Goal: Task Accomplishment & Management: Manage account settings

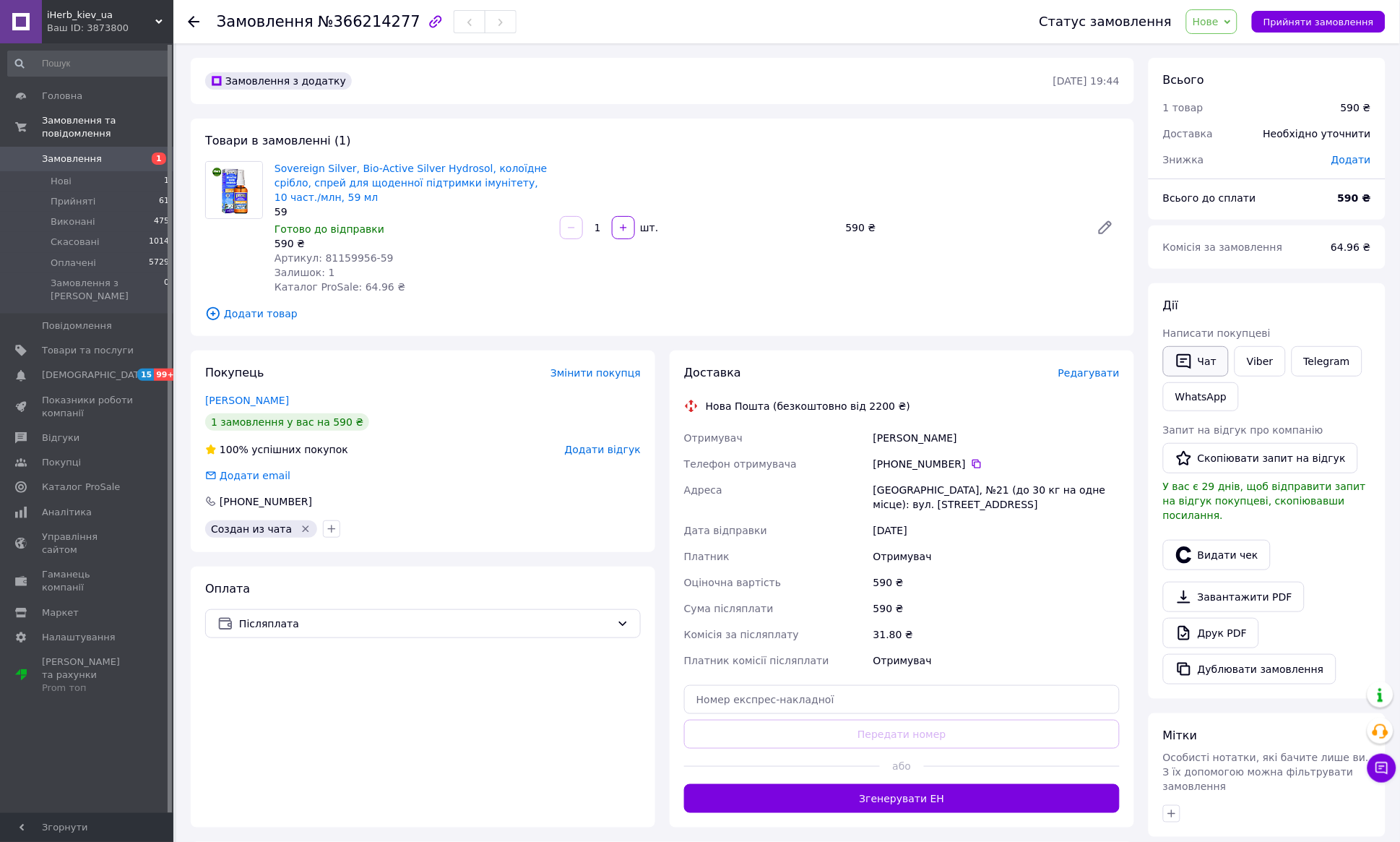
click at [1213, 362] on button "Чат" at bounding box center [1196, 361] width 66 height 31
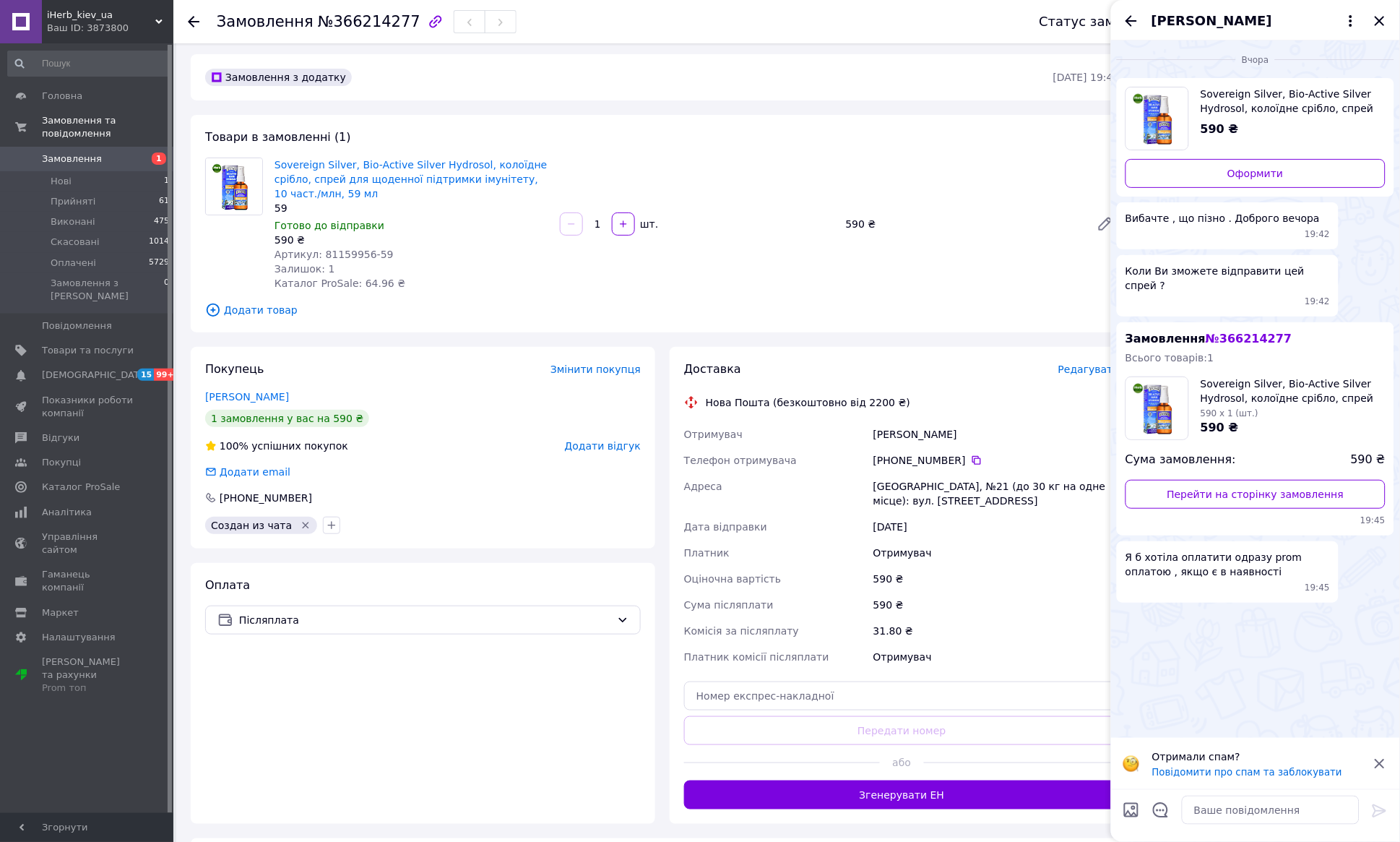
scroll to position [3, 0]
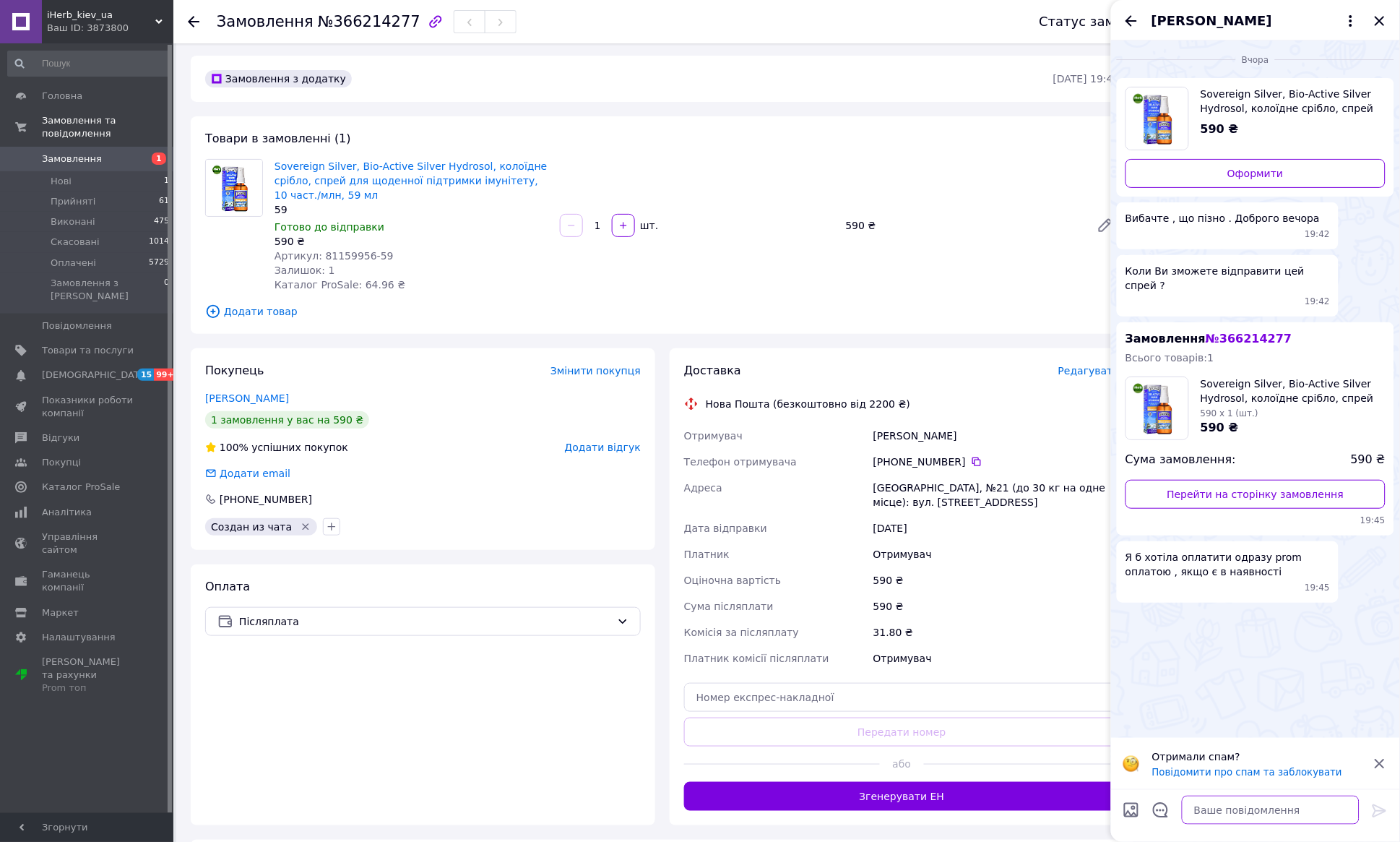
click at [1252, 811] on textarea at bounding box center [1271, 810] width 178 height 29
type textarea "L"
click at [1252, 808] on textarea at bounding box center [1271, 810] width 178 height 29
type textarea "доброго дня"
click at [1376, 810] on icon at bounding box center [1380, 811] width 17 height 17
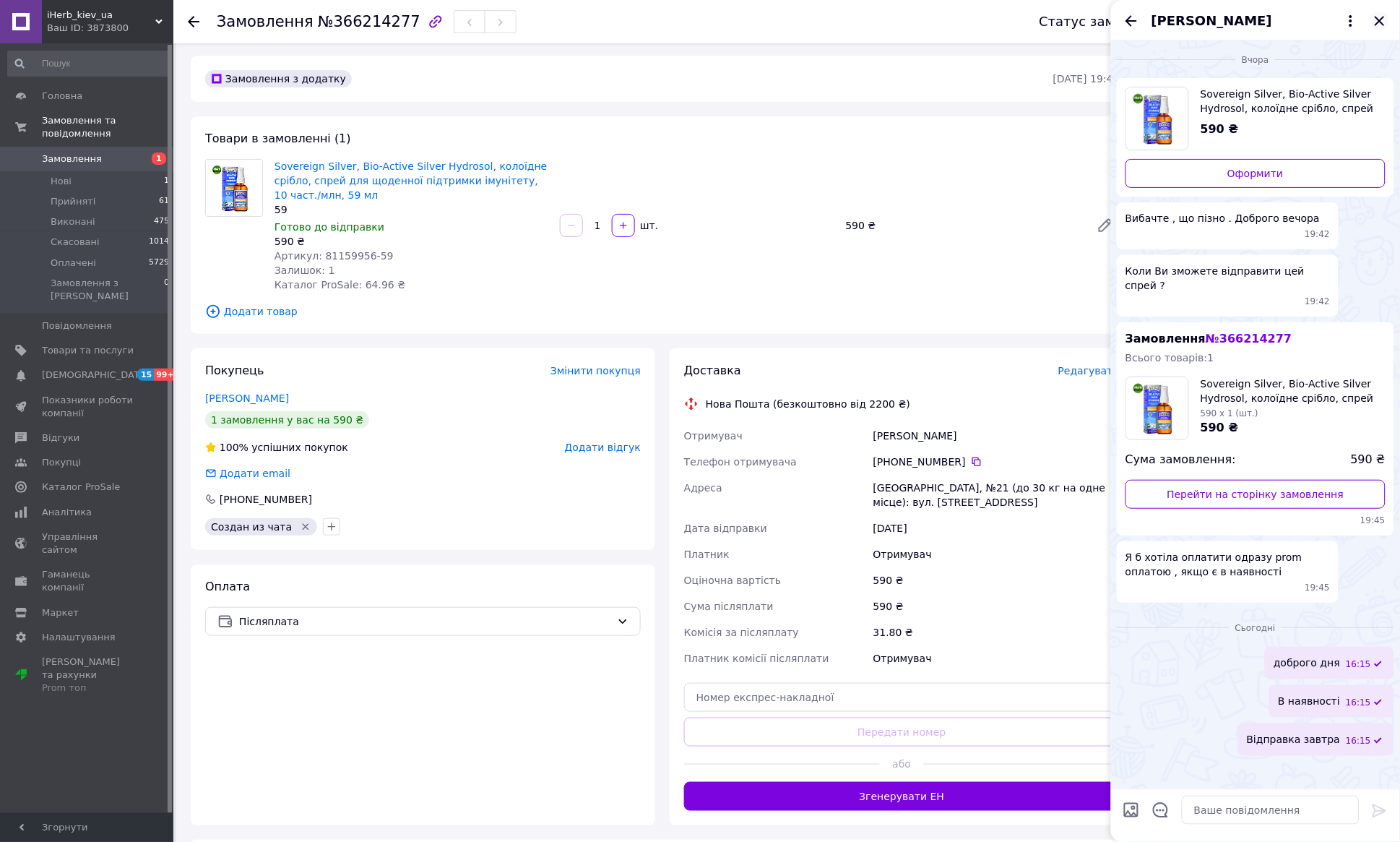
click at [1384, 23] on icon "Закрити" at bounding box center [1379, 20] width 9 height 9
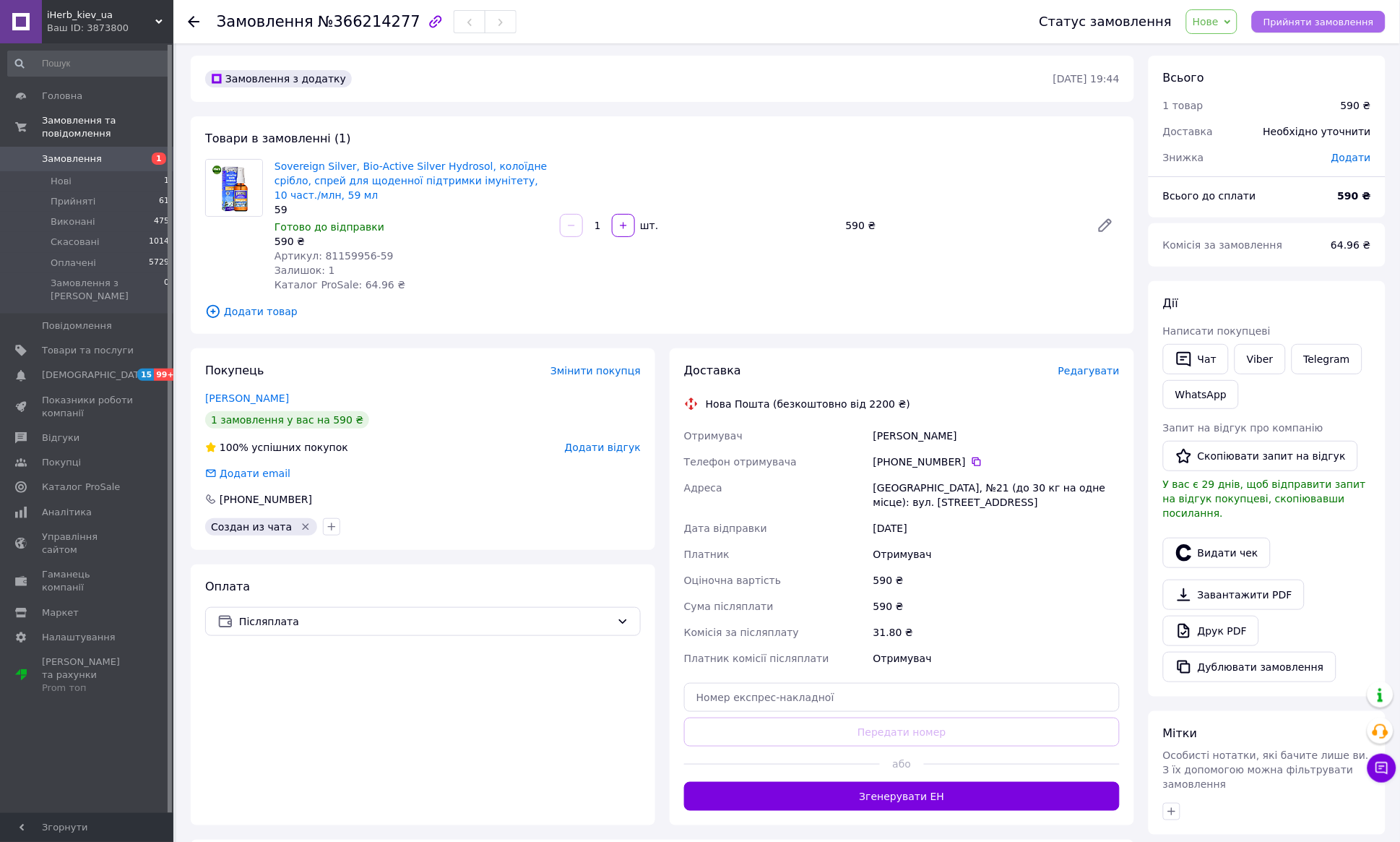
click at [1341, 23] on span "Прийняти замовлення" at bounding box center [1319, 22] width 110 height 11
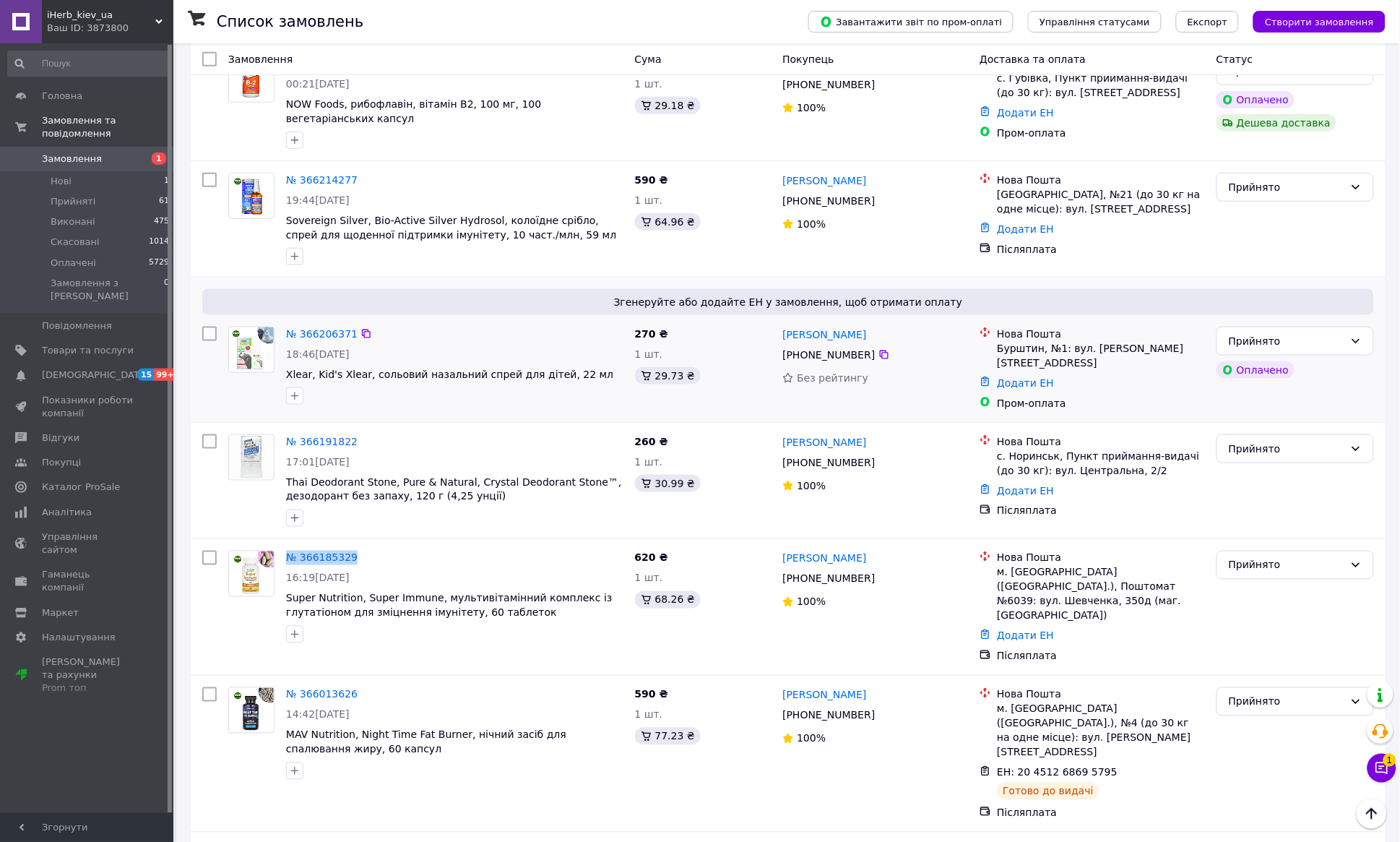
scroll to position [354, 0]
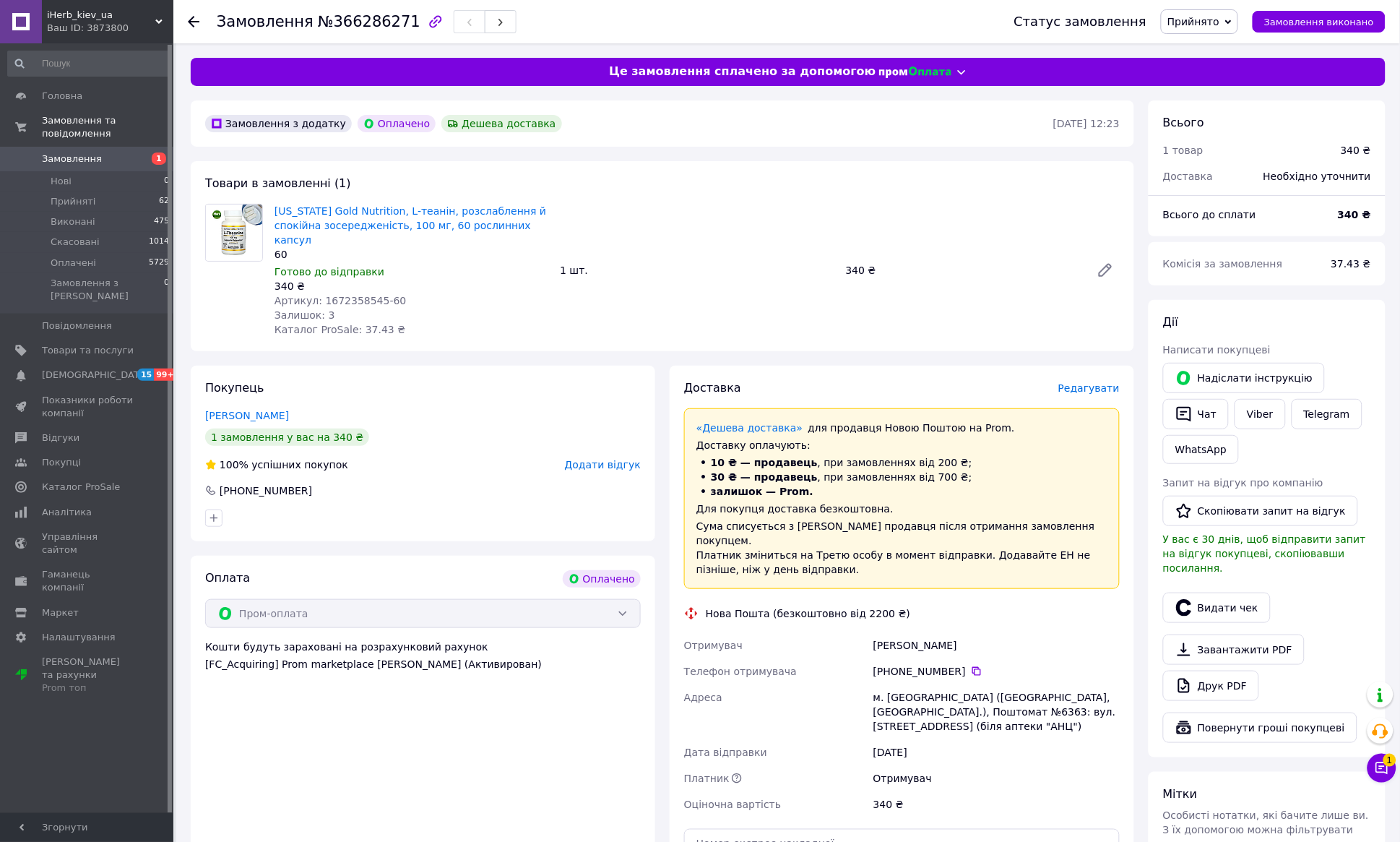
click at [1094, 388] on span "Редагувати" at bounding box center [1089, 388] width 61 height 12
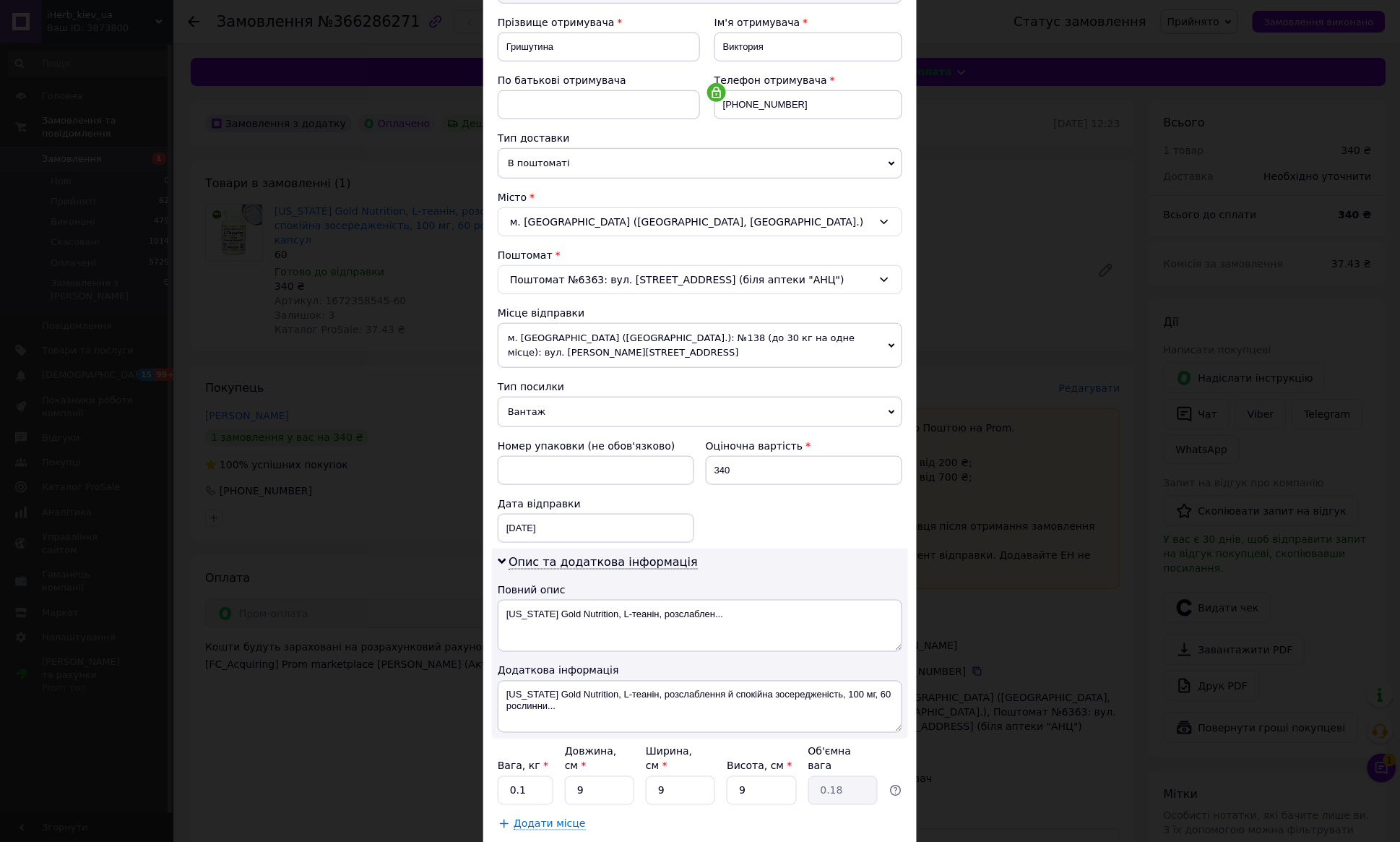
scroll to position [225, 0]
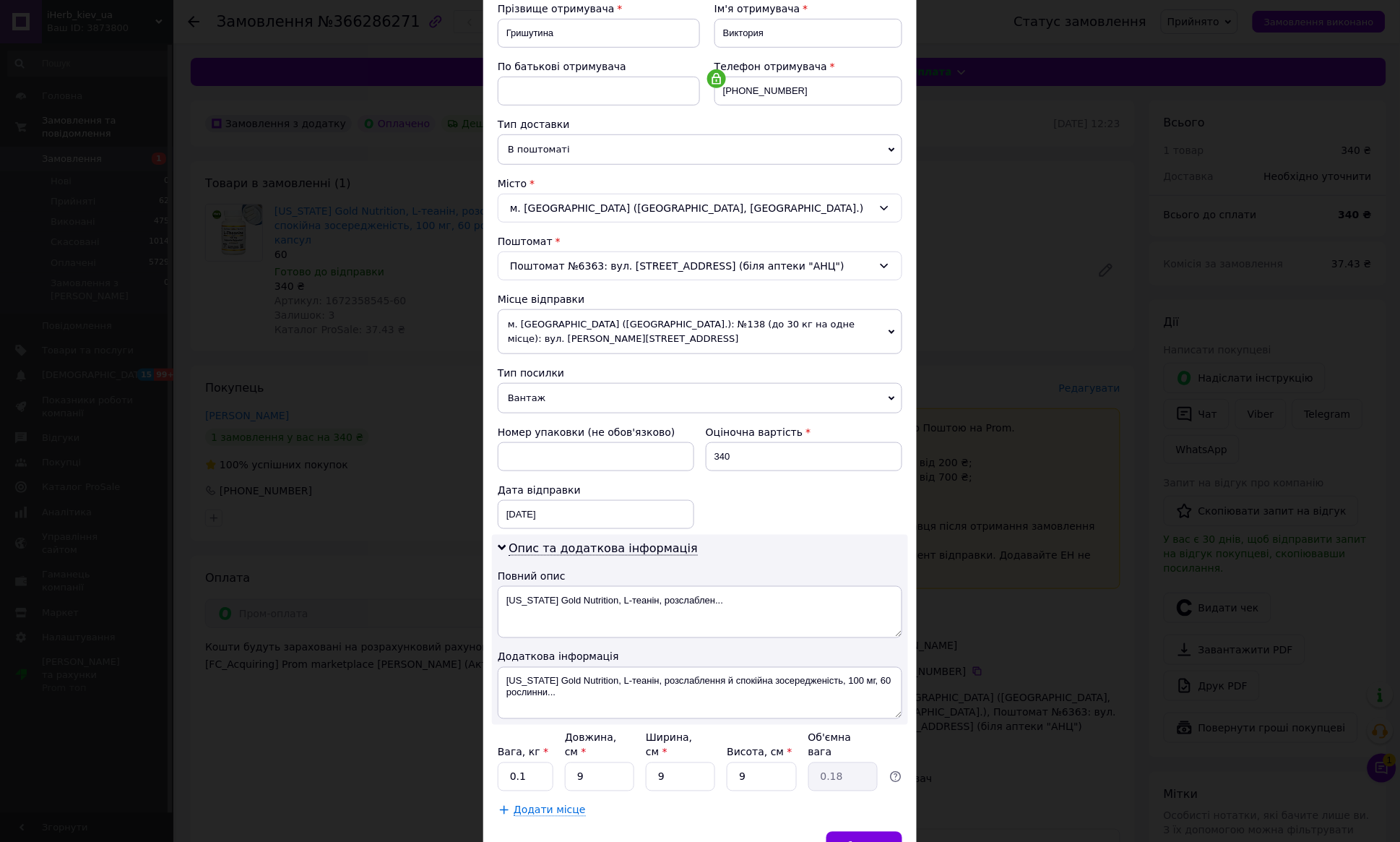
click at [890, 333] on icon at bounding box center [892, 332] width 7 height 4
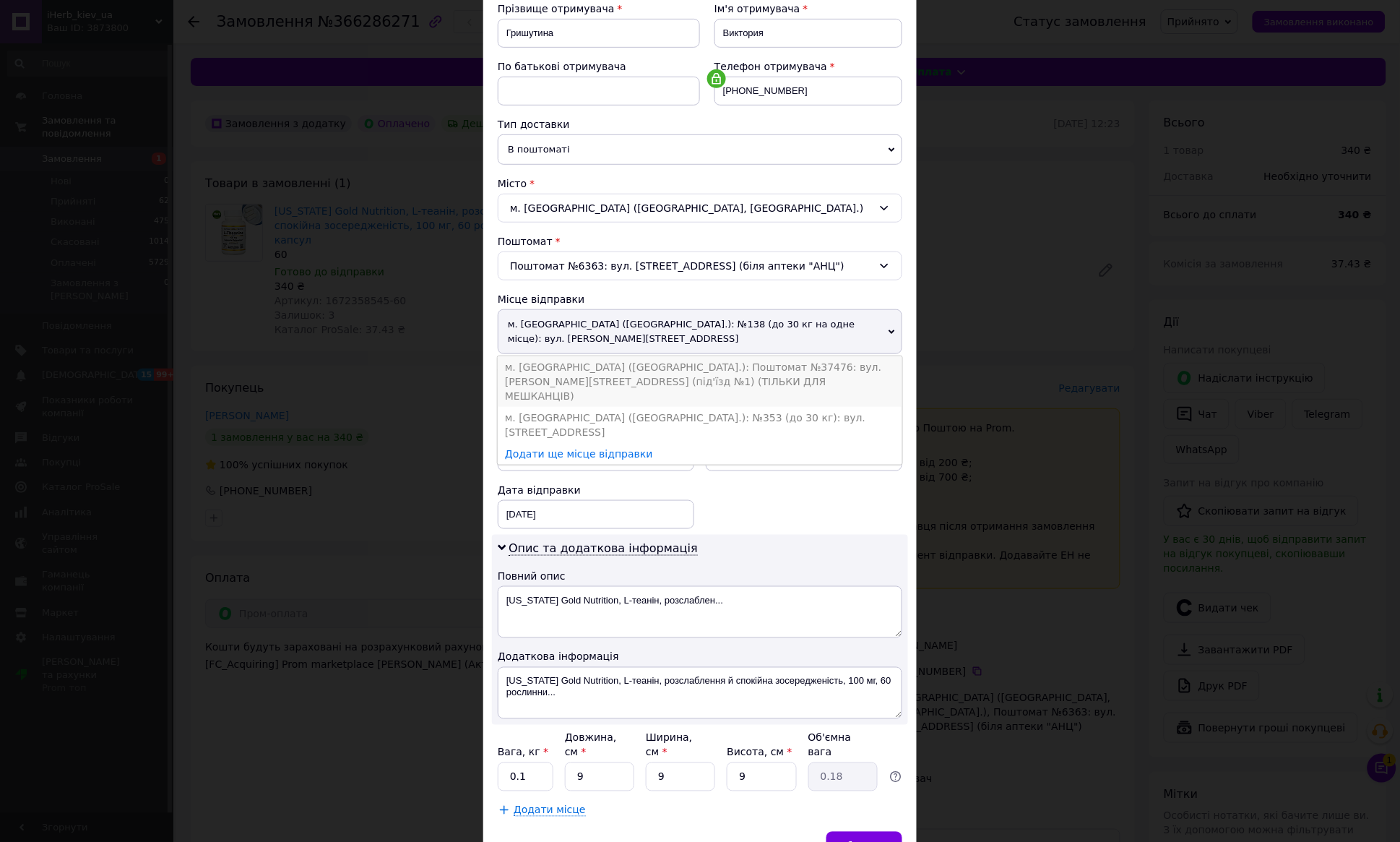
click at [734, 374] on li "м. [GEOGRAPHIC_DATA] ([GEOGRAPHIC_DATA].): Поштомат №37476: вул. [PERSON_NAME][…" at bounding box center [700, 382] width 404 height 51
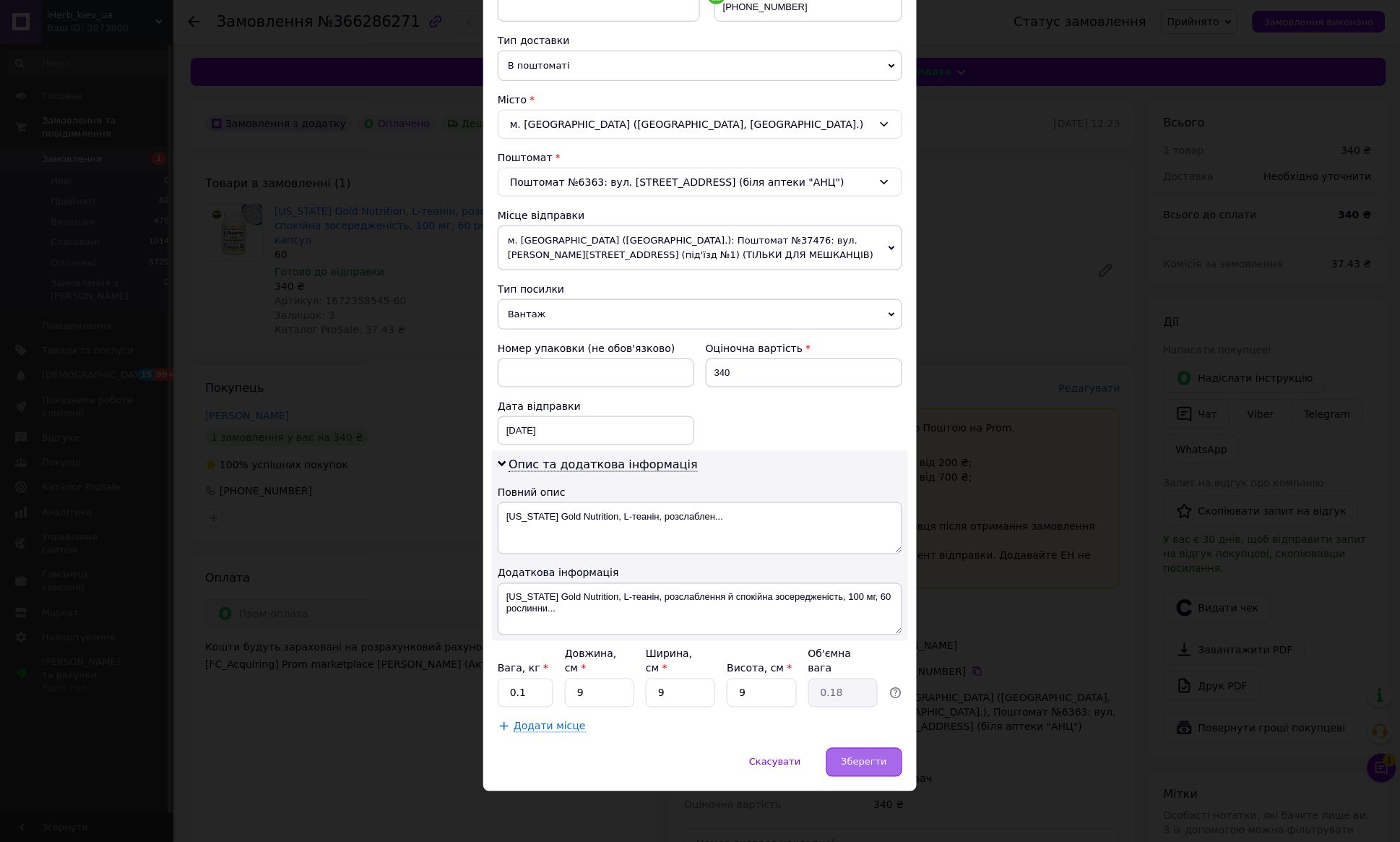
scroll to position [310, 0]
click at [858, 762] on span "Зберегти" at bounding box center [865, 761] width 46 height 11
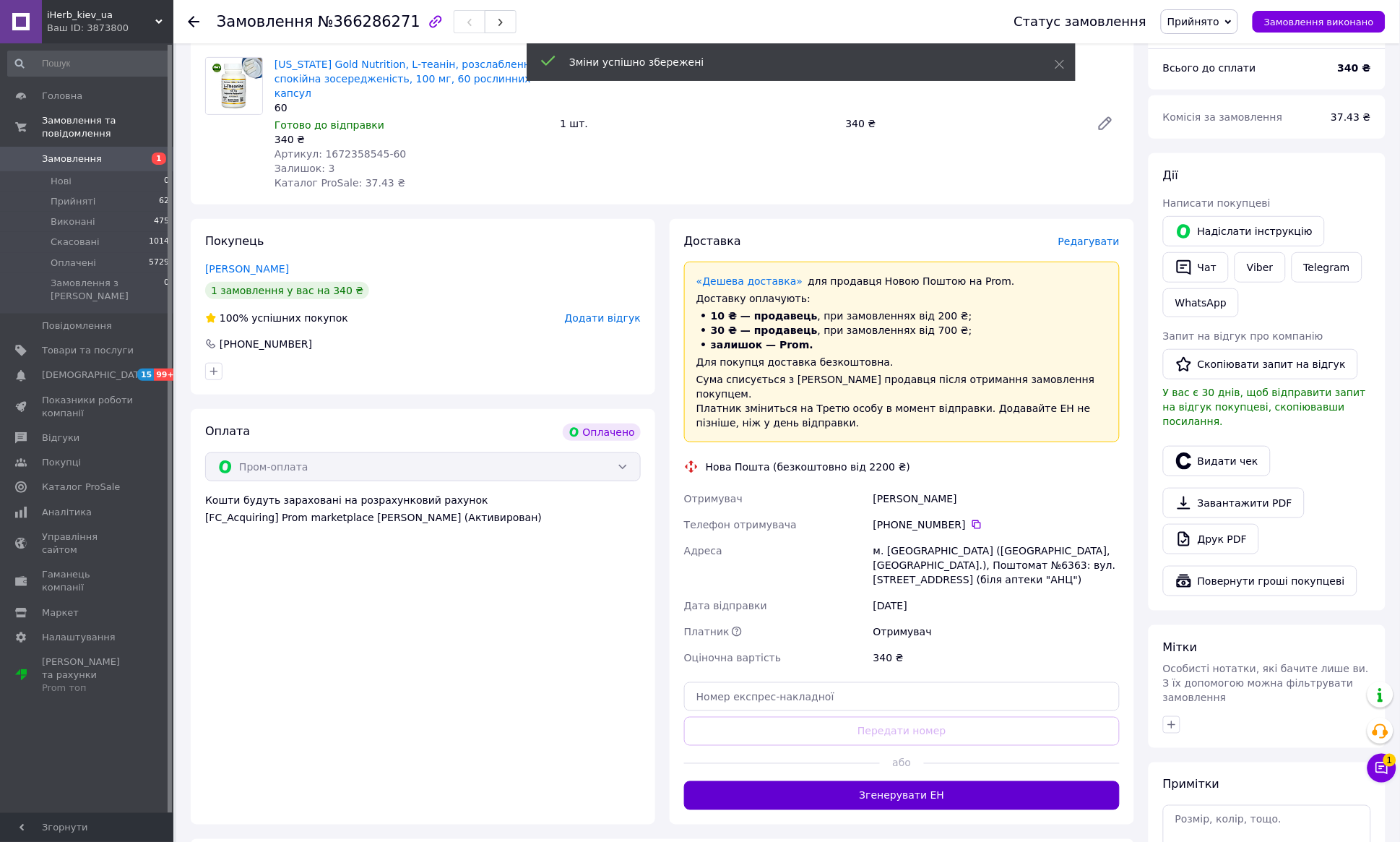
scroll to position [165, 0]
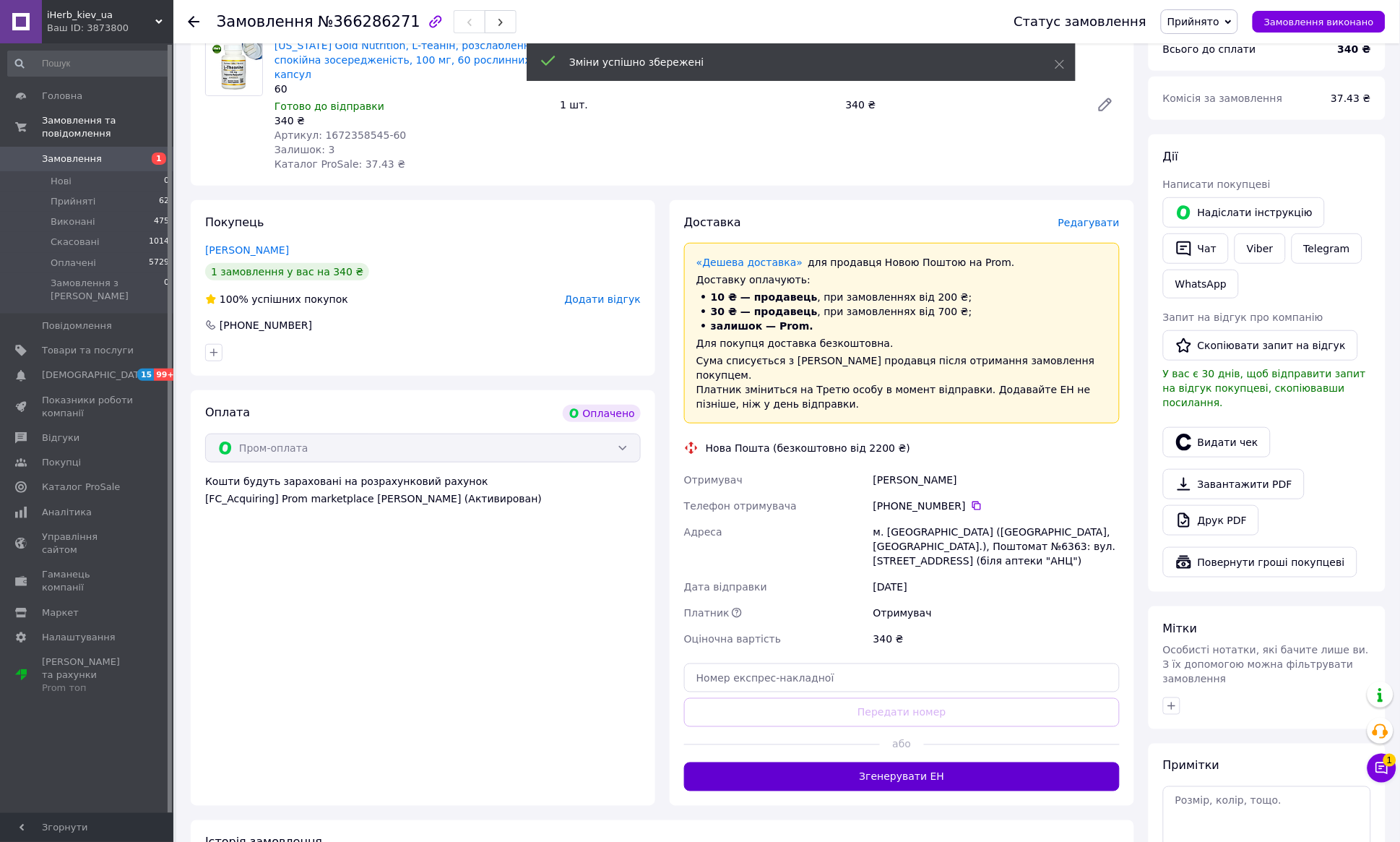
click at [953, 762] on button "Згенерувати ЕН" at bounding box center [902, 777] width 436 height 29
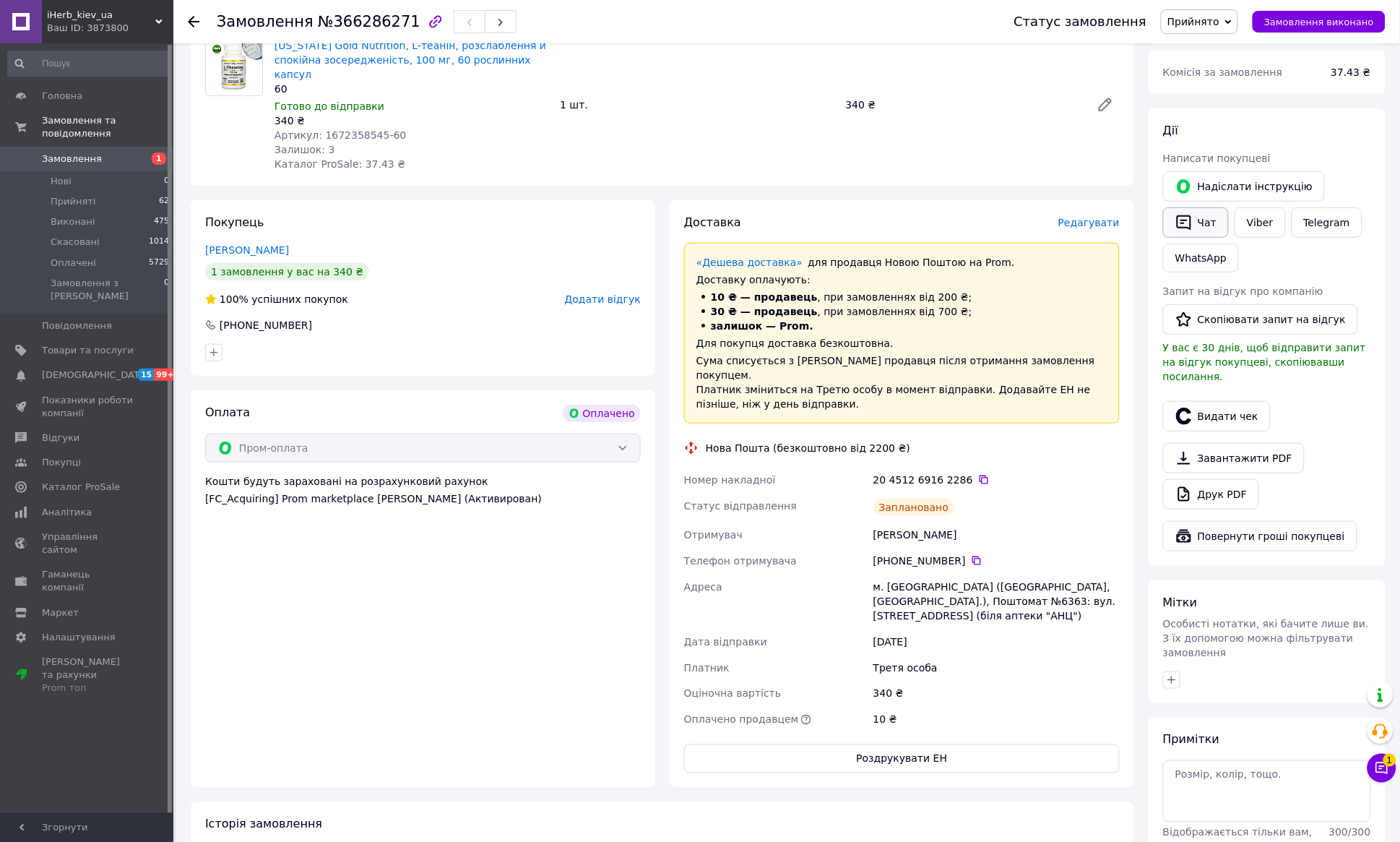
click at [1203, 222] on button "Чат" at bounding box center [1196, 223] width 66 height 31
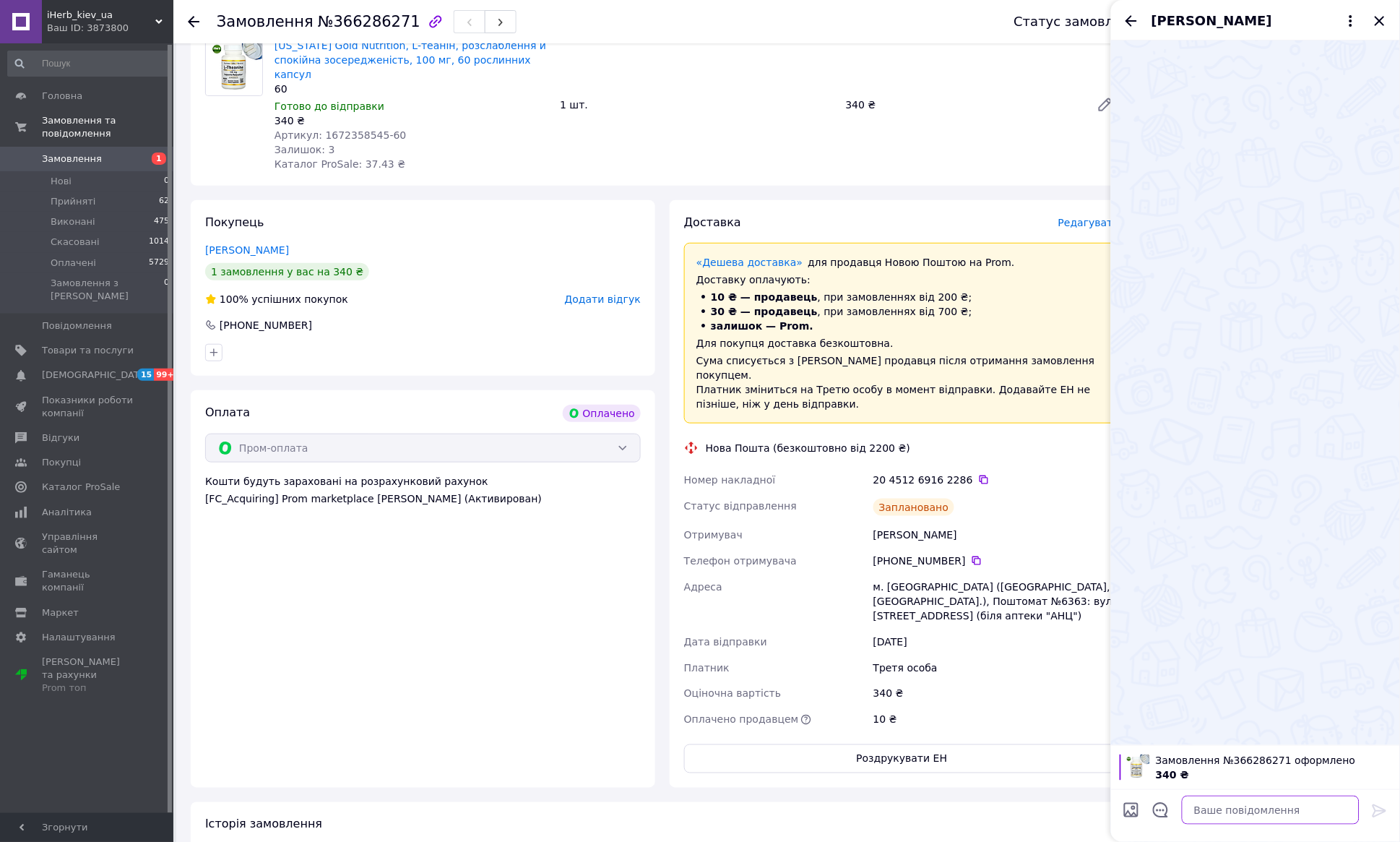
click at [1241, 808] on textarea at bounding box center [1271, 810] width 178 height 29
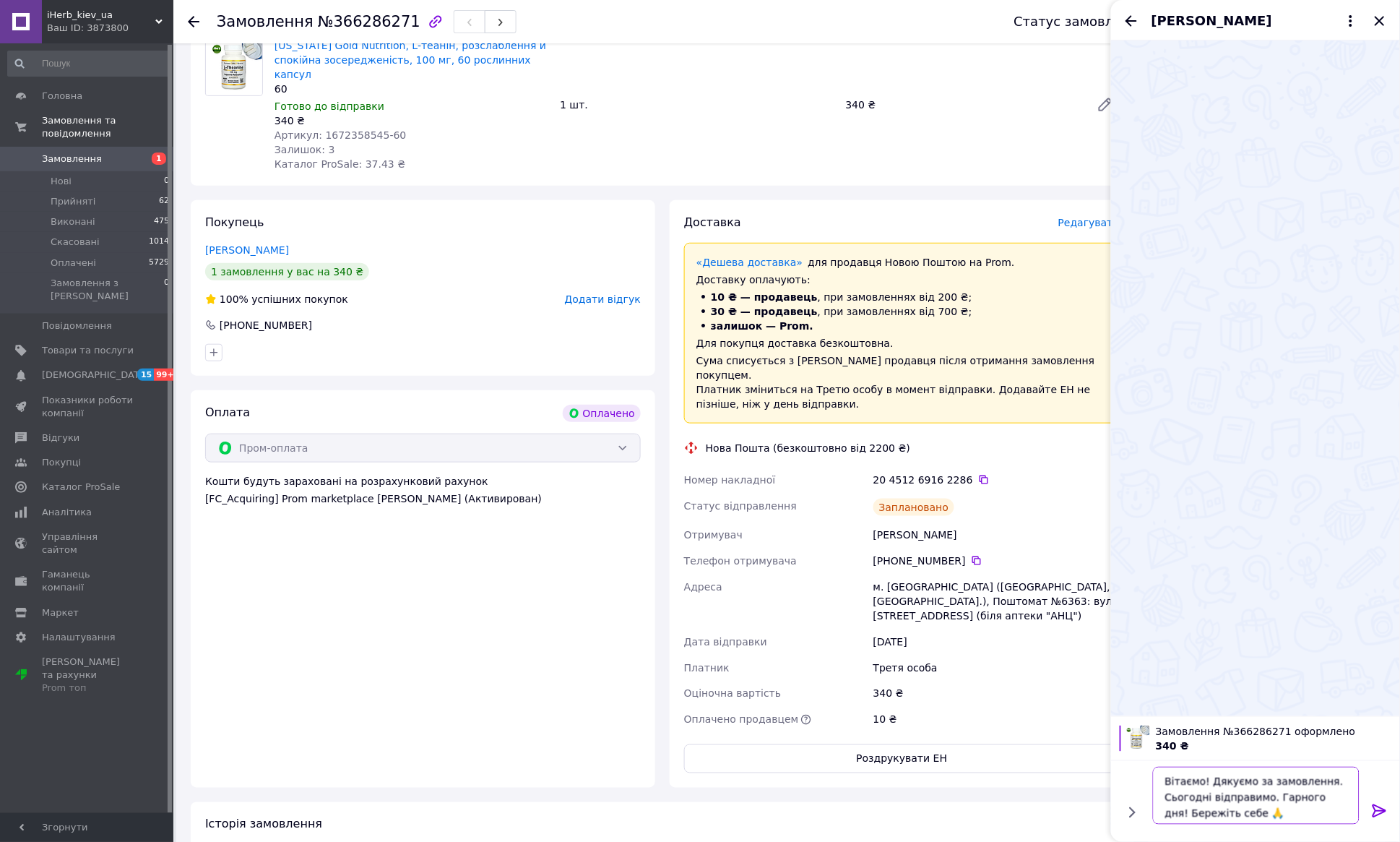
type textarea "Вітаємо! Дякуємо за замовлення. Сьогодні відправимо. Гарного дня! Бережіть себе…"
click at [1375, 812] on icon at bounding box center [1380, 810] width 14 height 13
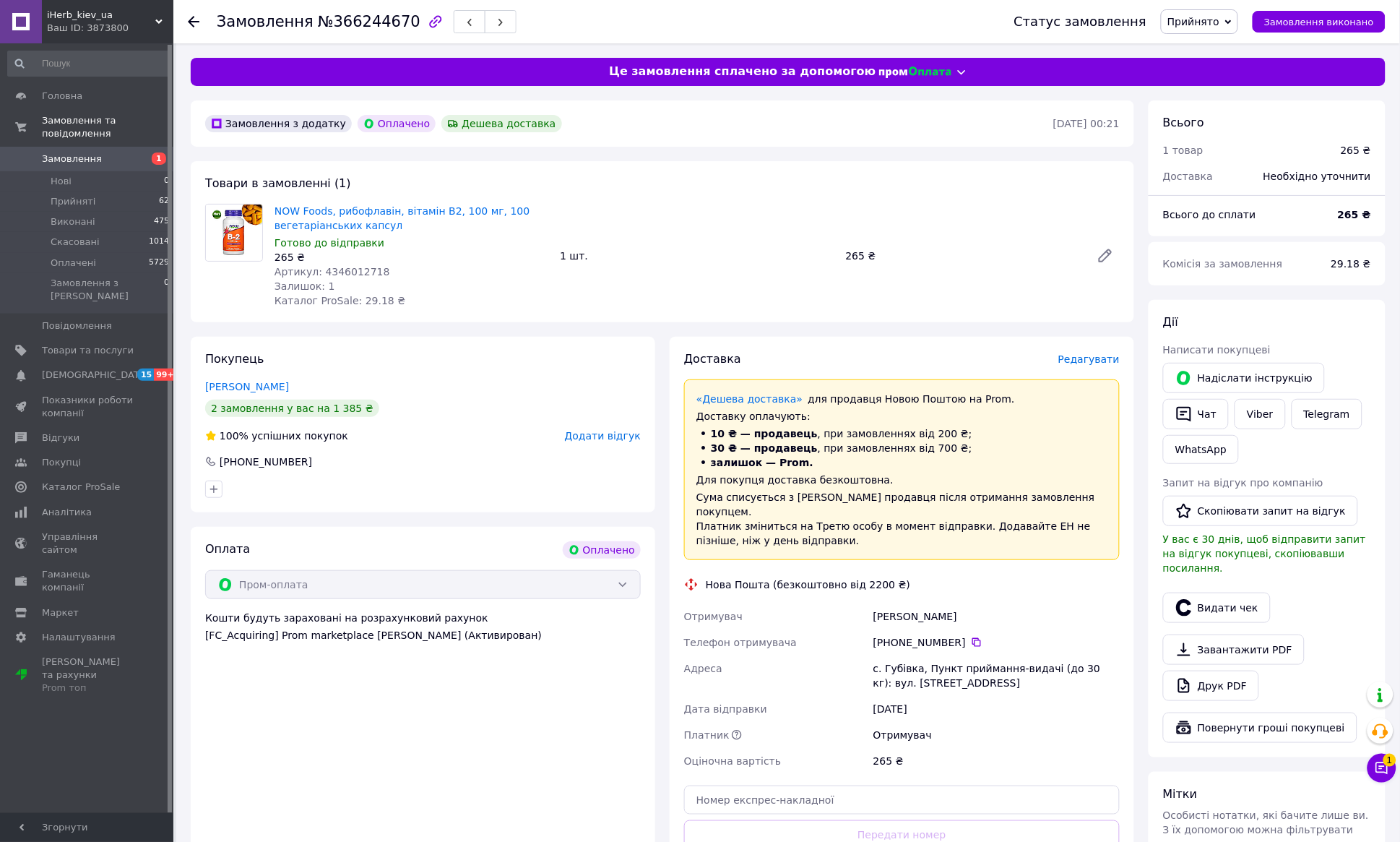
click at [1075, 358] on span "Редагувати" at bounding box center [1089, 360] width 61 height 12
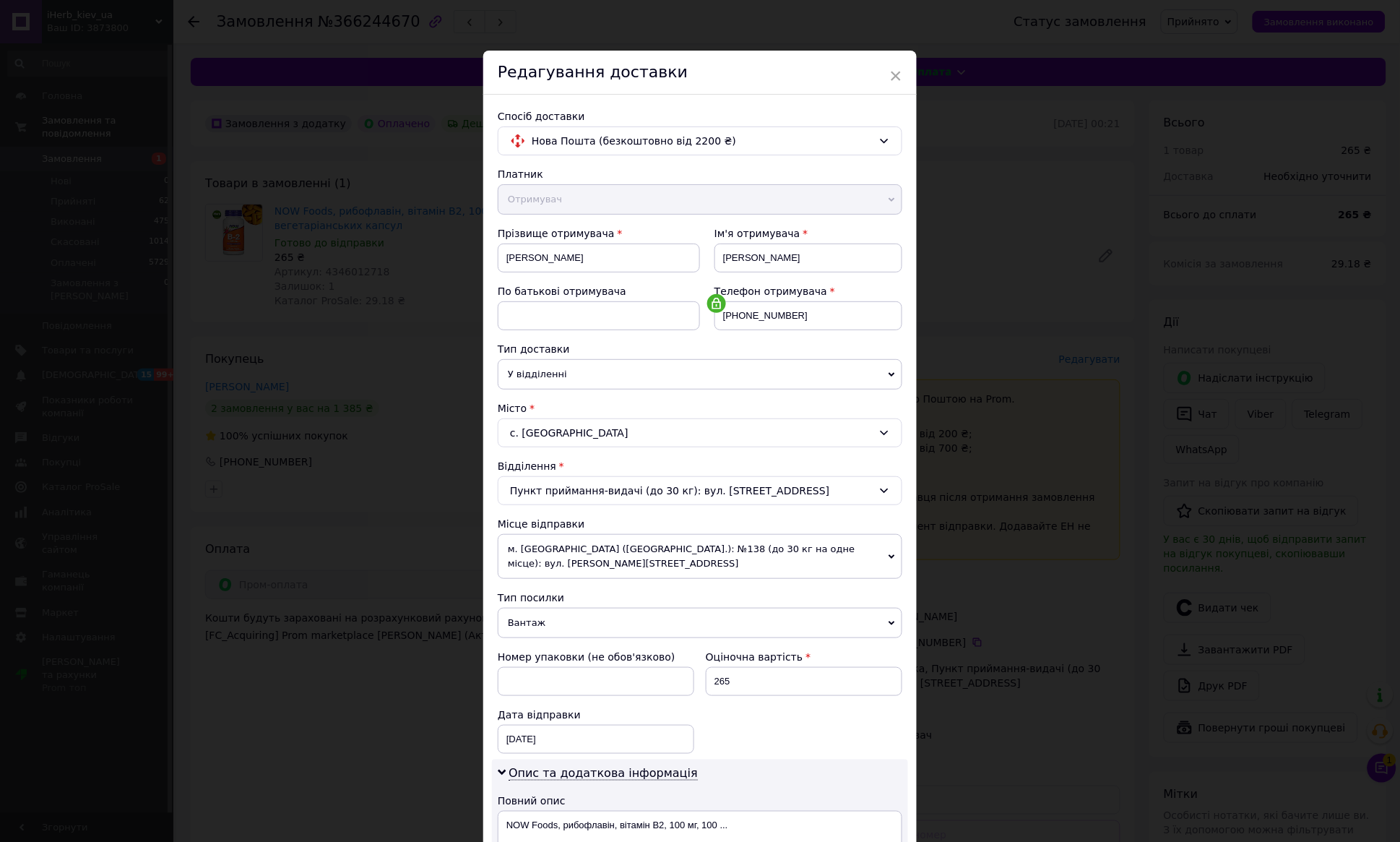
click at [886, 551] on span "м. [GEOGRAPHIC_DATA] ([GEOGRAPHIC_DATA].): №138 (до 30 кг на одне місце): вул. …" at bounding box center [700, 556] width 404 height 45
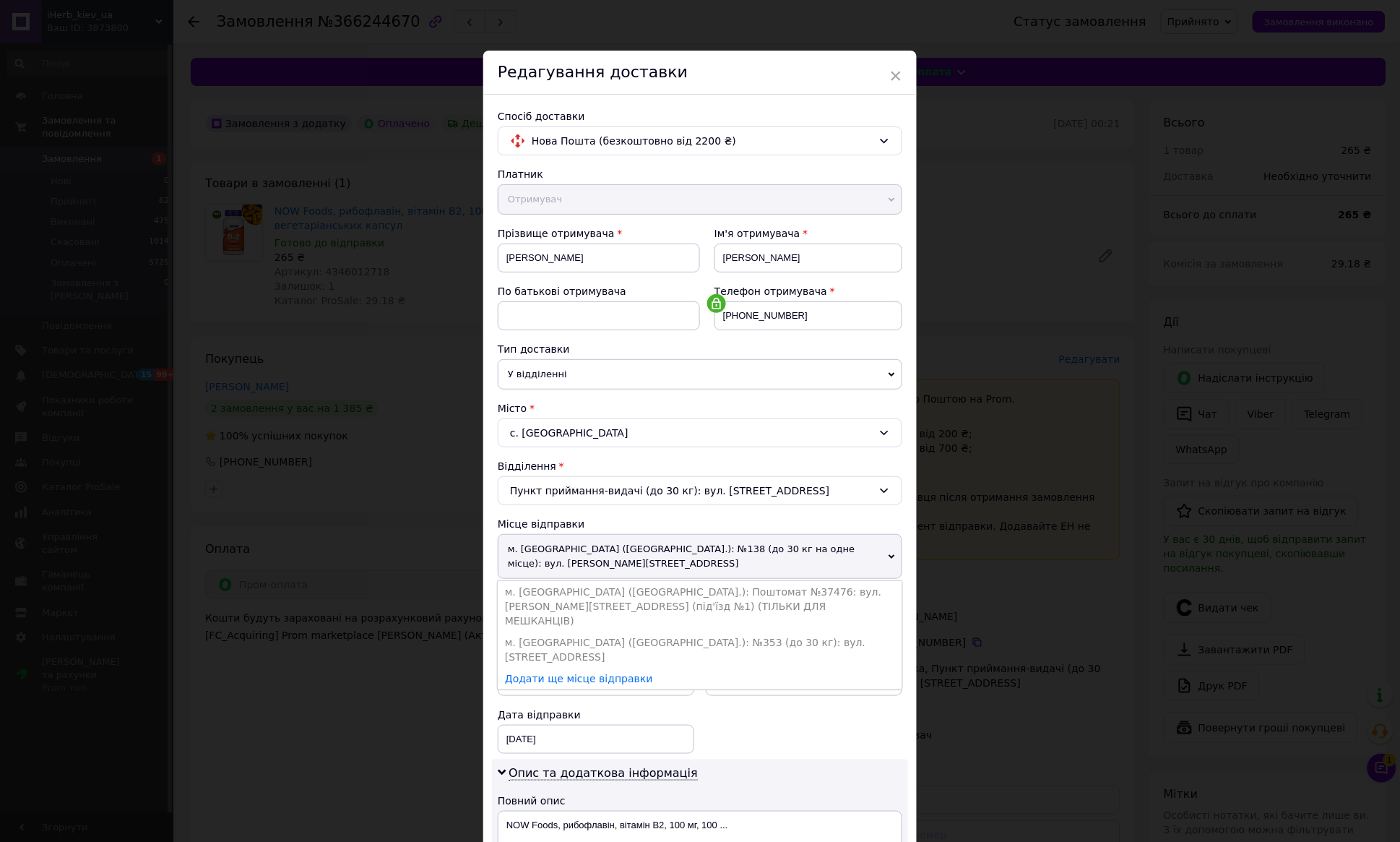
click at [731, 598] on li "м. [GEOGRAPHIC_DATA] ([GEOGRAPHIC_DATA].): Поштомат №37476: вул. [PERSON_NAME][…" at bounding box center [700, 606] width 404 height 51
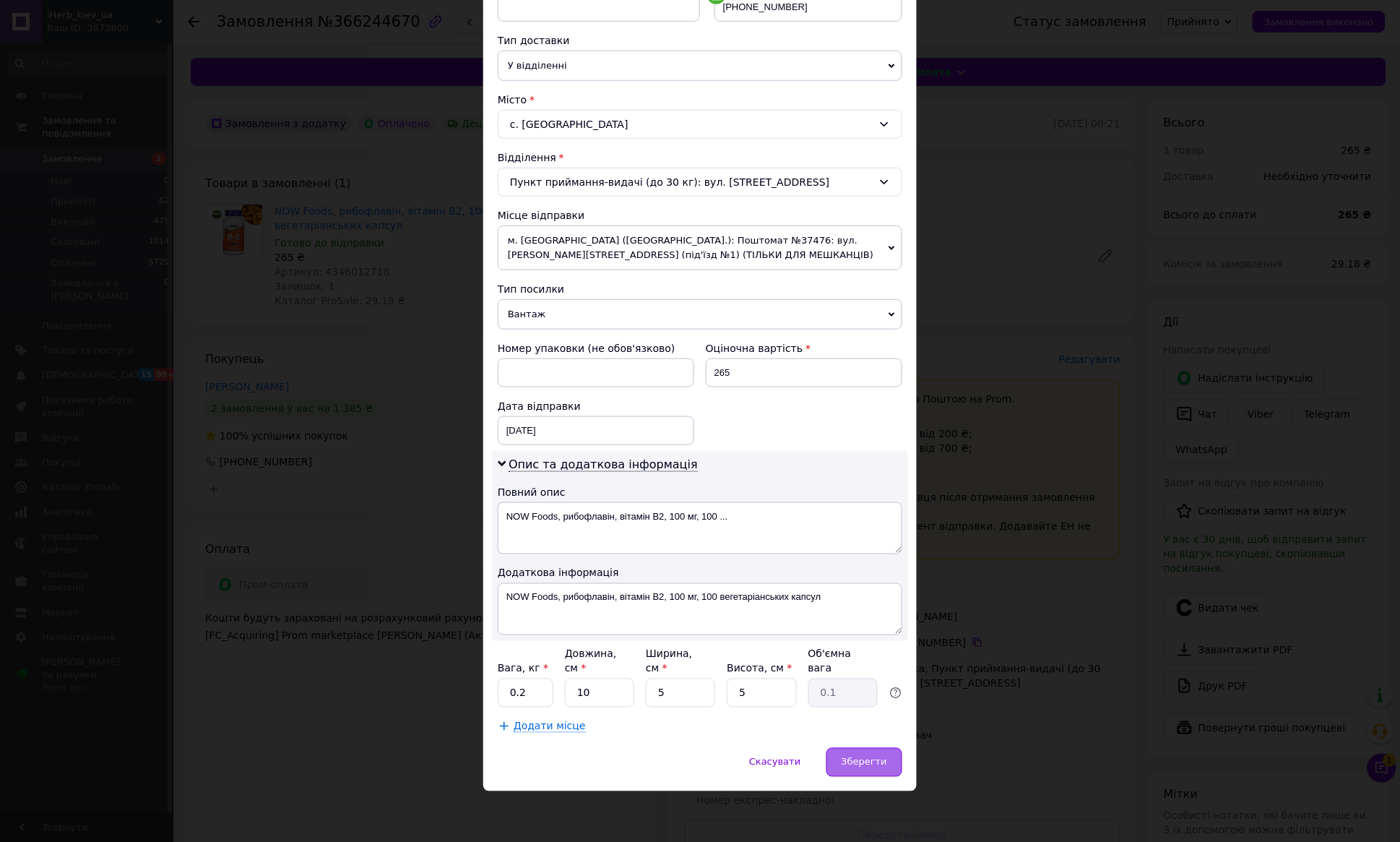
scroll to position [310, 0]
click at [840, 756] on div "Зберегти" at bounding box center [864, 762] width 75 height 29
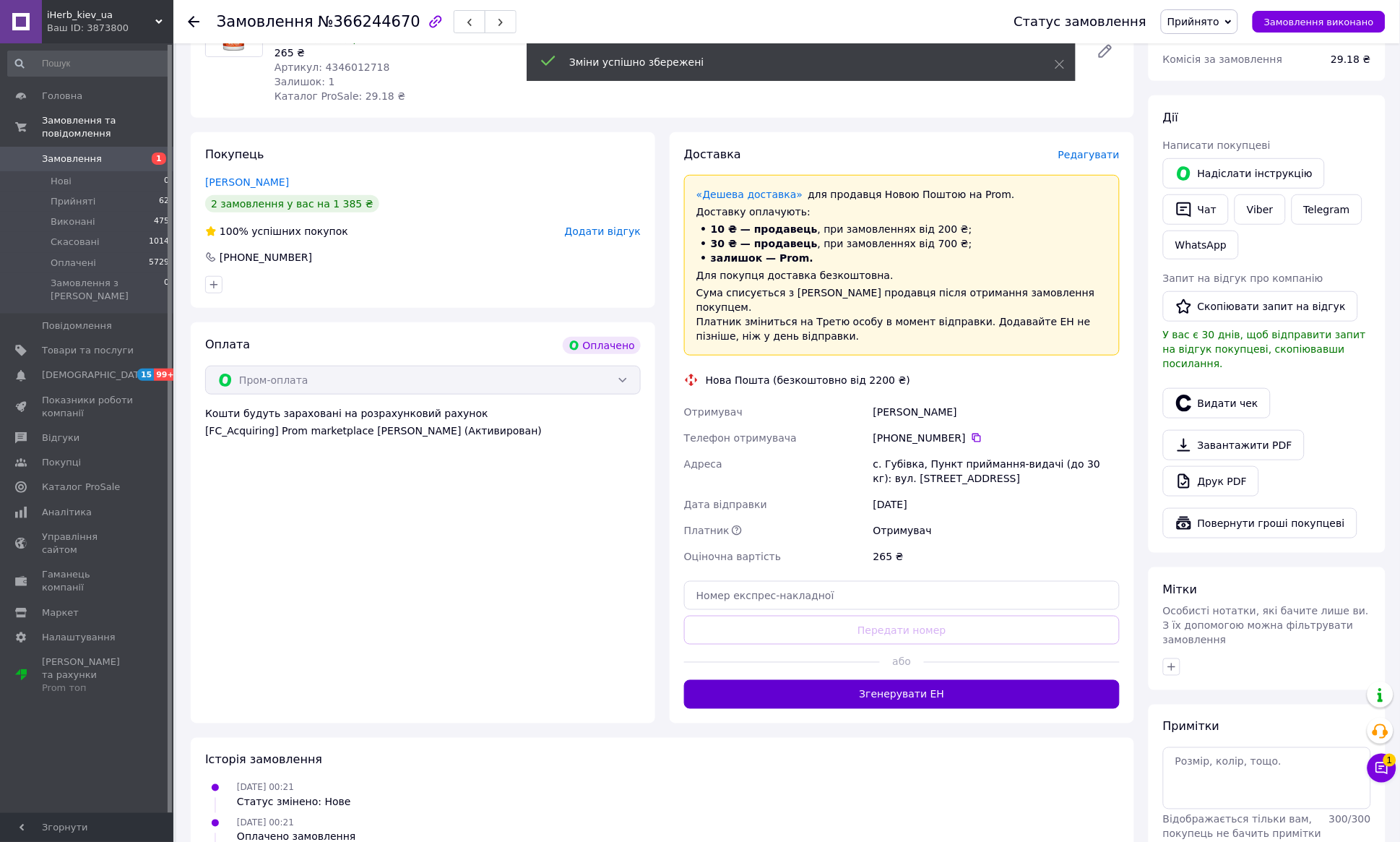
scroll to position [211, 0]
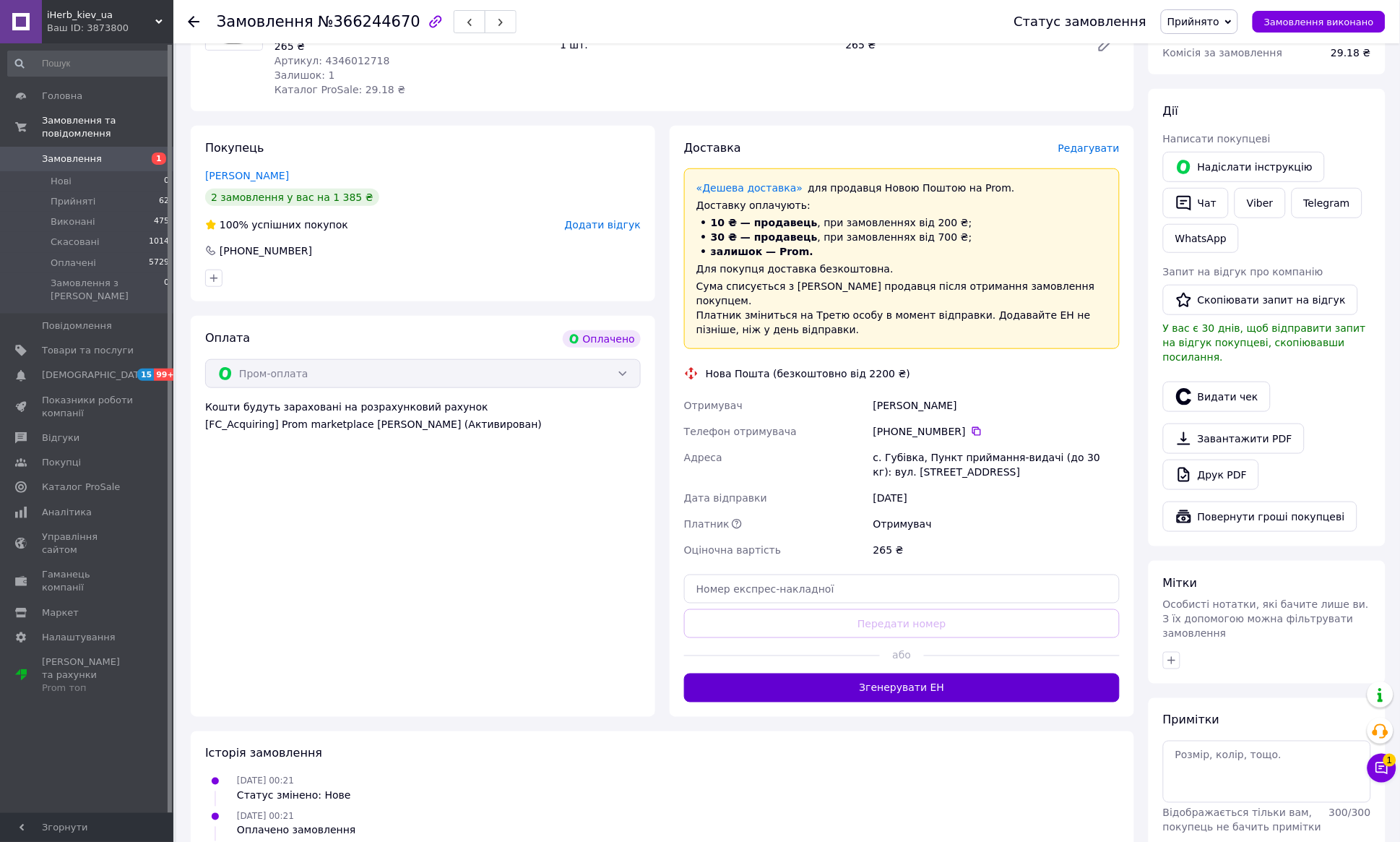
click at [921, 673] on button "Згенерувати ЕН" at bounding box center [902, 688] width 436 height 29
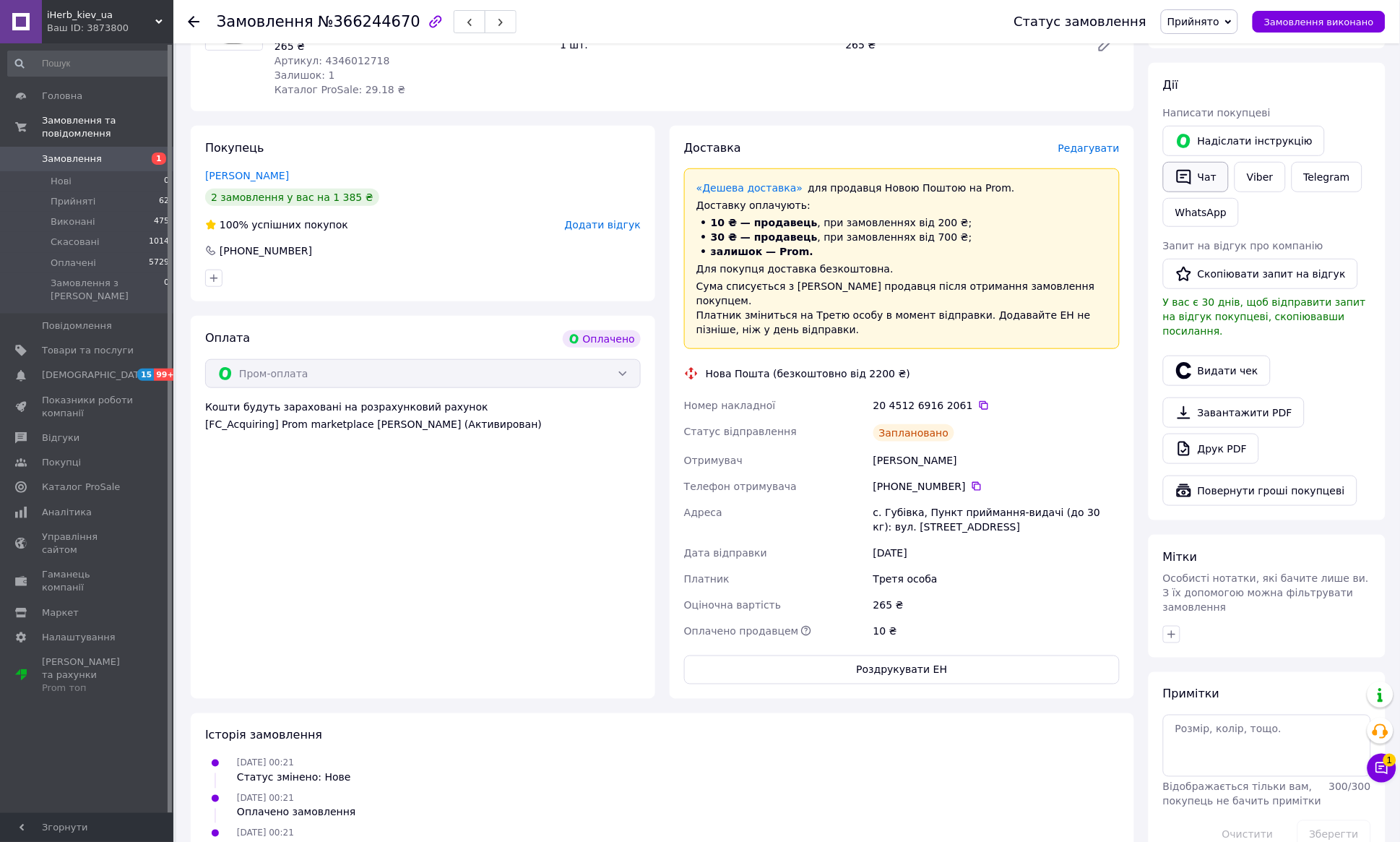
click at [1197, 178] on button "Чат" at bounding box center [1196, 177] width 66 height 31
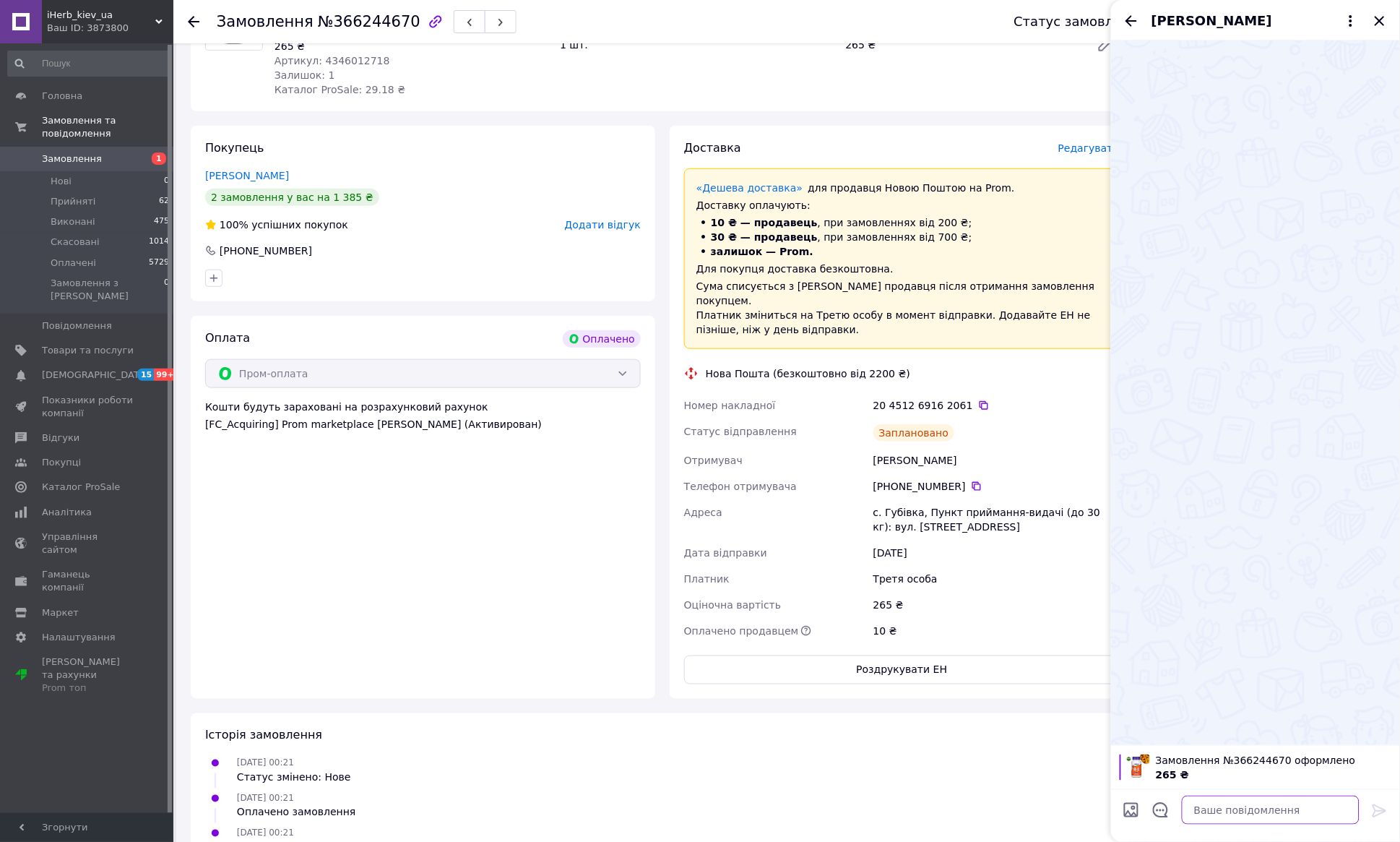
click at [1211, 806] on textarea at bounding box center [1271, 810] width 178 height 29
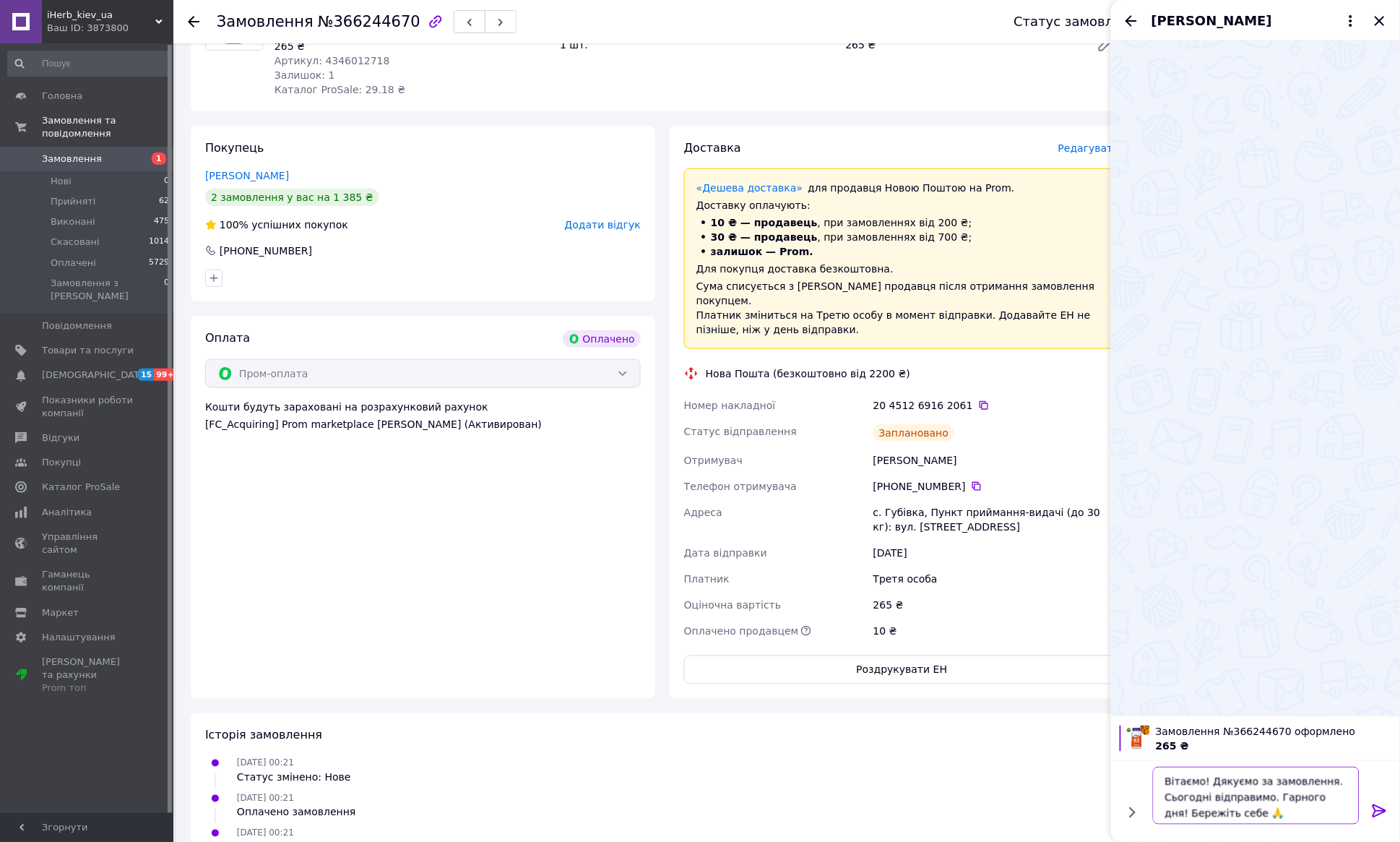
type textarea "Вітаємо! Дякуємо за замовлення. Сьогодні відправимо. Гарного дня! Бережіть себе…"
click at [1383, 810] on icon at bounding box center [1380, 811] width 17 height 17
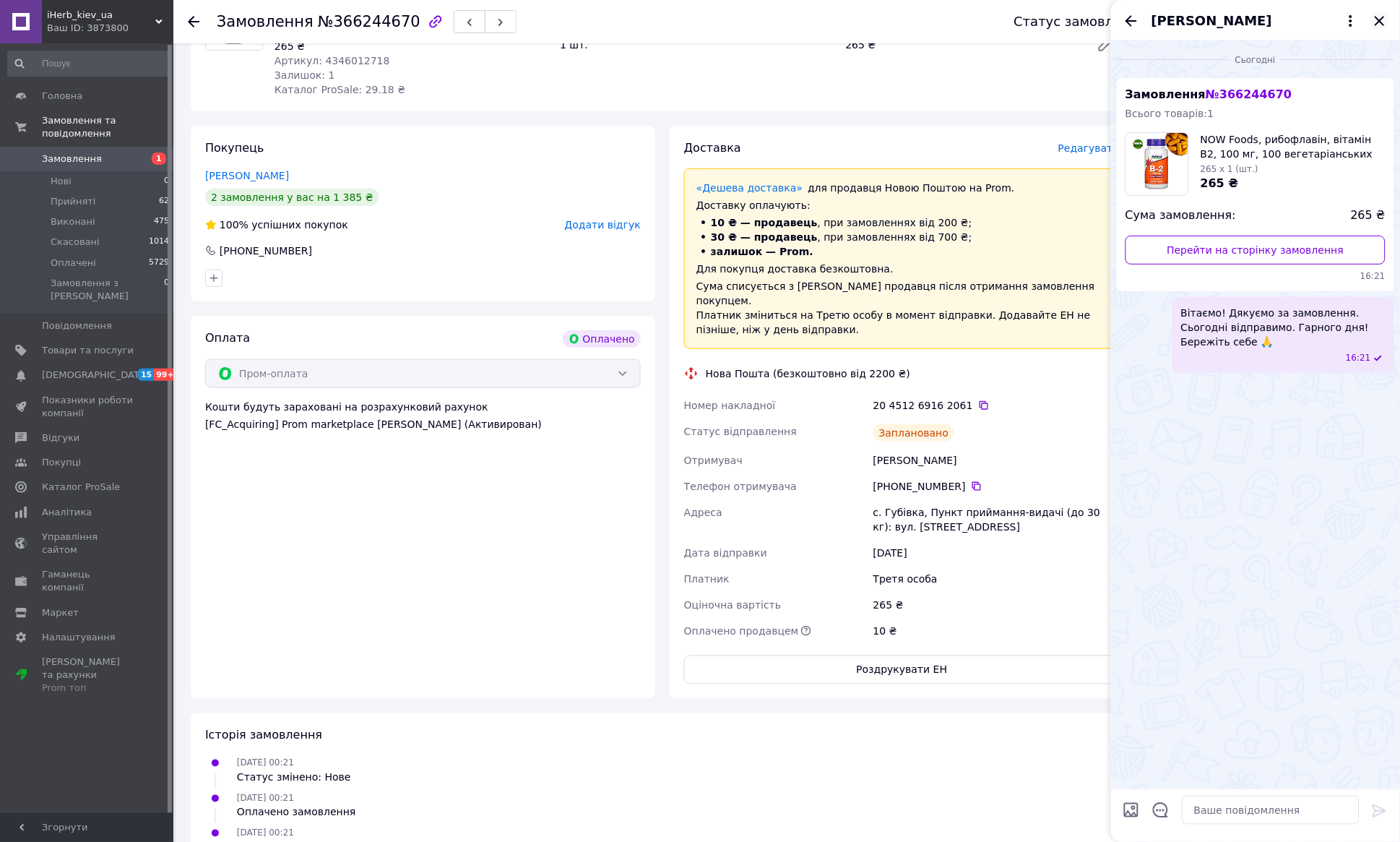
click at [1378, 21] on icon "Закрити" at bounding box center [1380, 20] width 17 height 17
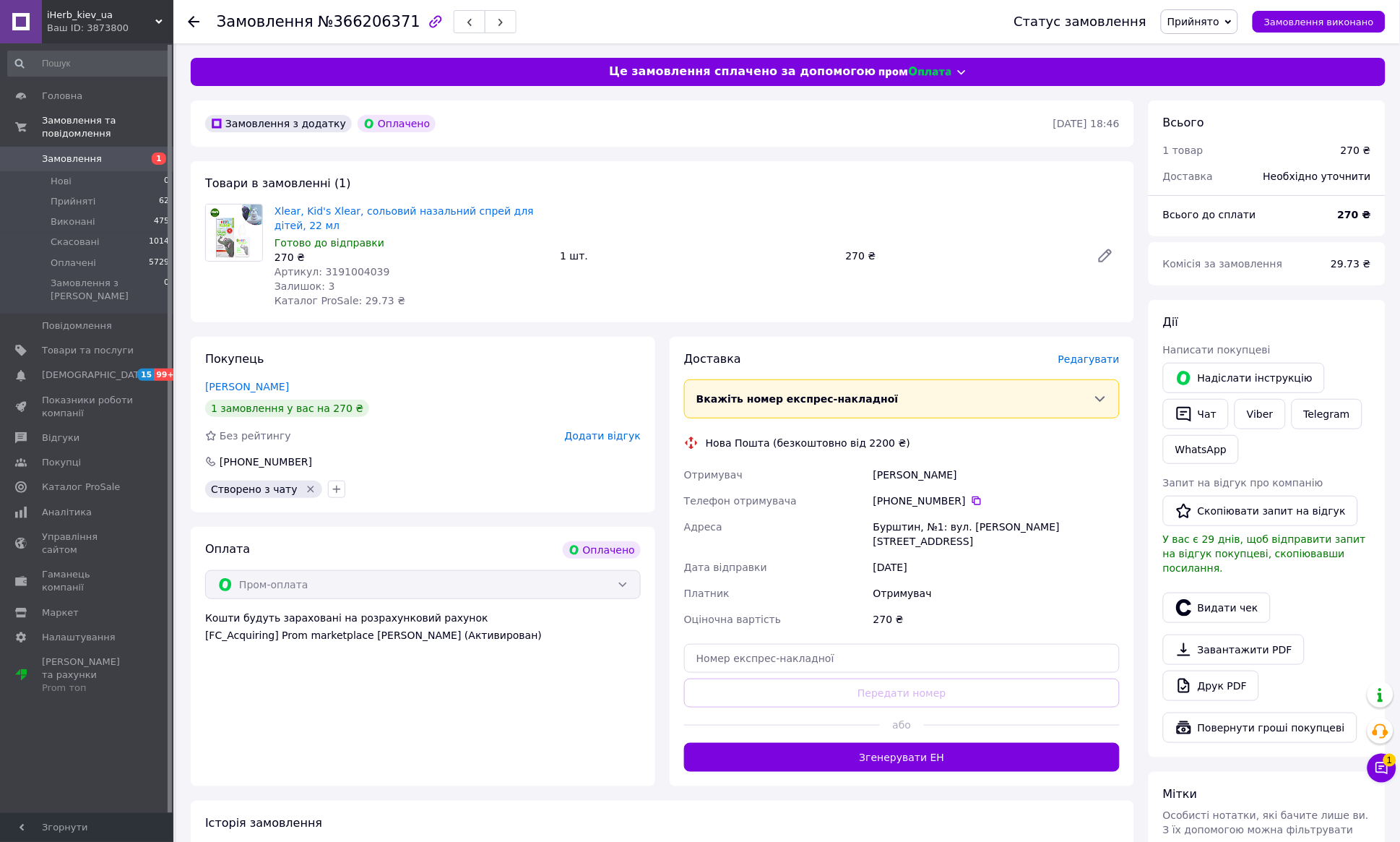
click at [1095, 363] on span "Редагувати" at bounding box center [1089, 360] width 61 height 12
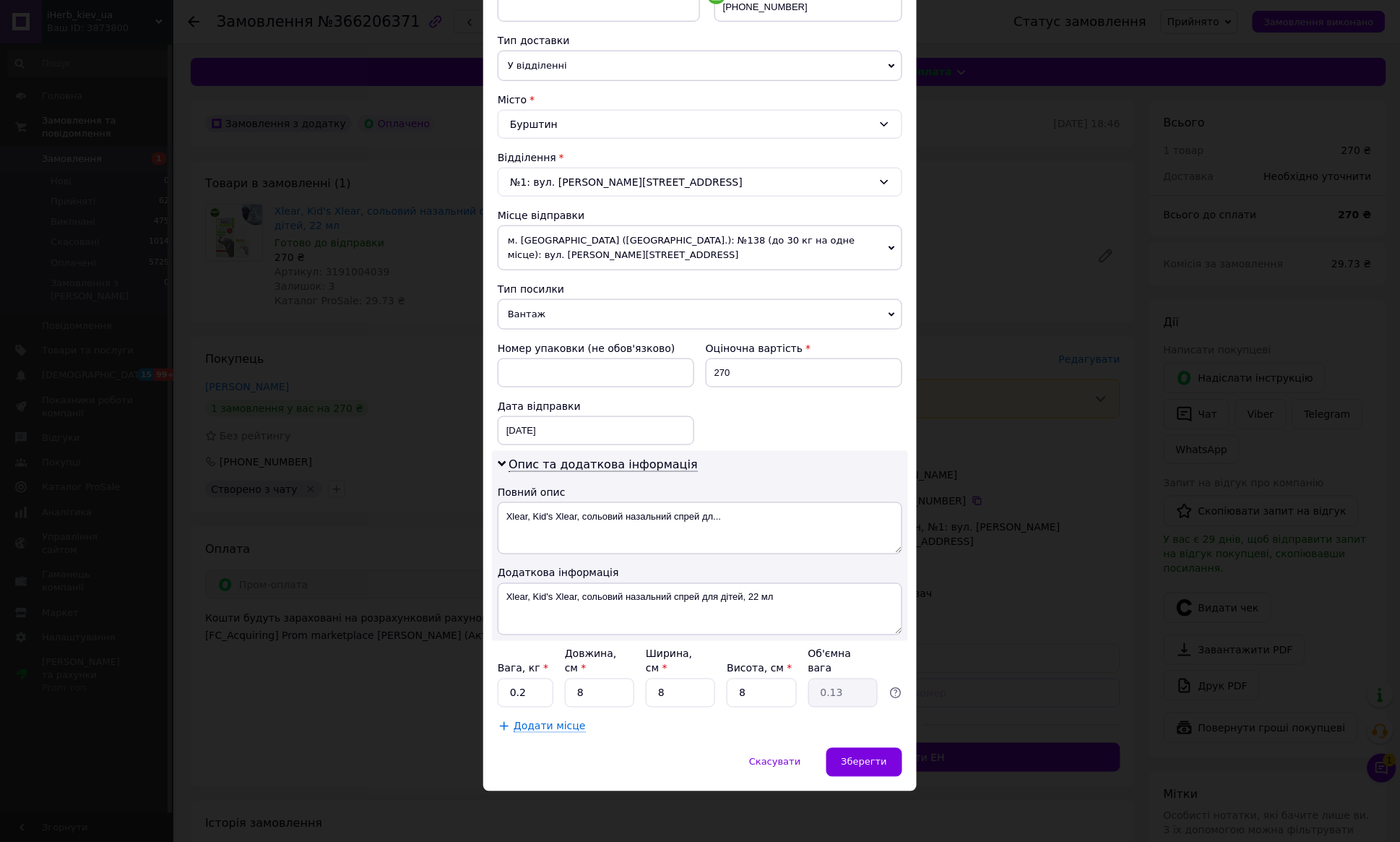
scroll to position [310, 0]
drag, startPoint x: 605, startPoint y: 694, endPoint x: 554, endPoint y: 694, distance: 51.0
click at [553, 694] on div "Вага, кг * 0.2 Довжина, см * 8 Ширина, см * 8 Висота, см * 8 Об'ємна вага 0.13" at bounding box center [700, 678] width 404 height 61
type input "1"
type input "0.1"
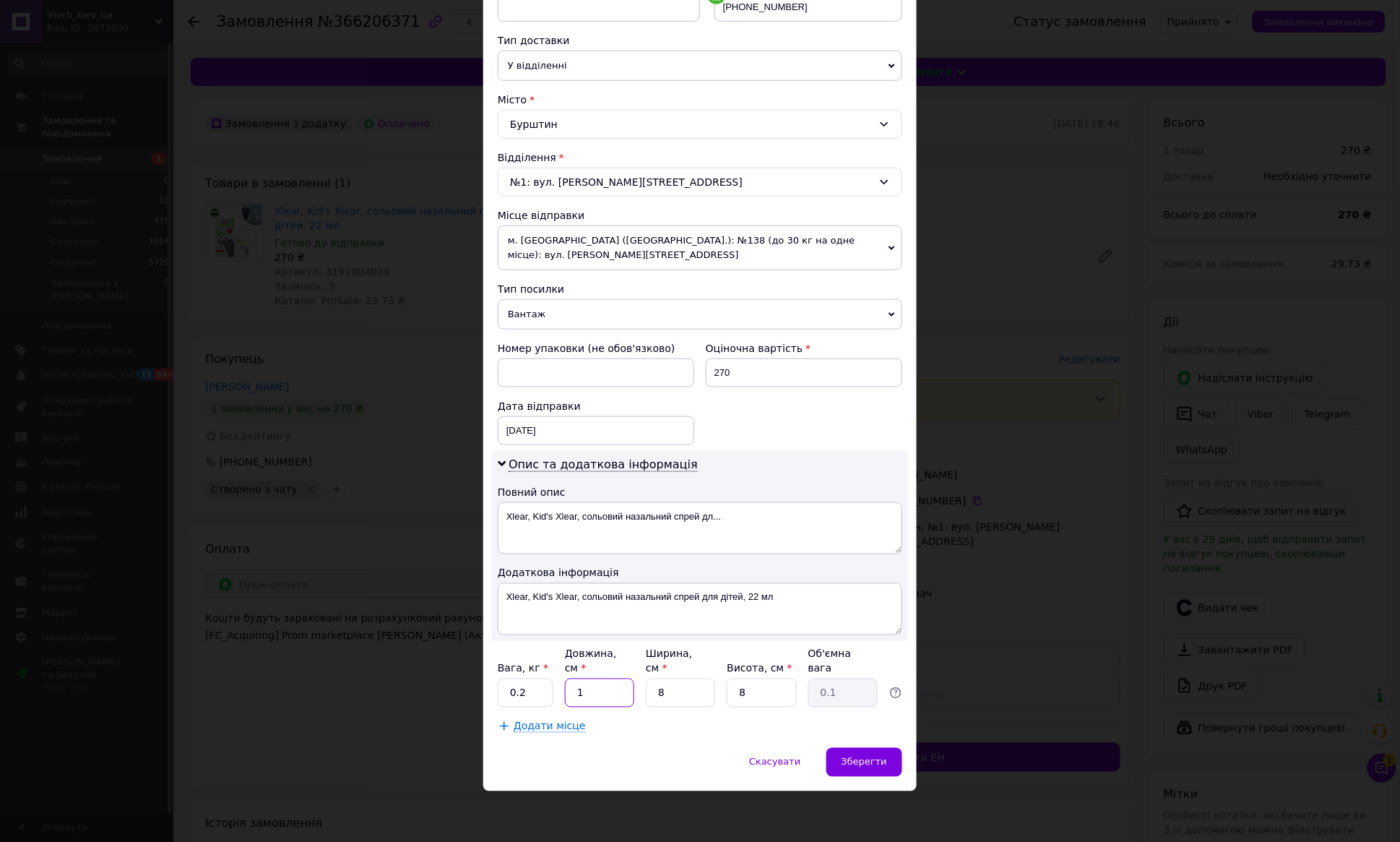
type input "16"
type input "0.26"
type input "16"
drag, startPoint x: 680, startPoint y: 692, endPoint x: 650, endPoint y: 693, distance: 30.0
click at [650, 693] on input "8" at bounding box center [681, 693] width 70 height 29
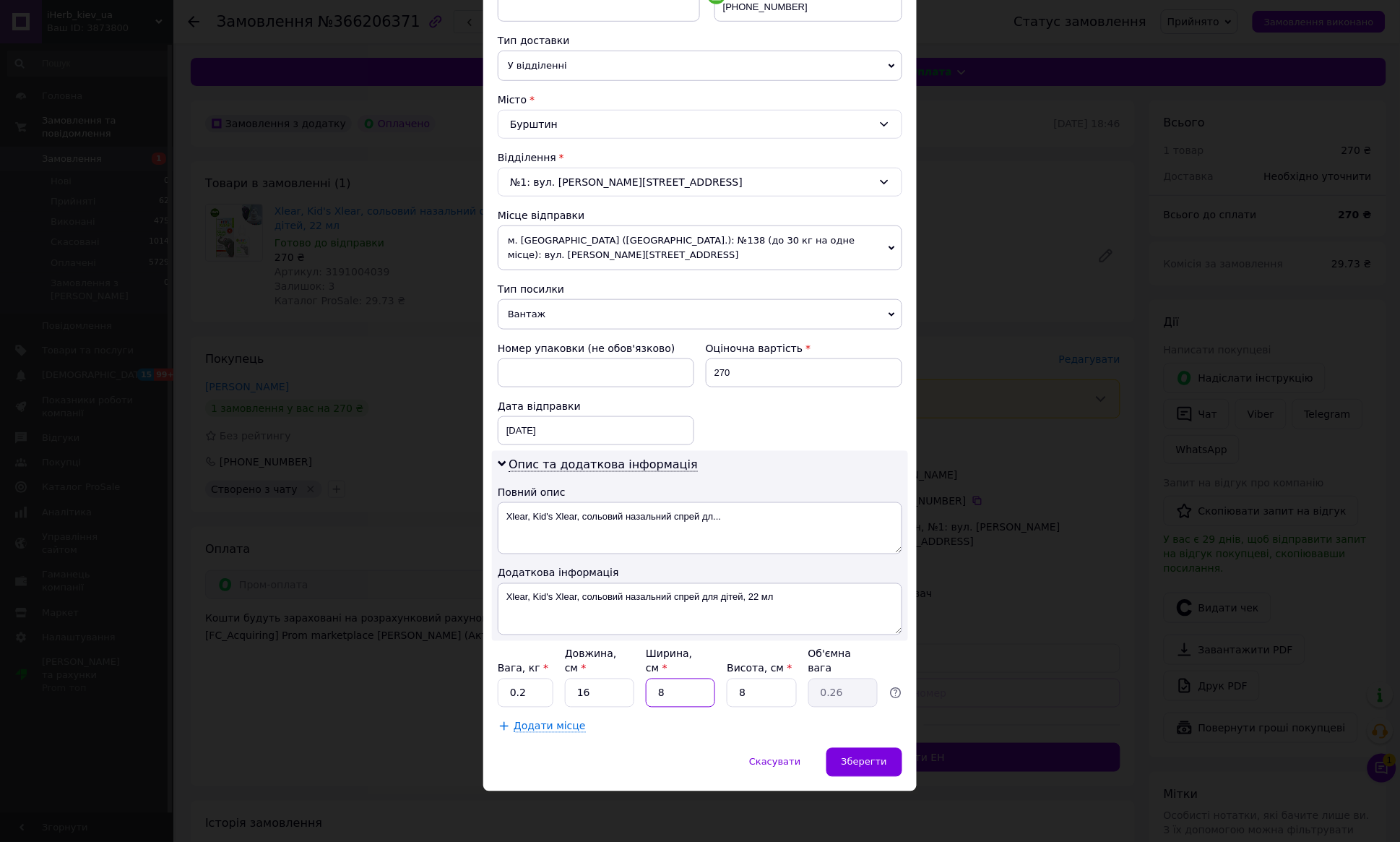
type input "9"
type input "0.29"
type input "9"
drag, startPoint x: 757, startPoint y: 695, endPoint x: 685, endPoint y: 690, distance: 72.2
click at [682, 690] on div "Вага, кг * 0.2 Довжина, см * 16 Ширина, см * 9 Висота, см * 8 Об'ємна вага 0.29" at bounding box center [700, 678] width 404 height 61
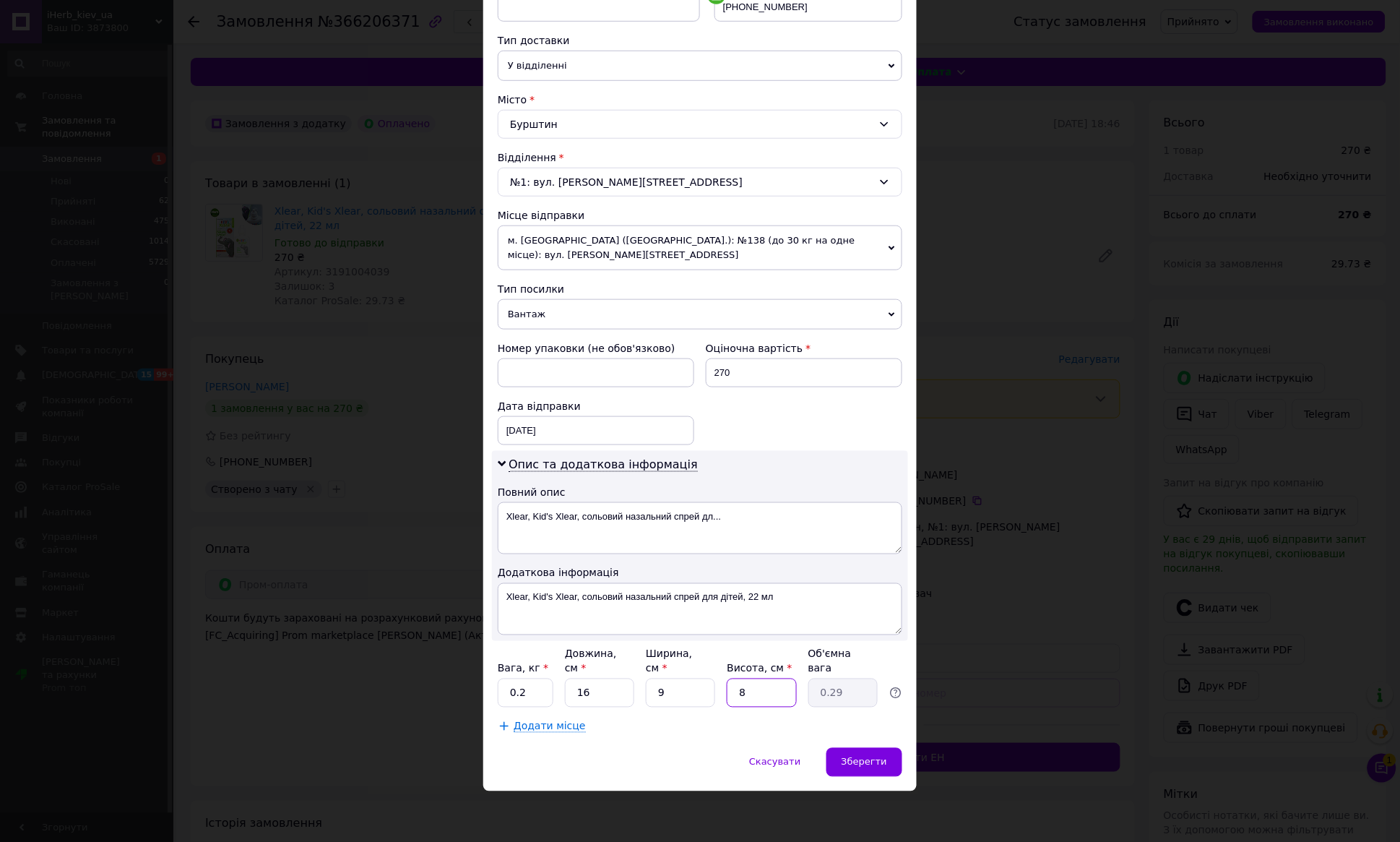
type input "6"
type input "0.22"
type input "6"
click at [893, 759] on div "Зберегти" at bounding box center [864, 762] width 75 height 29
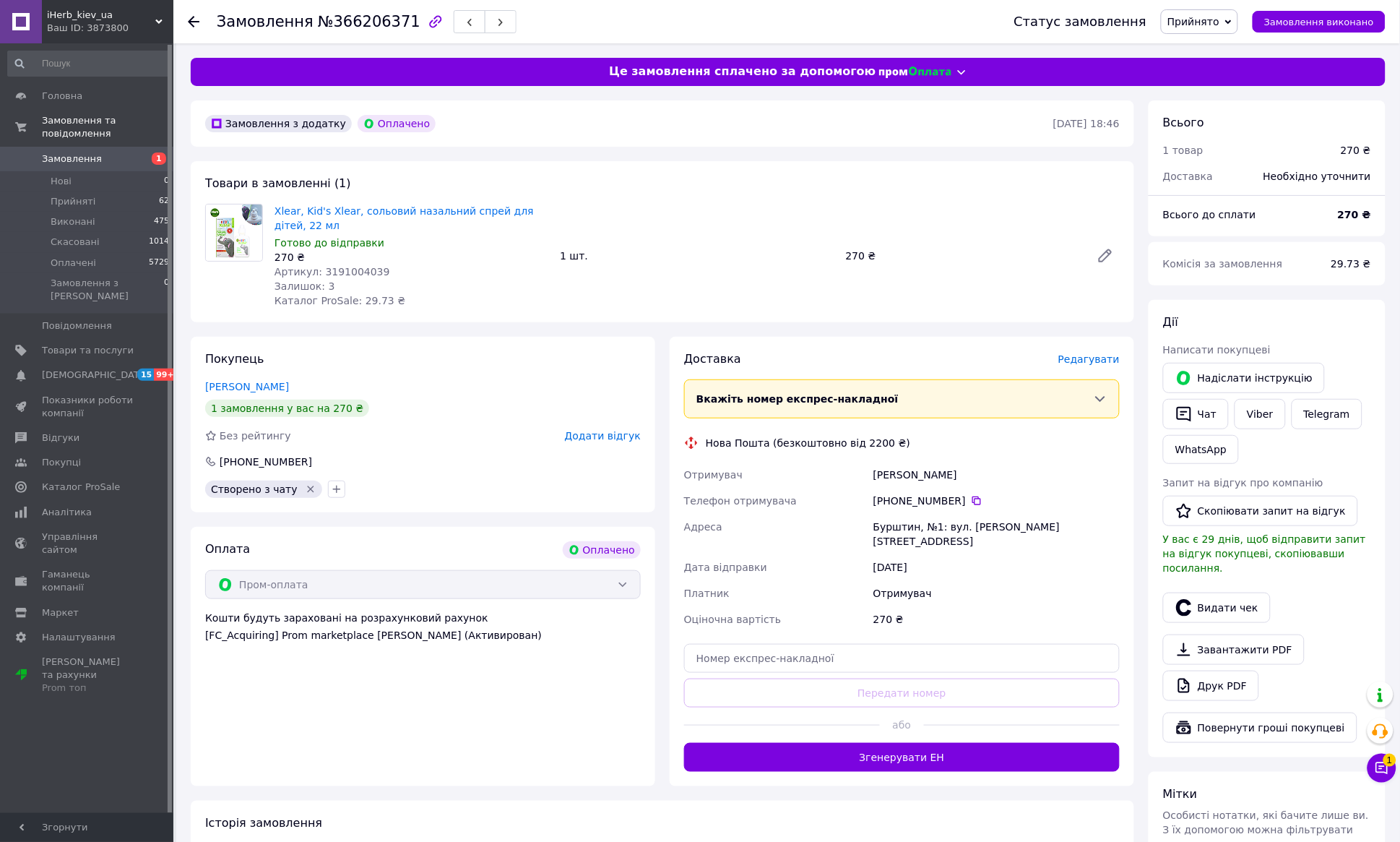
click at [918, 744] on button "Згенерувати ЕН" at bounding box center [902, 757] width 436 height 29
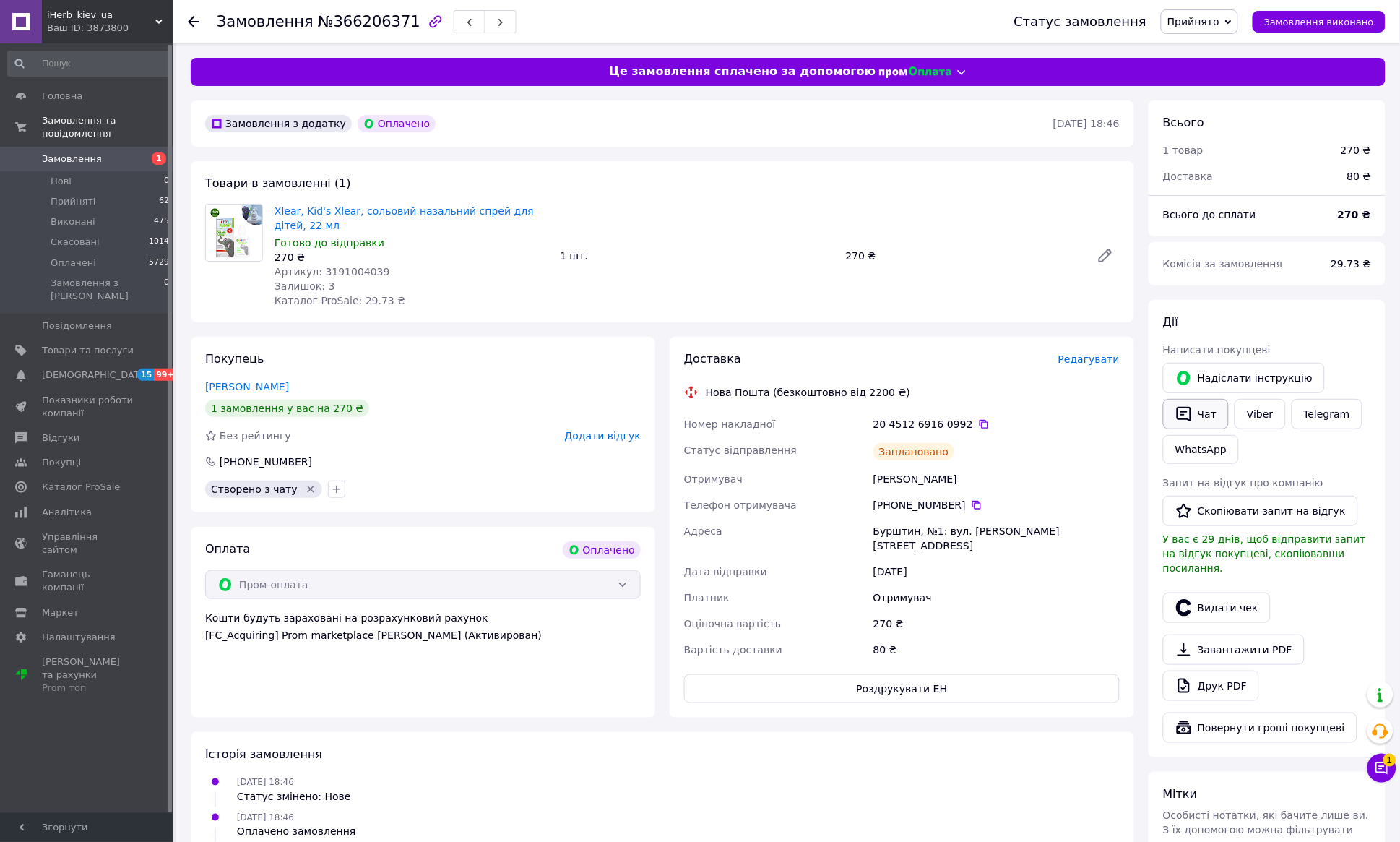
click at [1212, 415] on button "Чат" at bounding box center [1196, 414] width 66 height 31
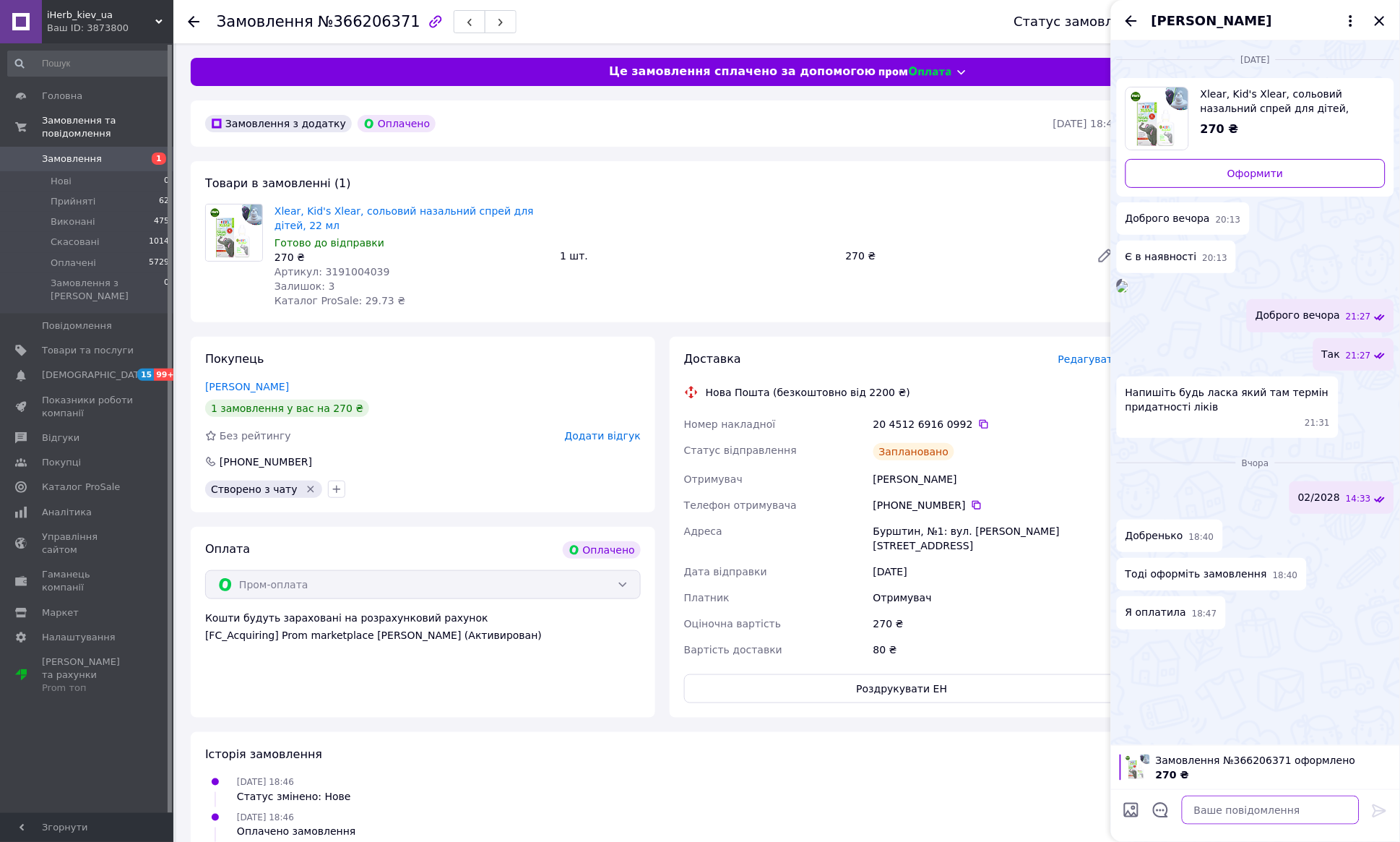
click at [1247, 811] on textarea at bounding box center [1271, 810] width 178 height 29
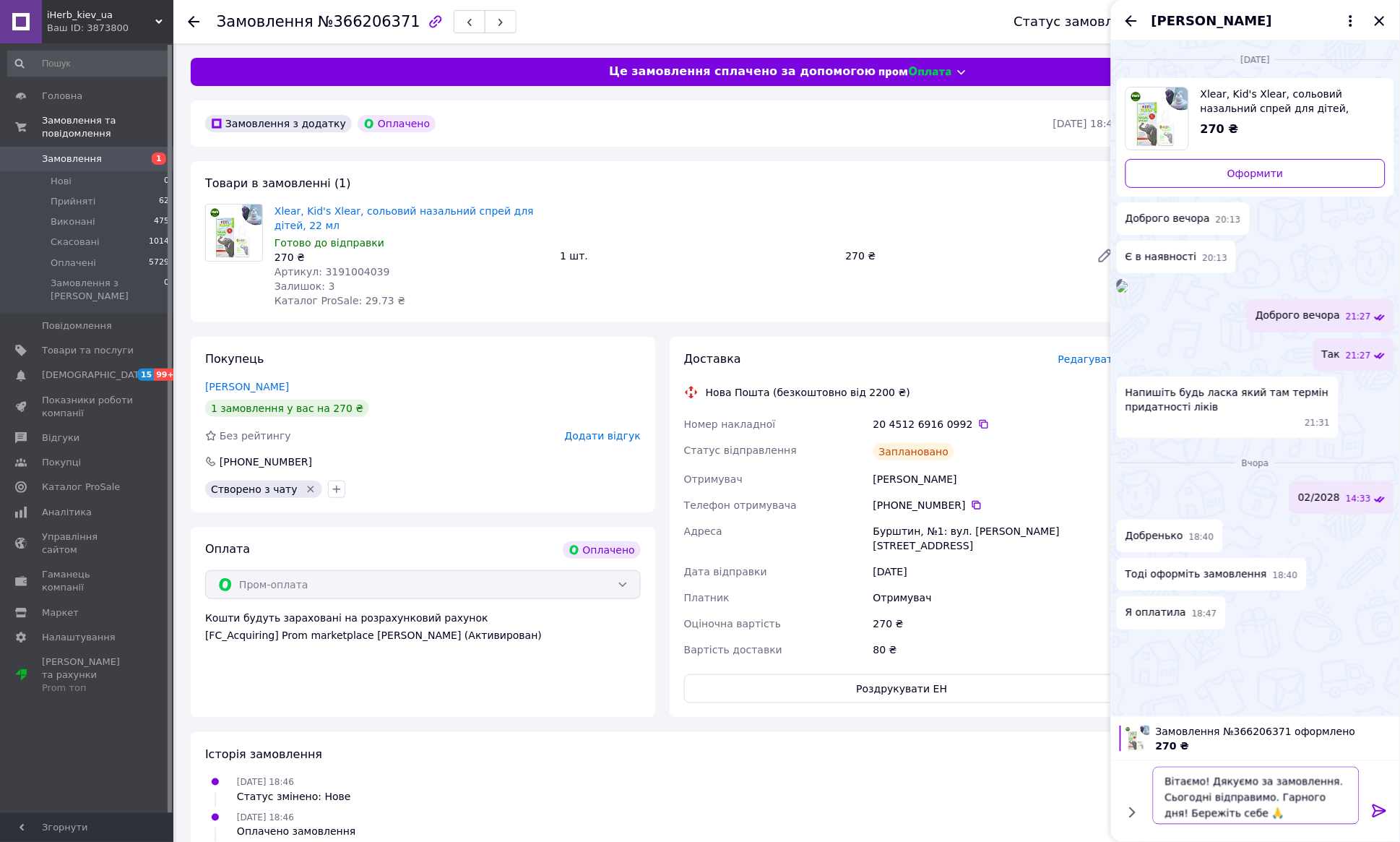
type textarea "Вітаємо! Дякуємо за замовлення. Сьогодні відправимо. Гарного дня! Бережіть себе…"
click at [1374, 811] on icon at bounding box center [1380, 811] width 17 height 17
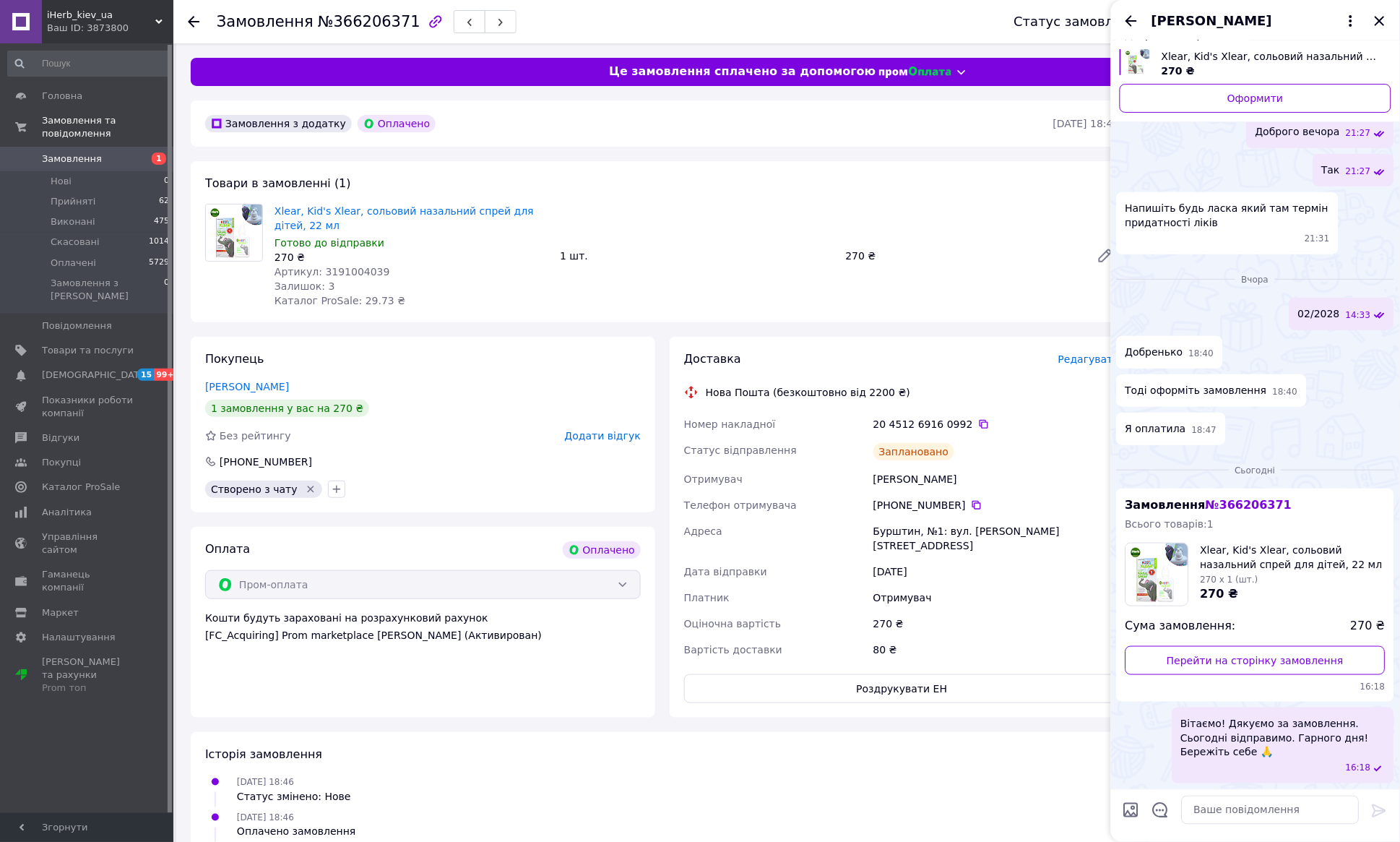
scroll to position [341, 0]
click at [1379, 16] on icon "Закрити" at bounding box center [1380, 20] width 17 height 17
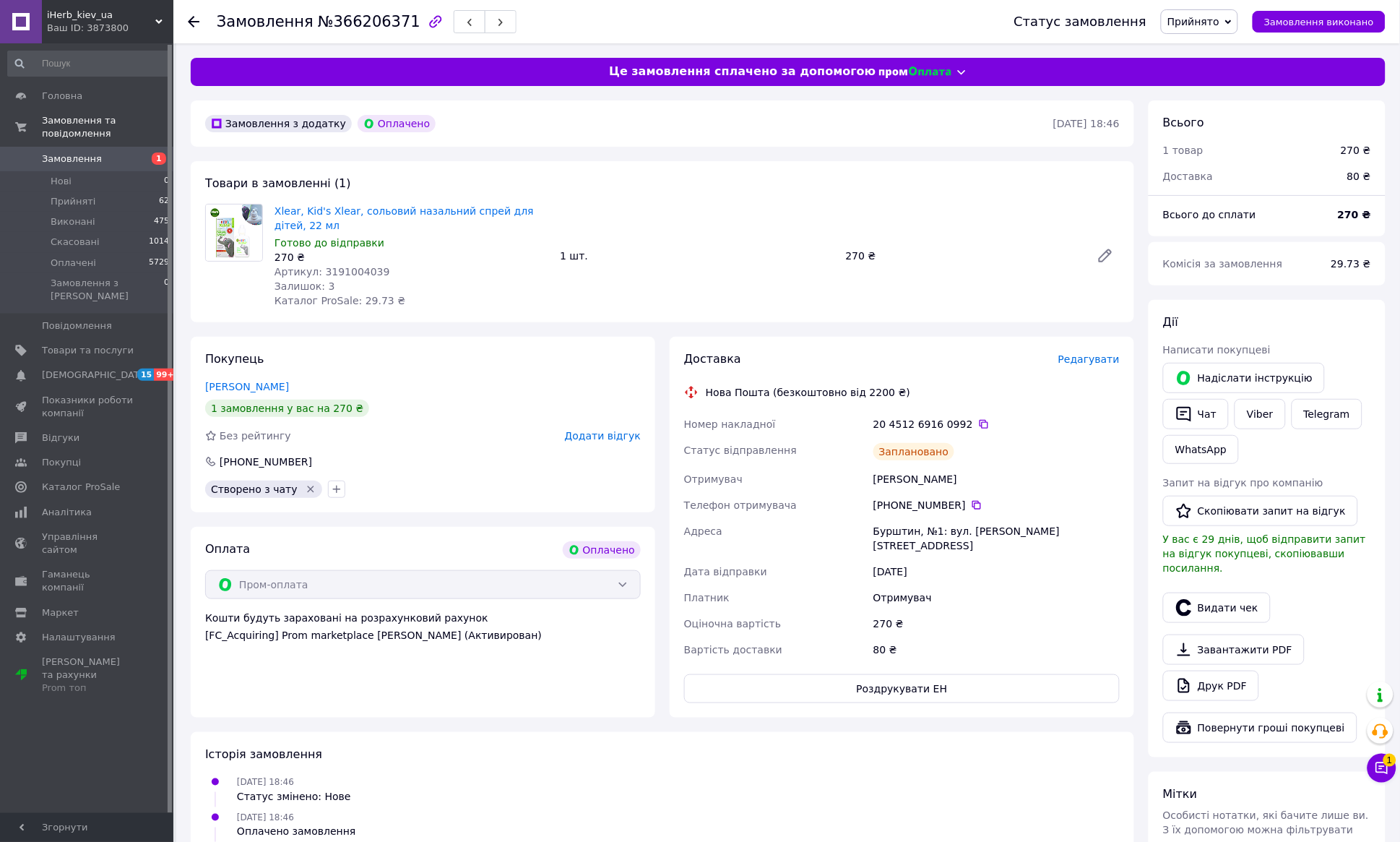
scroll to position [1, 0]
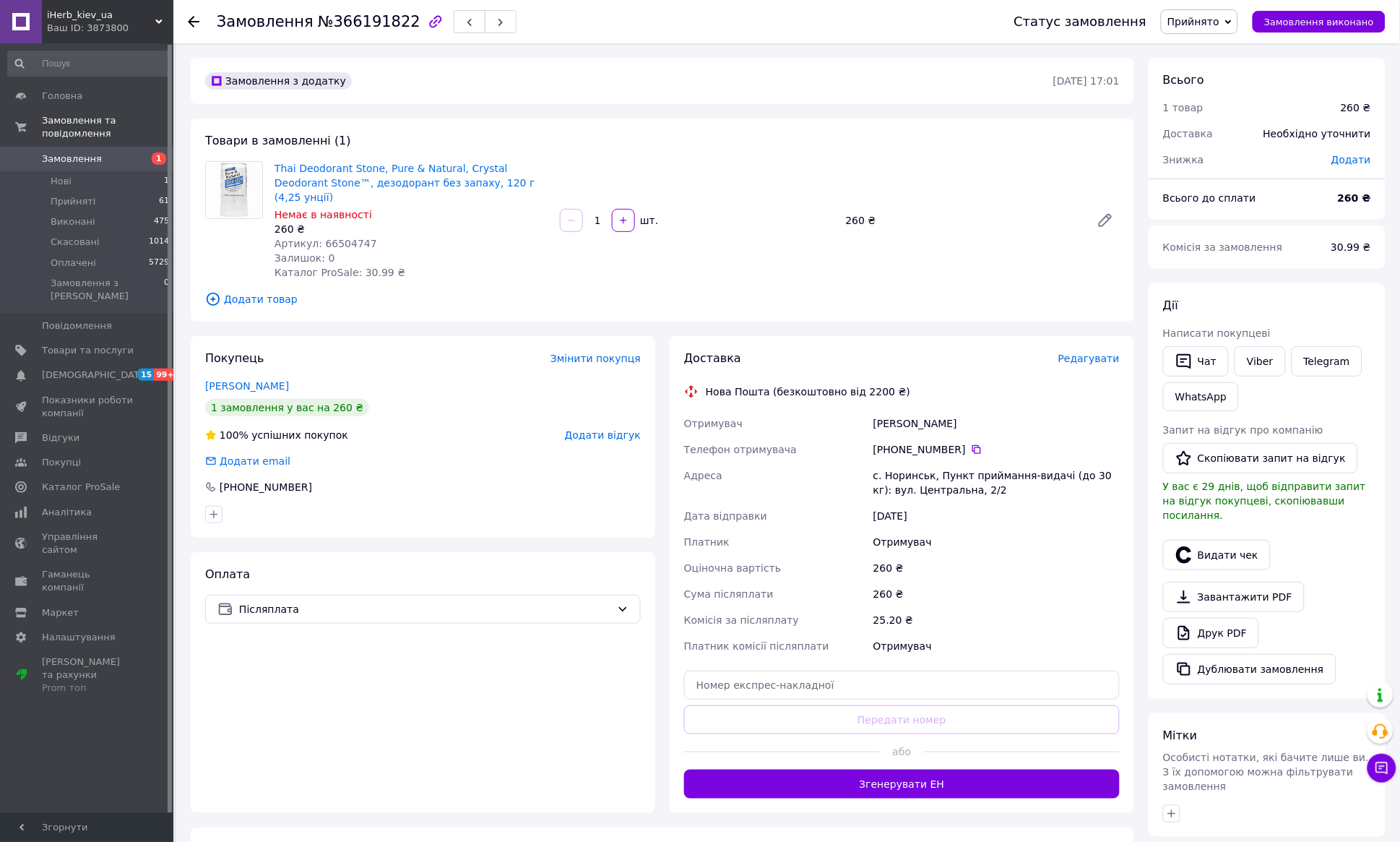
scroll to position [8, 0]
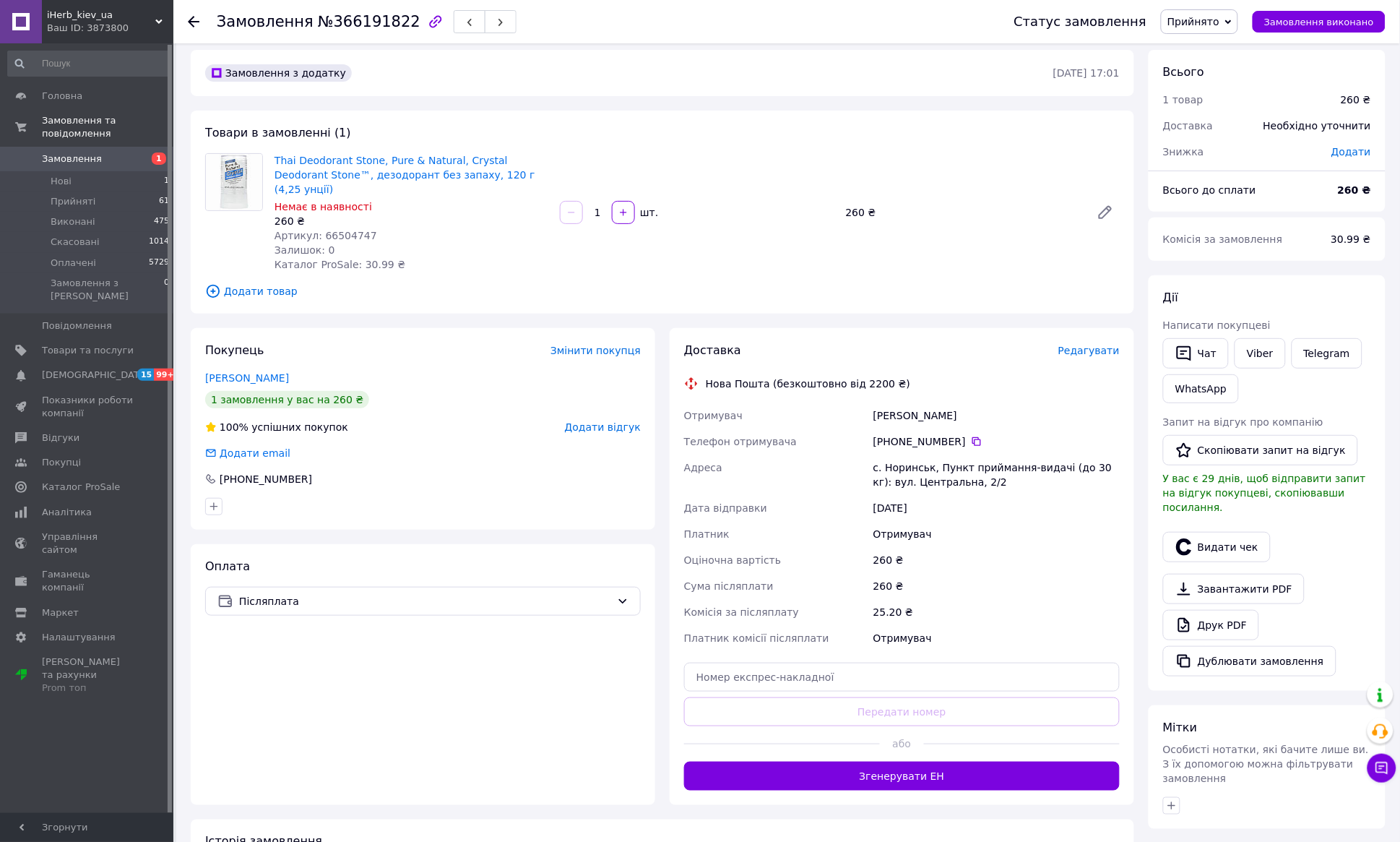
click at [1077, 344] on span "Редагувати" at bounding box center [1089, 350] width 61 height 12
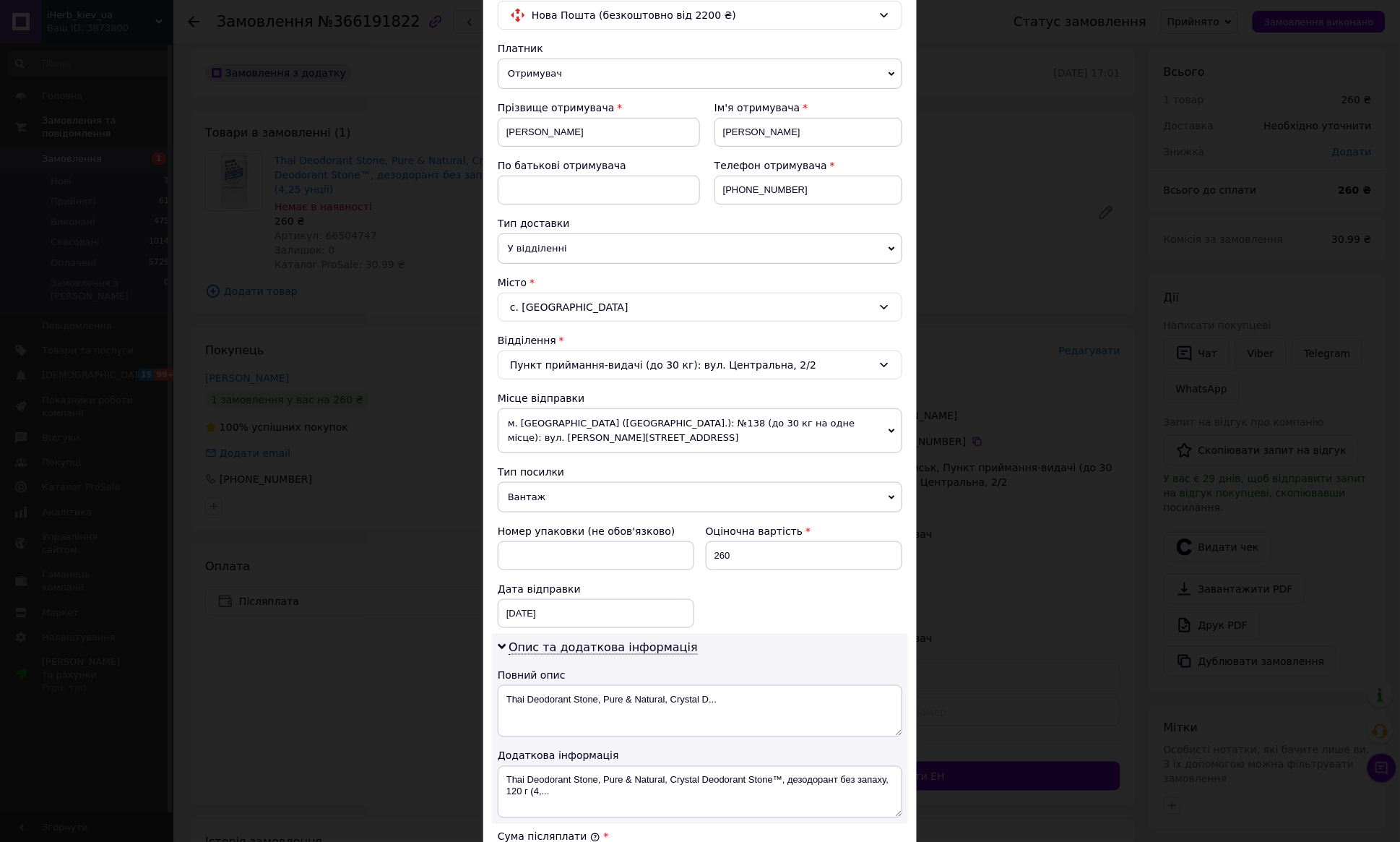
scroll to position [141, 0]
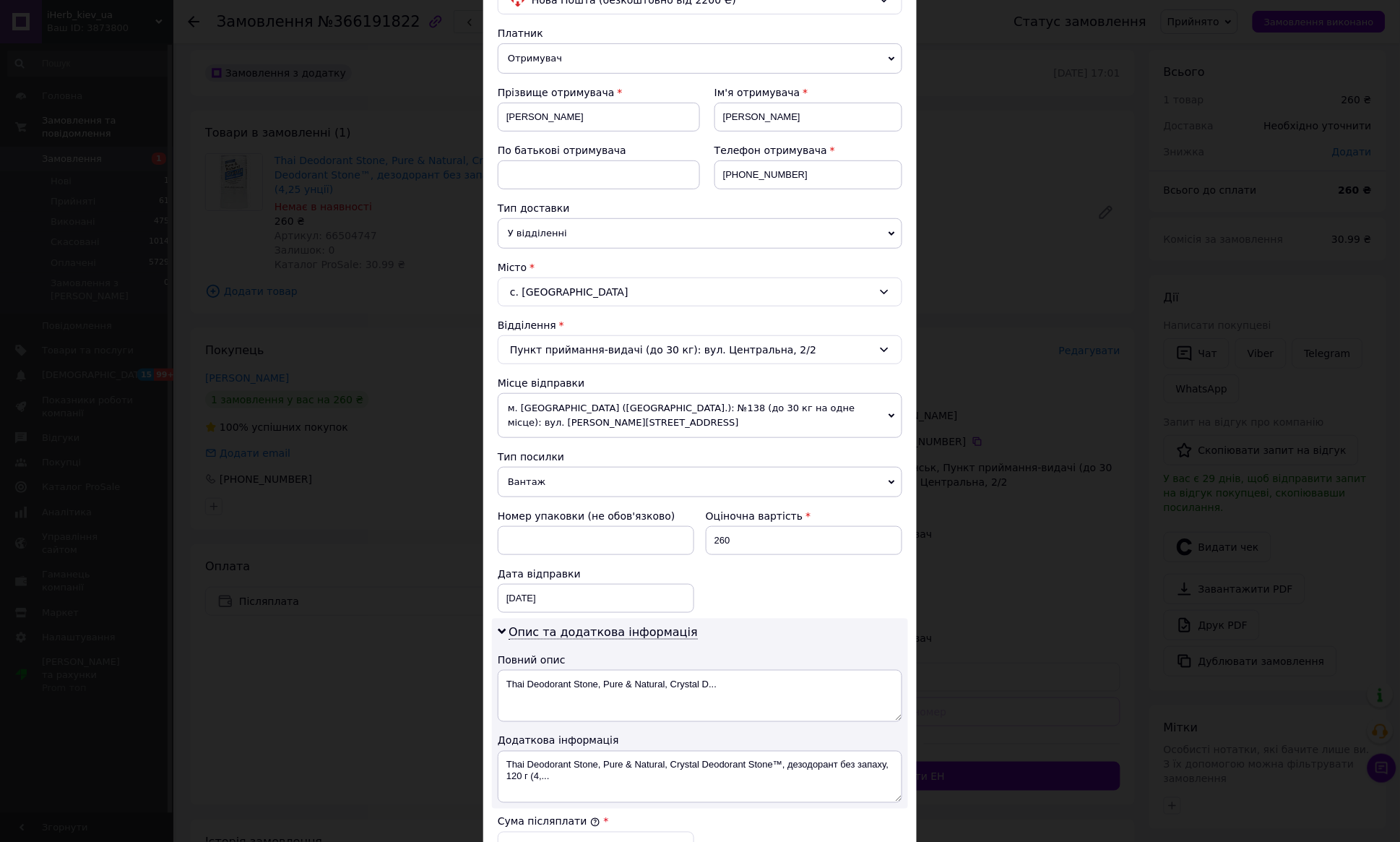
click at [890, 415] on icon at bounding box center [892, 415] width 7 height 7
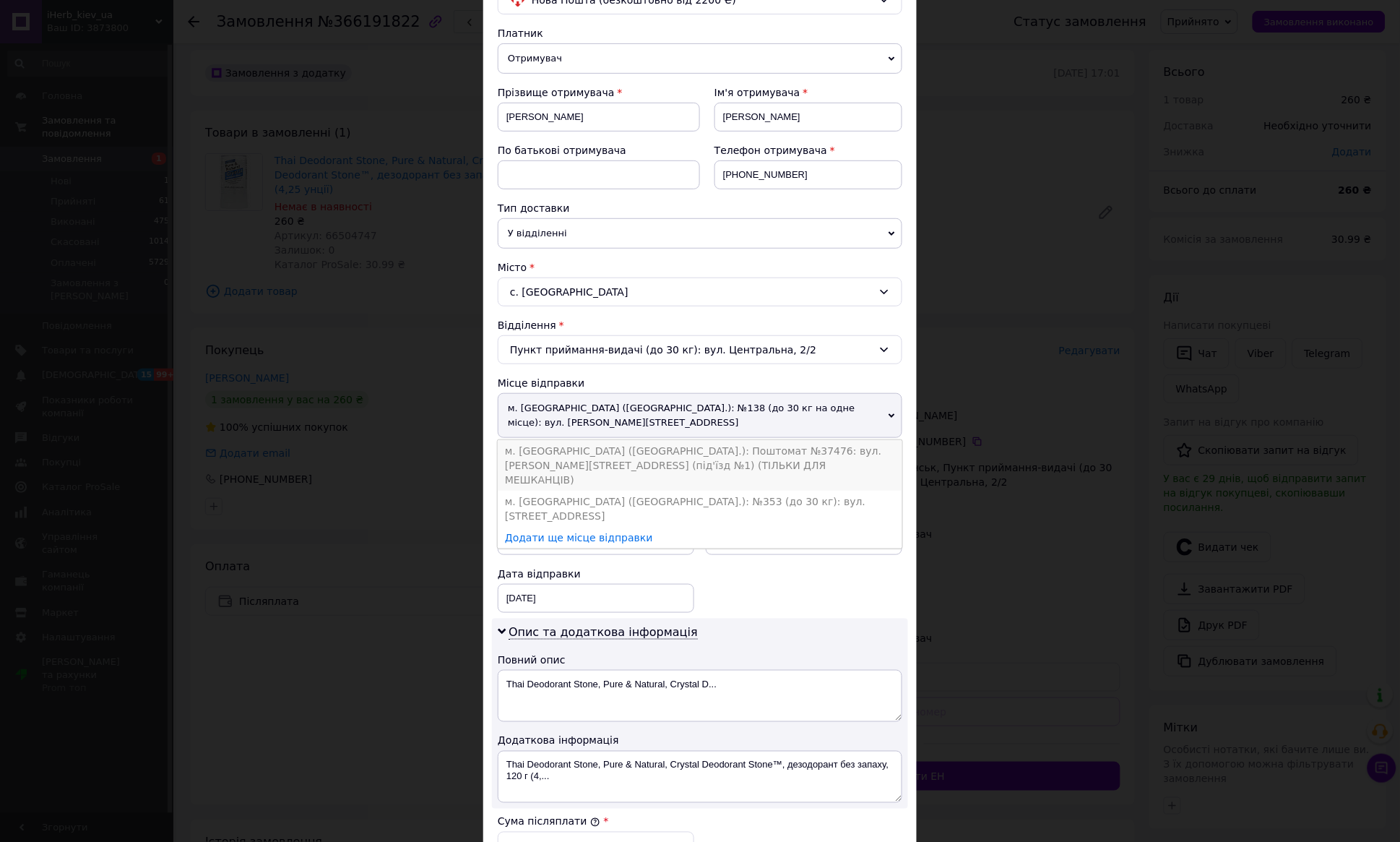
click at [805, 456] on li "м. [GEOGRAPHIC_DATA] ([GEOGRAPHIC_DATA].): Поштомат №37476: вул. [PERSON_NAME][…" at bounding box center [700, 466] width 404 height 51
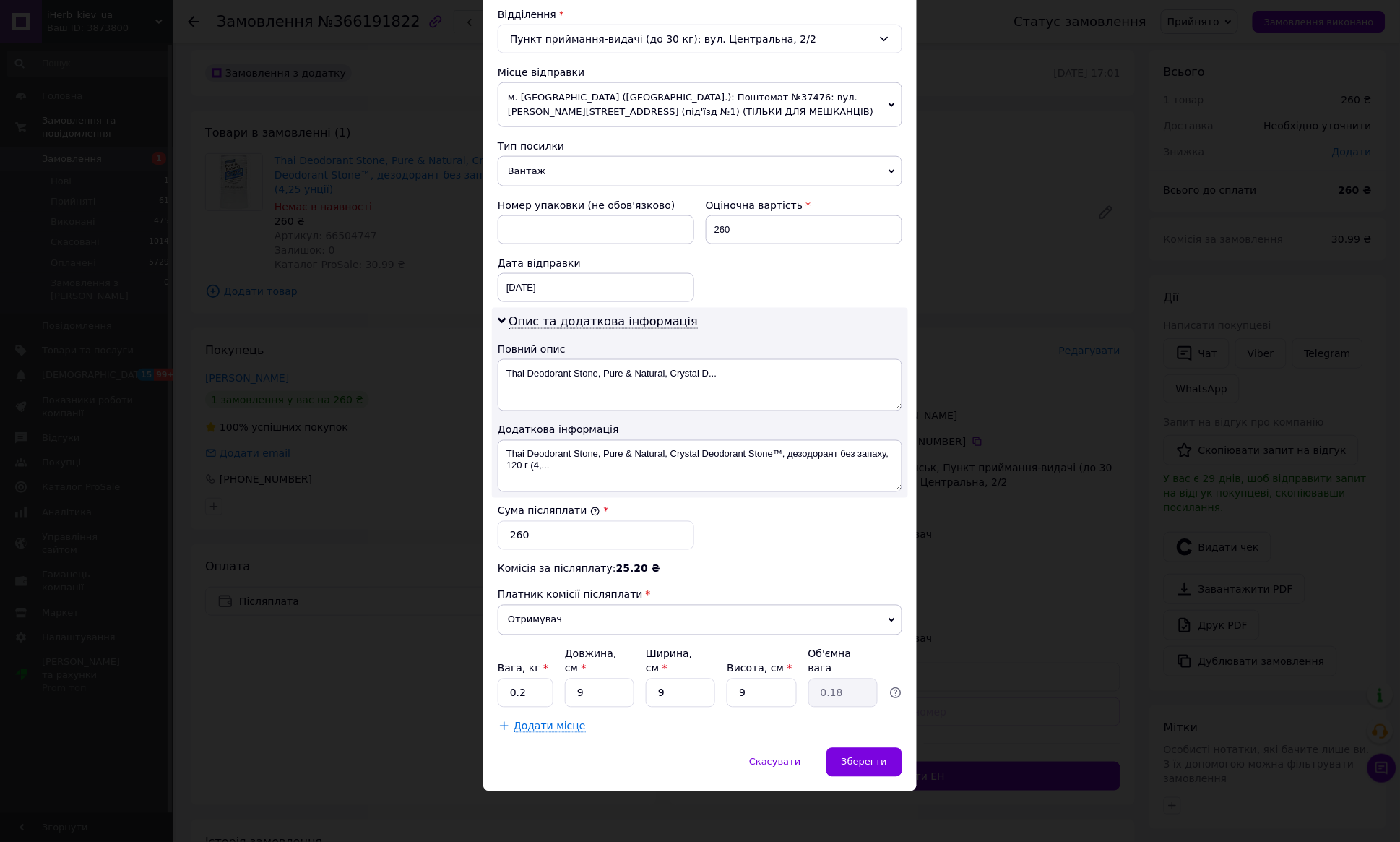
scroll to position [454, 0]
click at [862, 768] on div "Зберегти" at bounding box center [864, 762] width 75 height 29
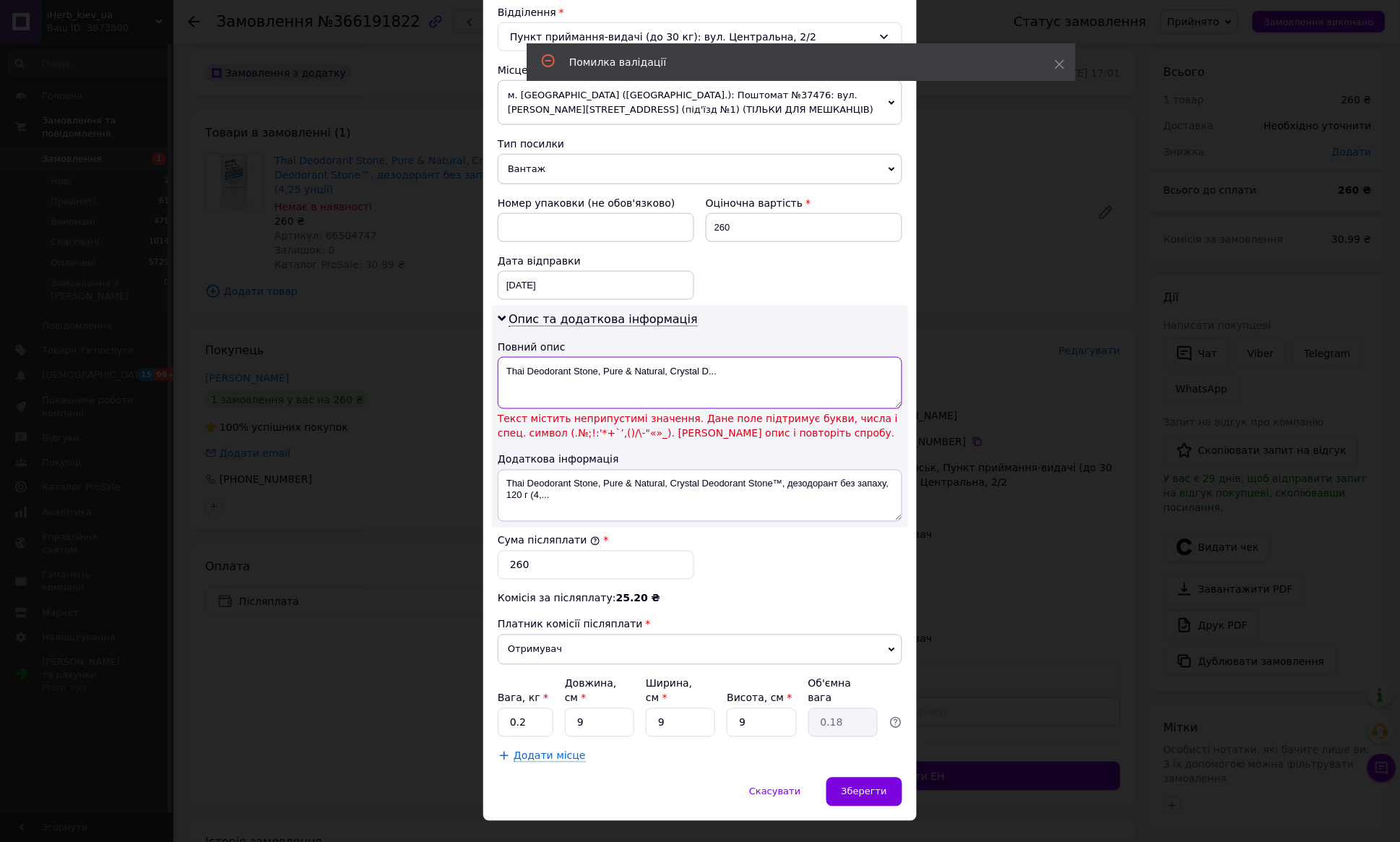
click at [632, 371] on textarea "Thai Deodorant Stone, Pure & Natural, Crystal D..." at bounding box center [700, 382] width 404 height 52
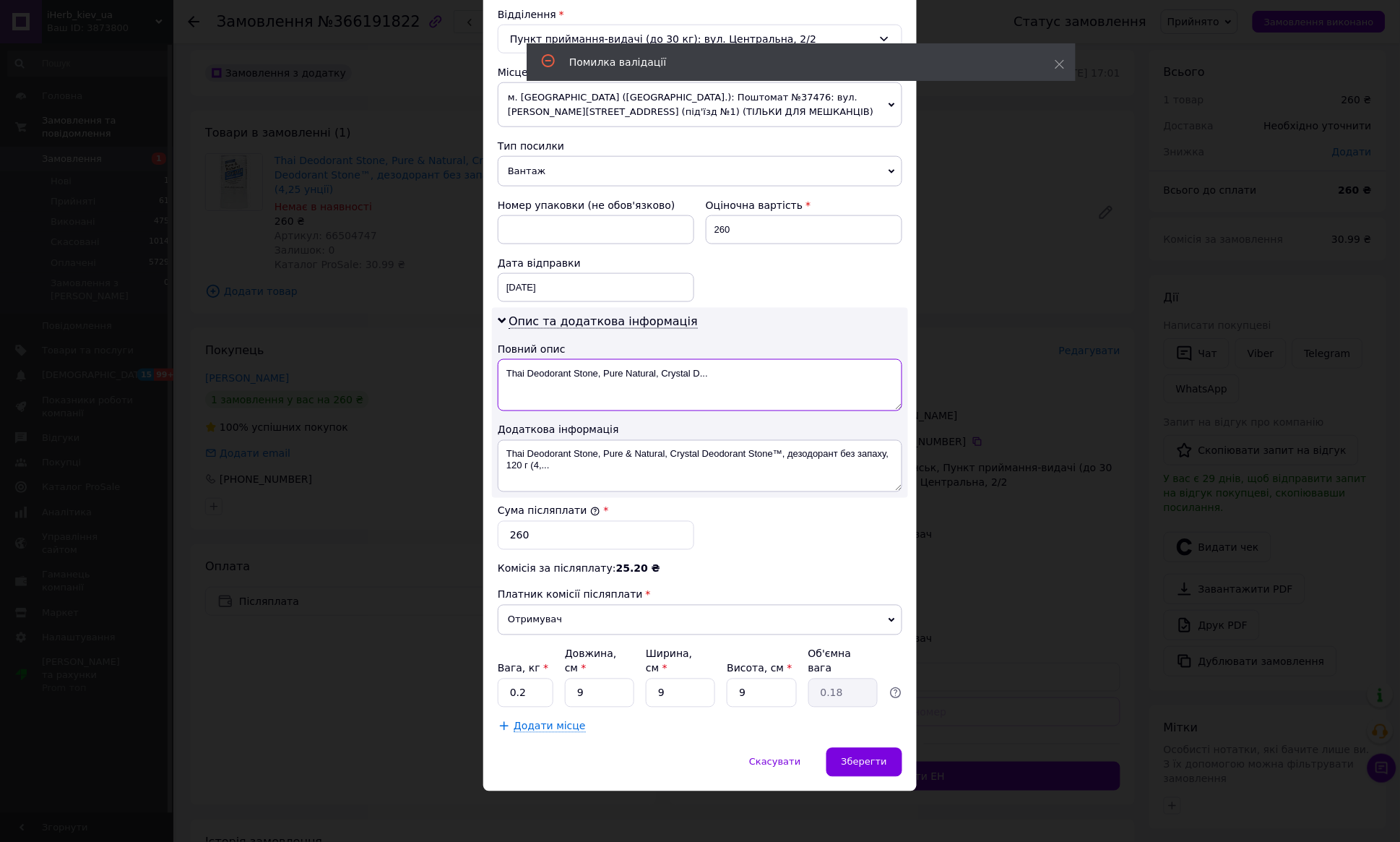
type textarea "Thai Deodorant Stone, Pure Natural, Crystal D..."
click at [629, 454] on textarea "Thai Deodorant Stone, Pure & Natural, Crystal Deodorant Stone™, дезодорант без …" at bounding box center [700, 466] width 404 height 52
type textarea "Thai Deodorant Stone, Pure Natural, Crystal Deodorant Stone™, дезодорант без за…"
click at [867, 758] on span "Зберегти" at bounding box center [865, 761] width 46 height 11
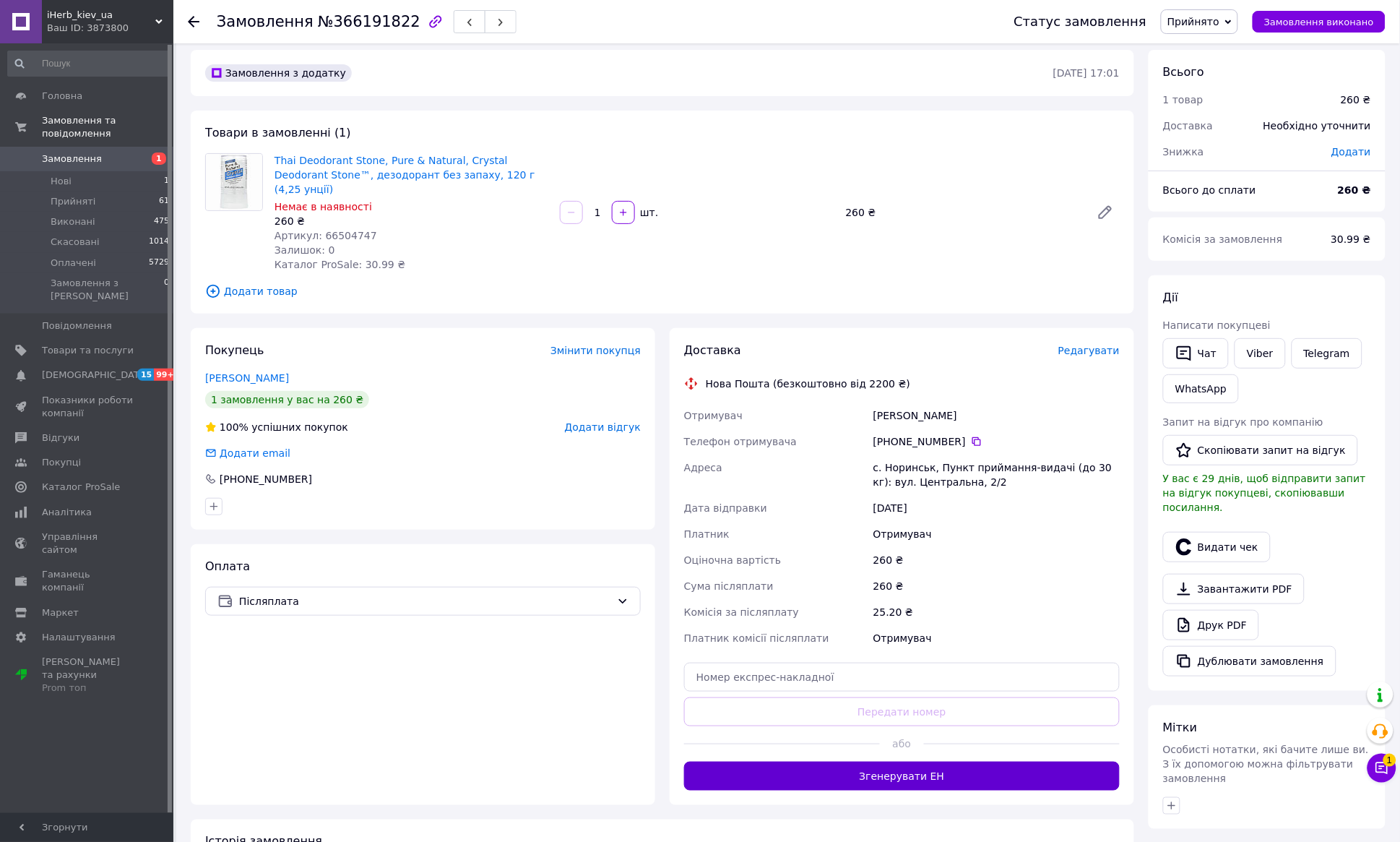
click at [952, 761] on button "Згенерувати ЕН" at bounding box center [902, 776] width 436 height 29
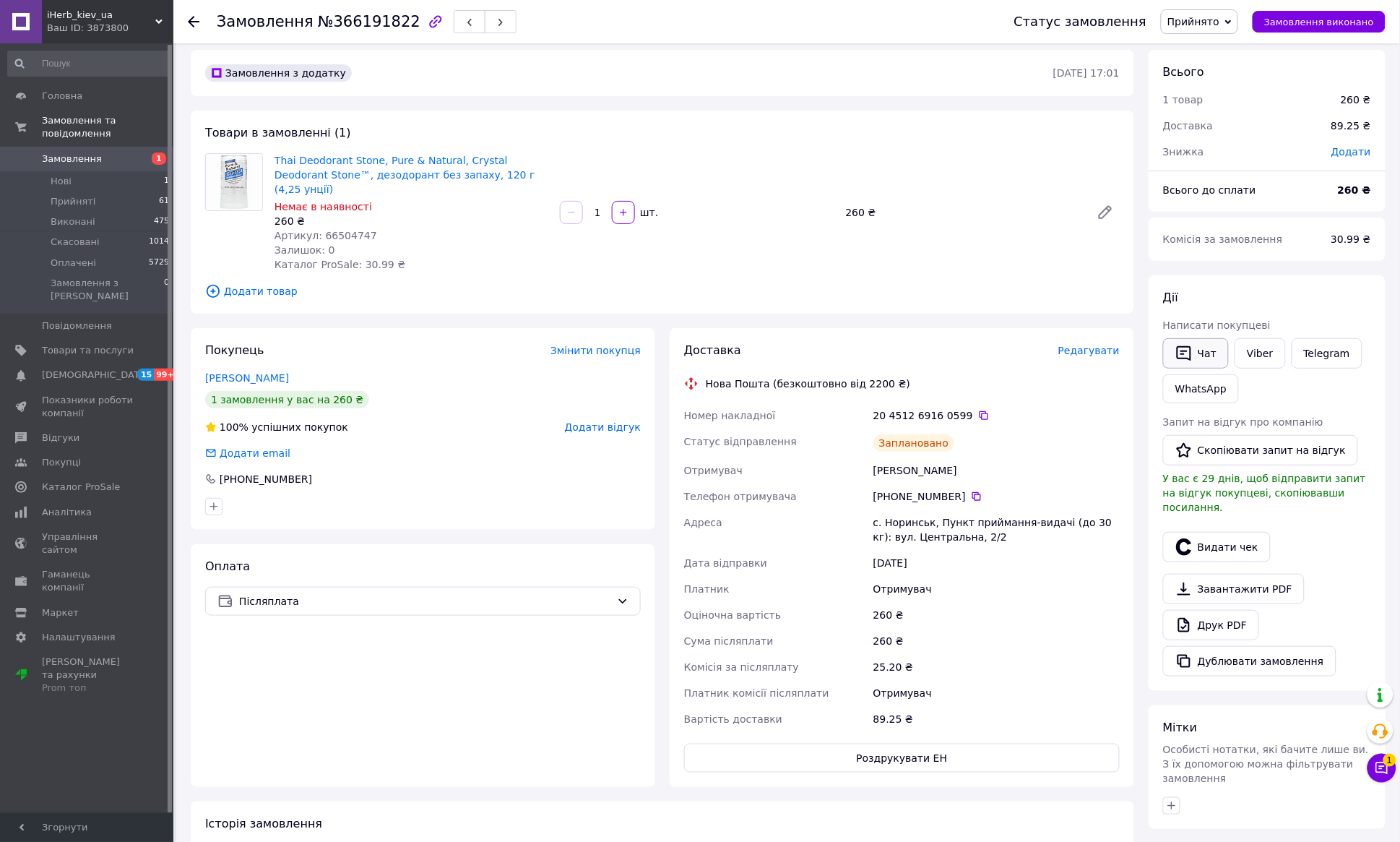
click at [1203, 353] on button "Чат" at bounding box center [1196, 354] width 66 height 31
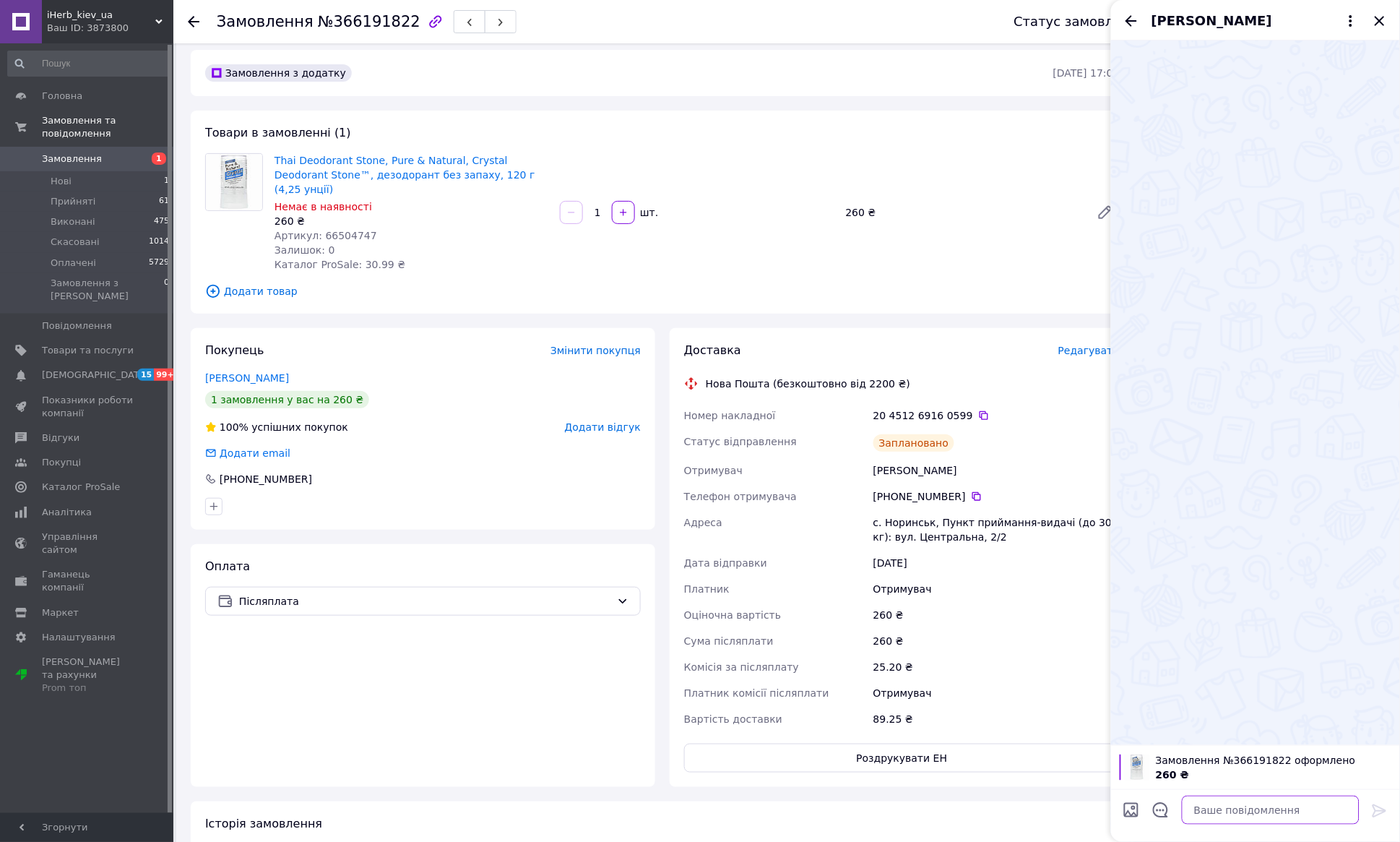
click at [1281, 812] on textarea at bounding box center [1271, 810] width 178 height 29
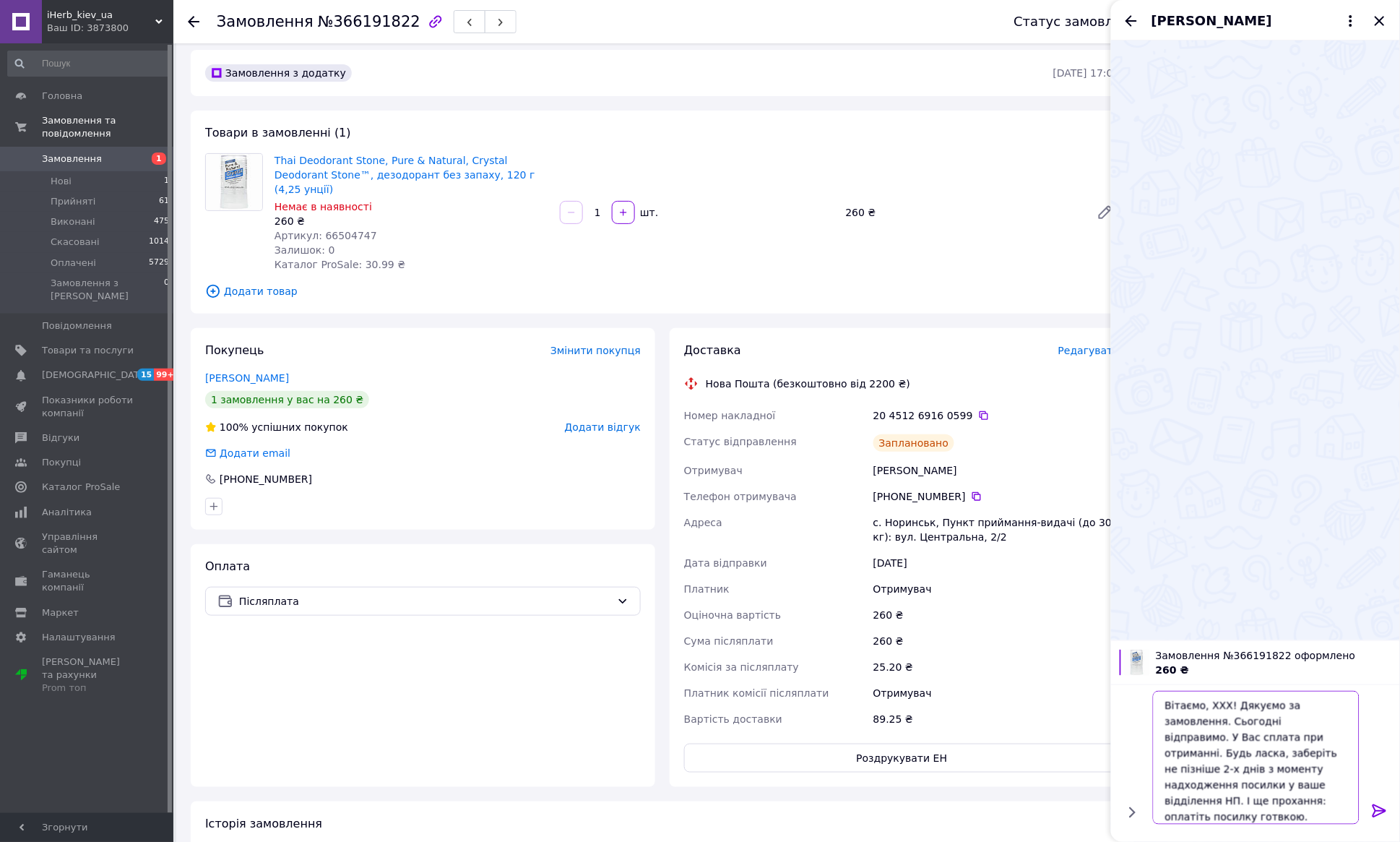
click at [1233, 705] on textarea "Вітаємо, XXX! Дякуємо за замовлення. Сьогодні відправимо. У Вас сплата при отри…" at bounding box center [1257, 757] width 207 height 134
drag, startPoint x: 1292, startPoint y: 797, endPoint x: 1278, endPoint y: 769, distance: 31.3
click at [1278, 769] on textarea "Вітаємо! Дякуємо за замовлення. Сьогодні відправимо. У Вас сплата при отриманні…" at bounding box center [1257, 757] width 207 height 134
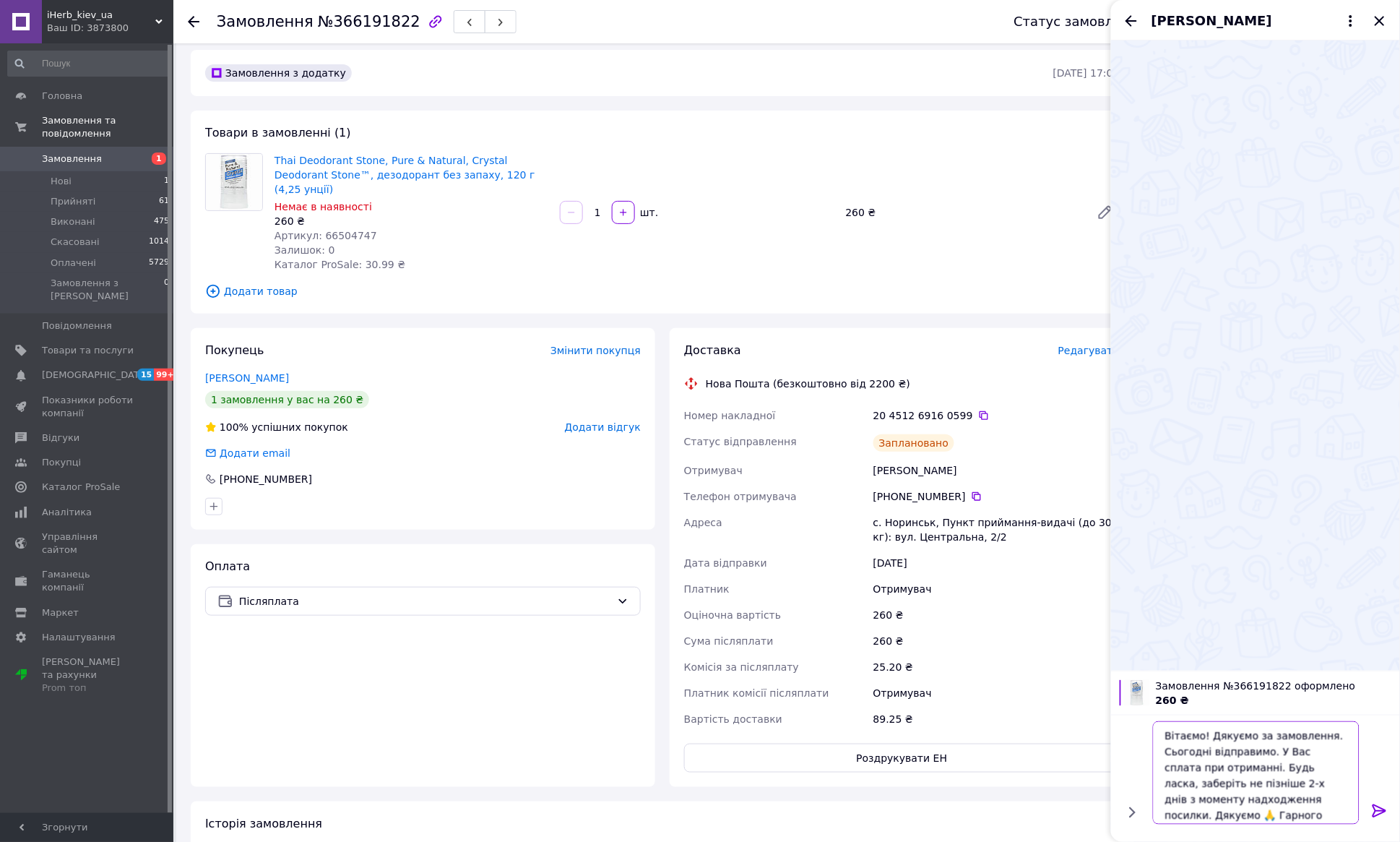
type textarea "Вітаємо! Дякуємо за замовлення. Сьогодні відправимо. У Вас сплата при отриманні…"
click at [1367, 807] on div at bounding box center [1380, 813] width 29 height 34
click at [1380, 812] on icon at bounding box center [1380, 811] width 17 height 17
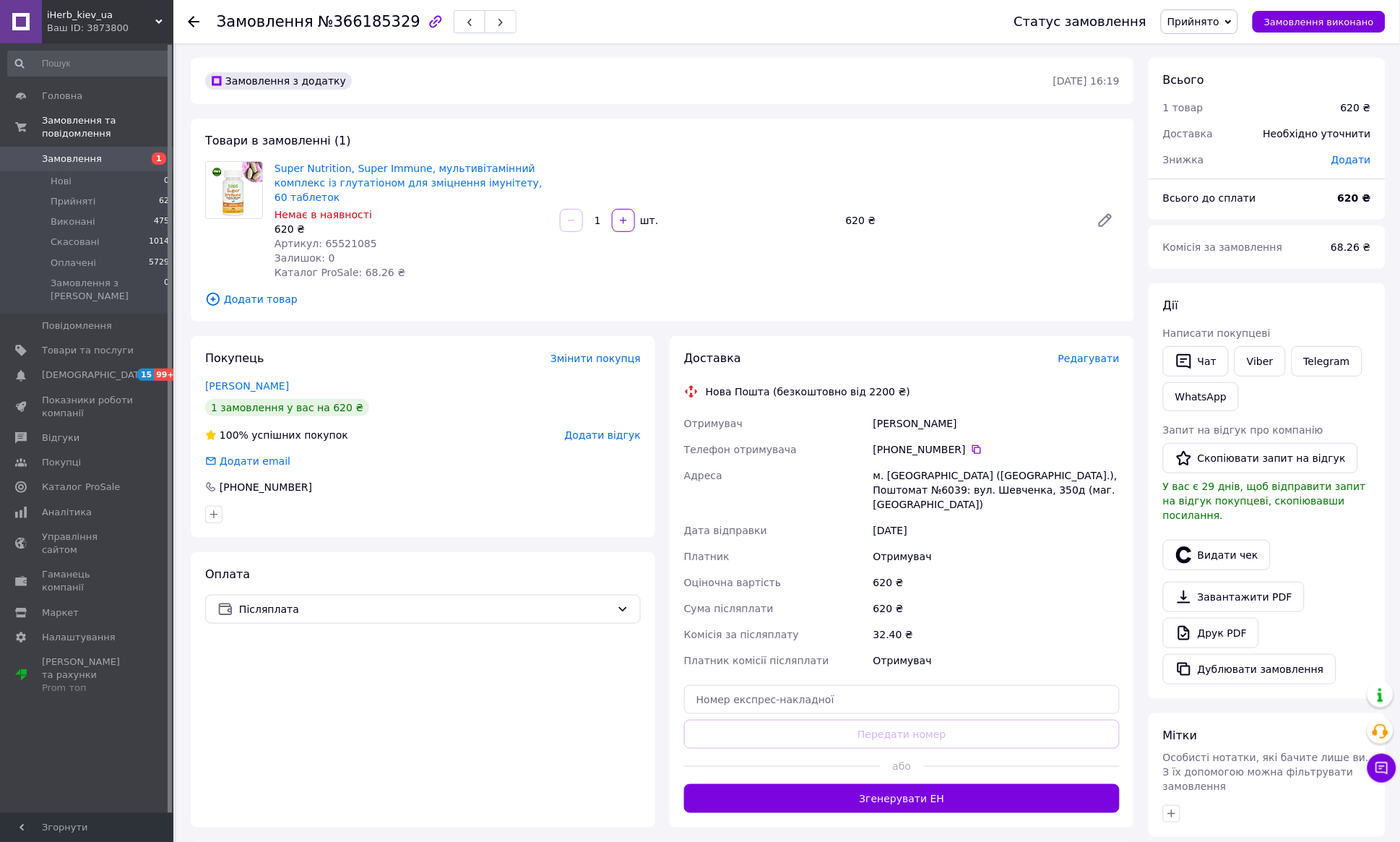
click at [1085, 360] on span "Редагувати" at bounding box center [1089, 359] width 61 height 12
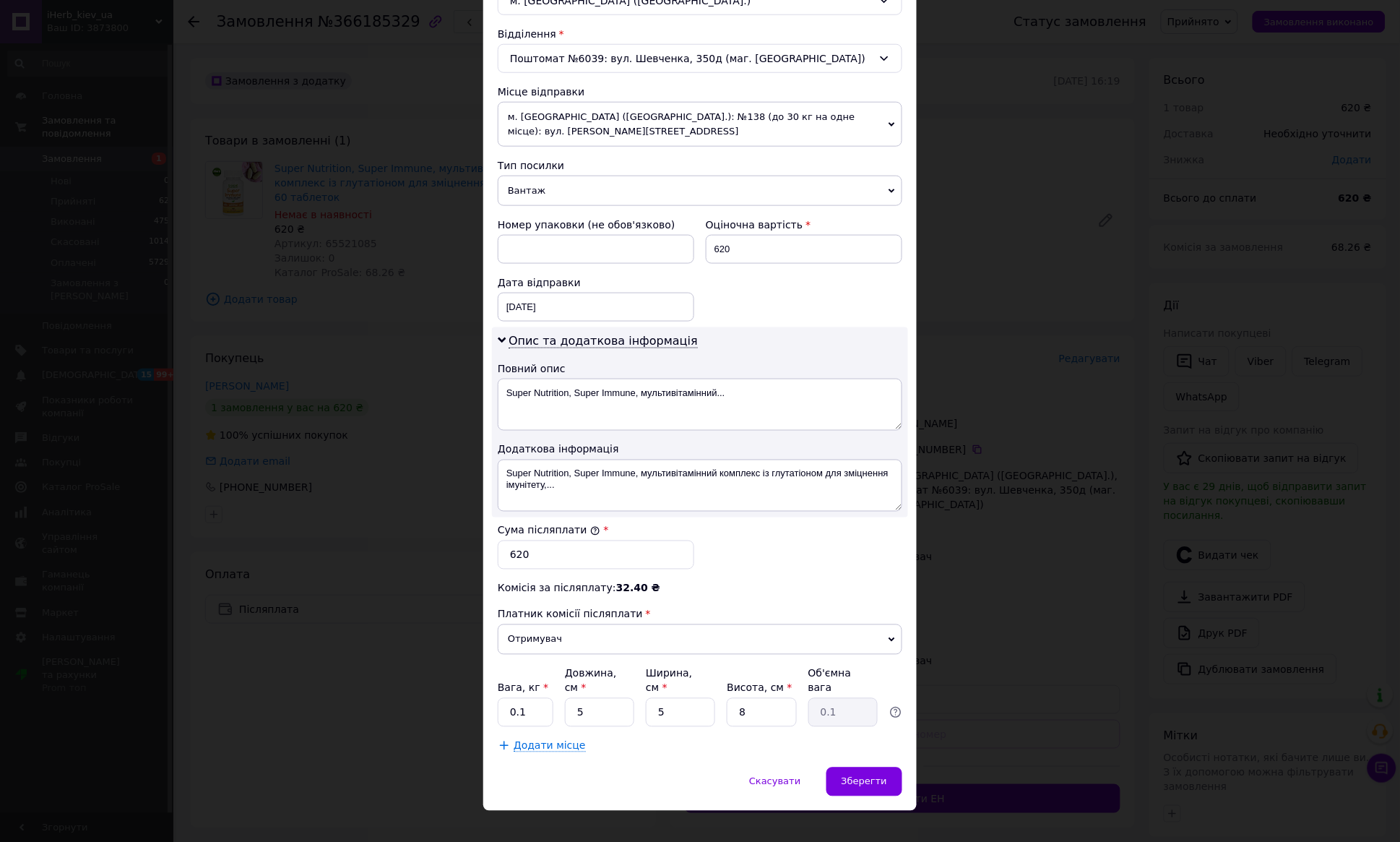
scroll to position [431, 0]
click at [889, 123] on icon at bounding box center [892, 126] width 7 height 7
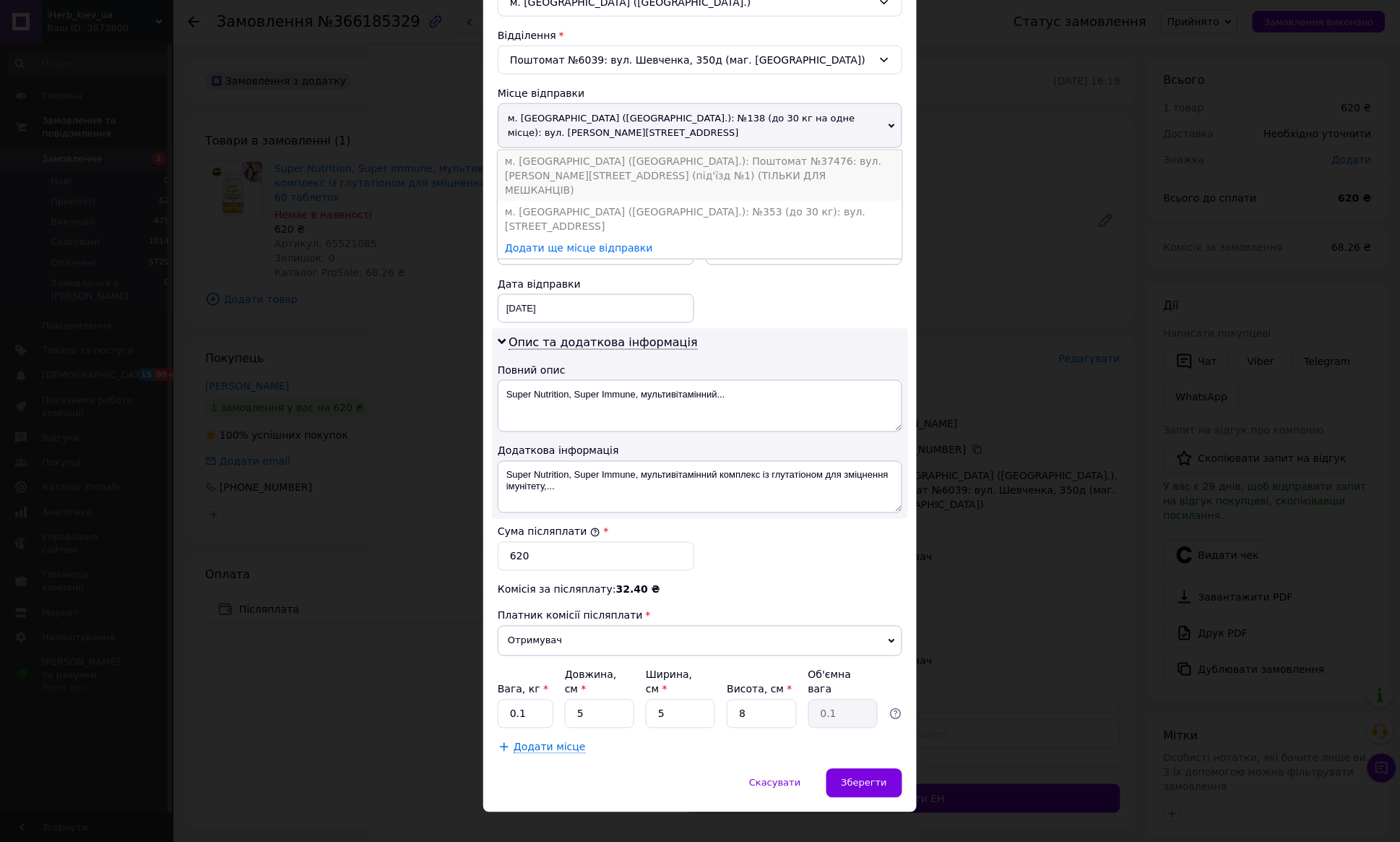
click at [750, 158] on li "м. [GEOGRAPHIC_DATA] ([GEOGRAPHIC_DATA].): Поштомат №37476: вул. [PERSON_NAME][…" at bounding box center [700, 176] width 404 height 51
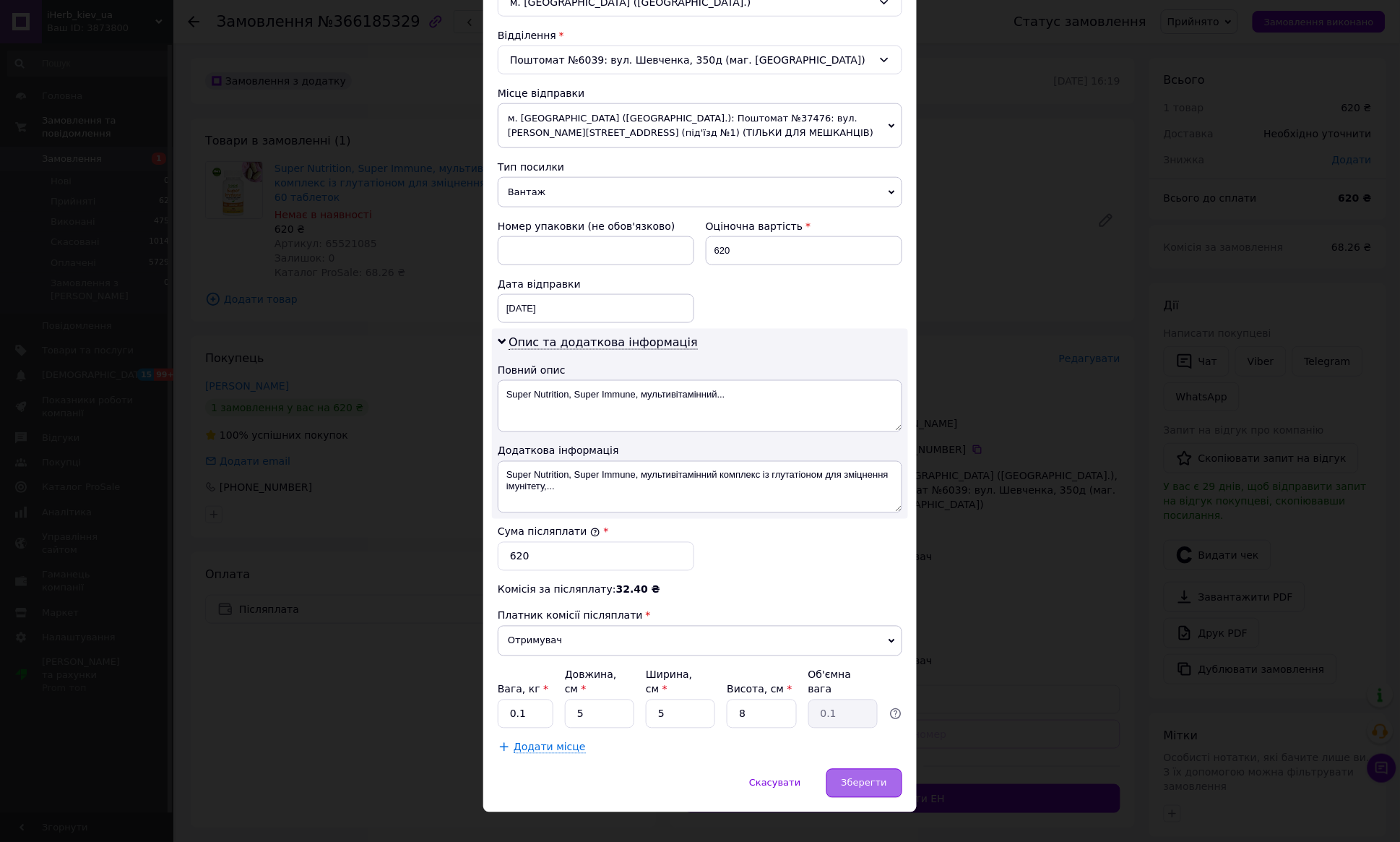
click at [873, 778] on div "Зберегти" at bounding box center [864, 783] width 75 height 29
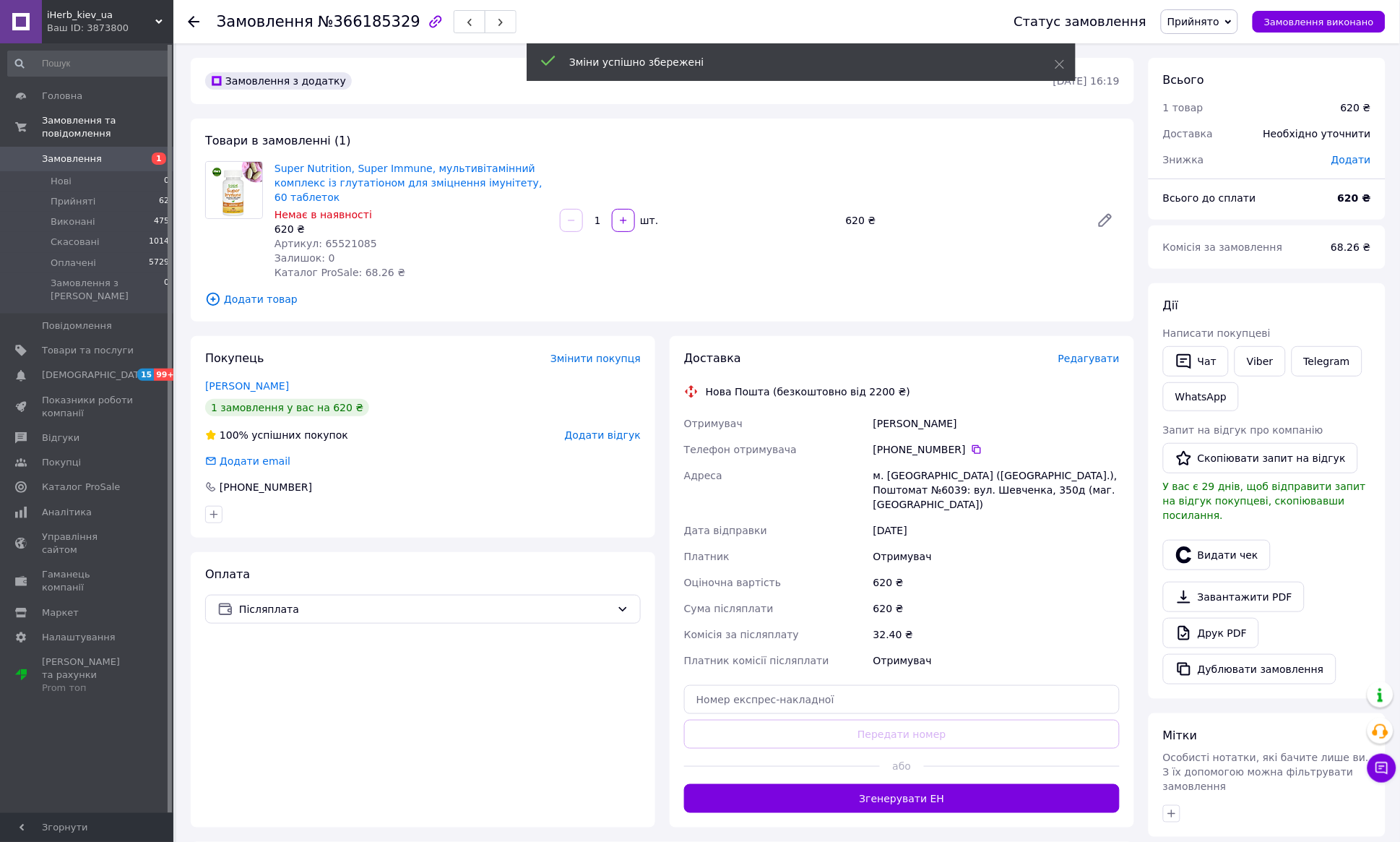
click at [891, 783] on button "Згенерувати ЕН" at bounding box center [902, 798] width 436 height 29
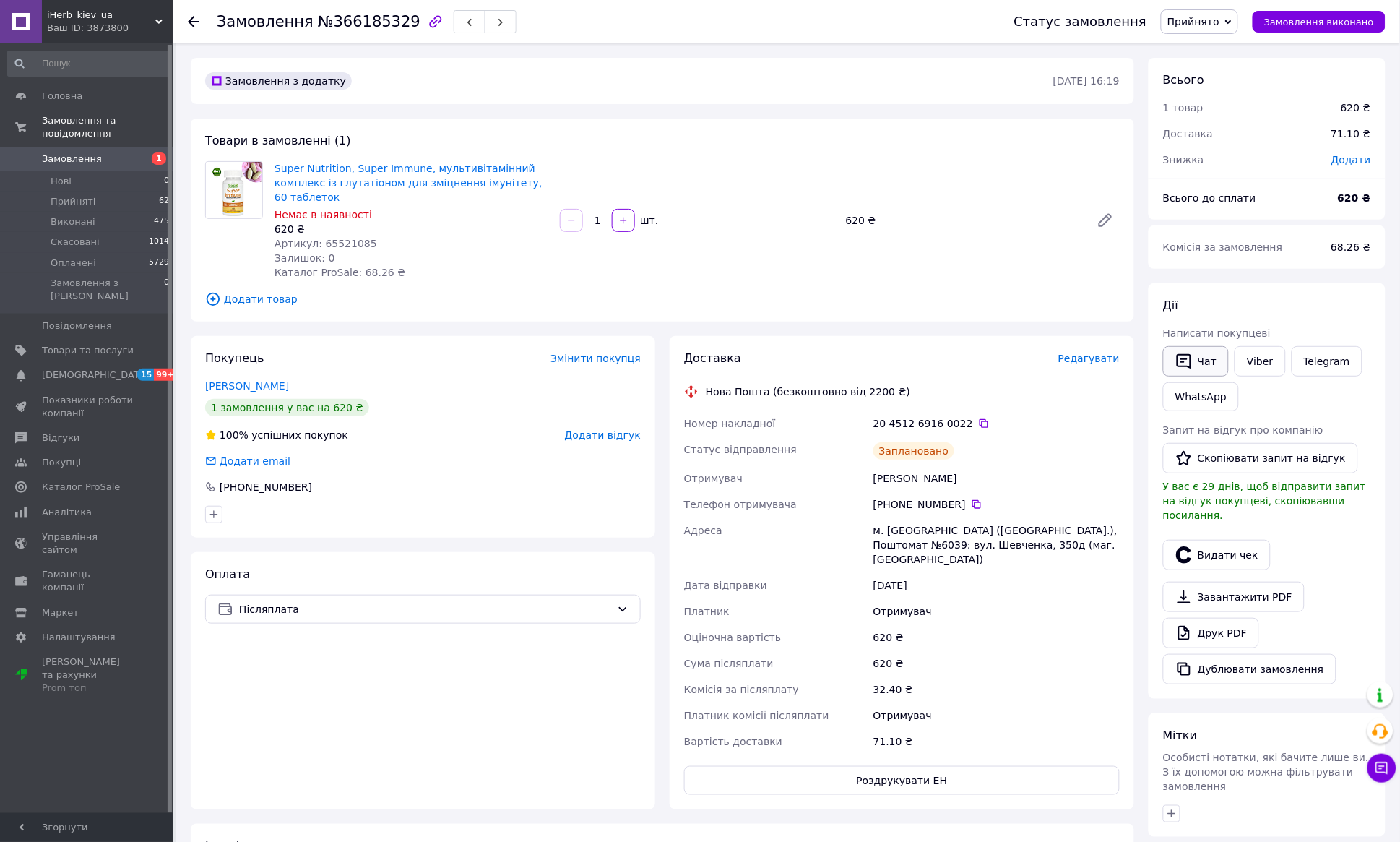
click at [1208, 359] on button "Чат" at bounding box center [1196, 361] width 66 height 31
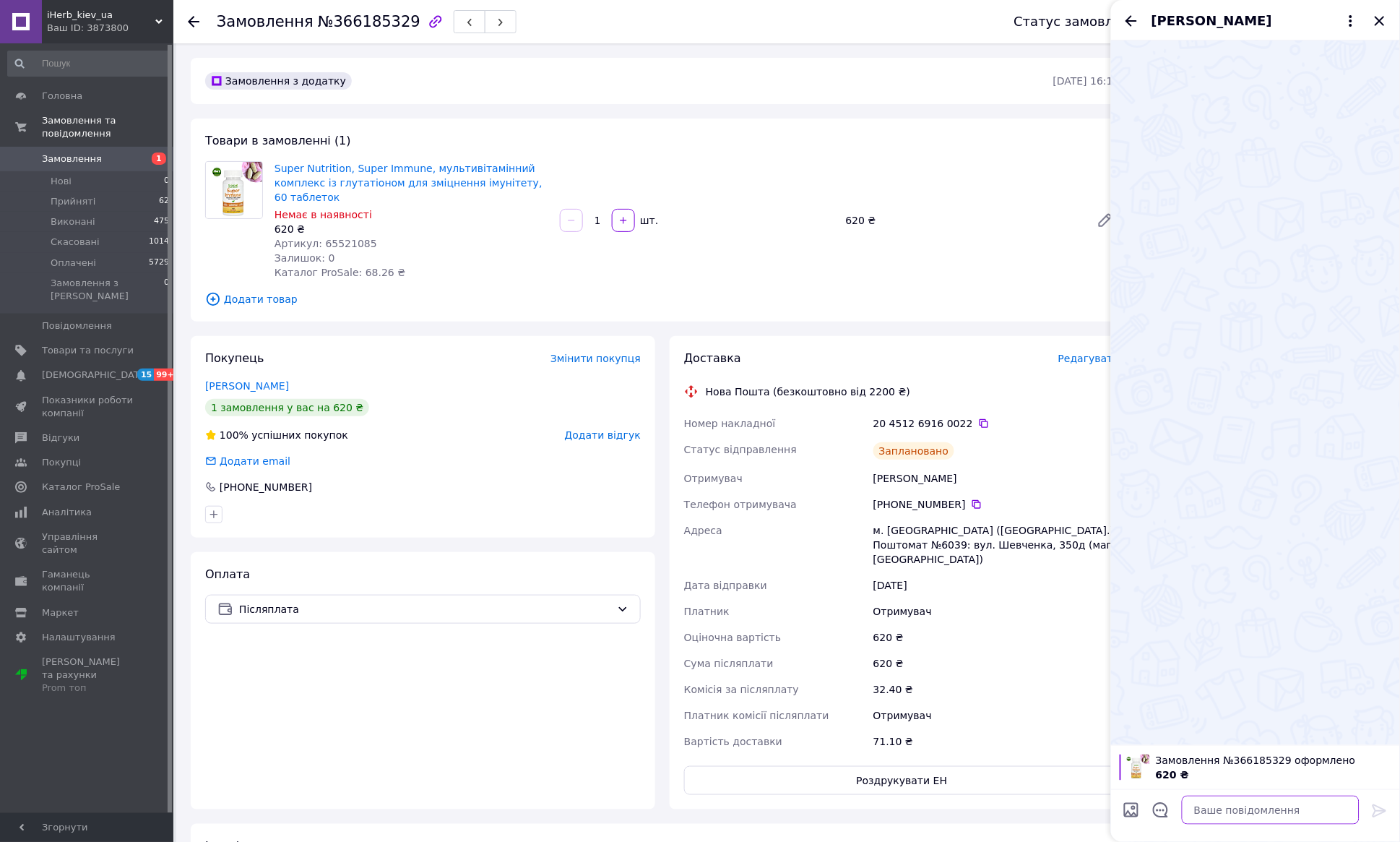
click at [1255, 808] on textarea at bounding box center [1271, 810] width 178 height 29
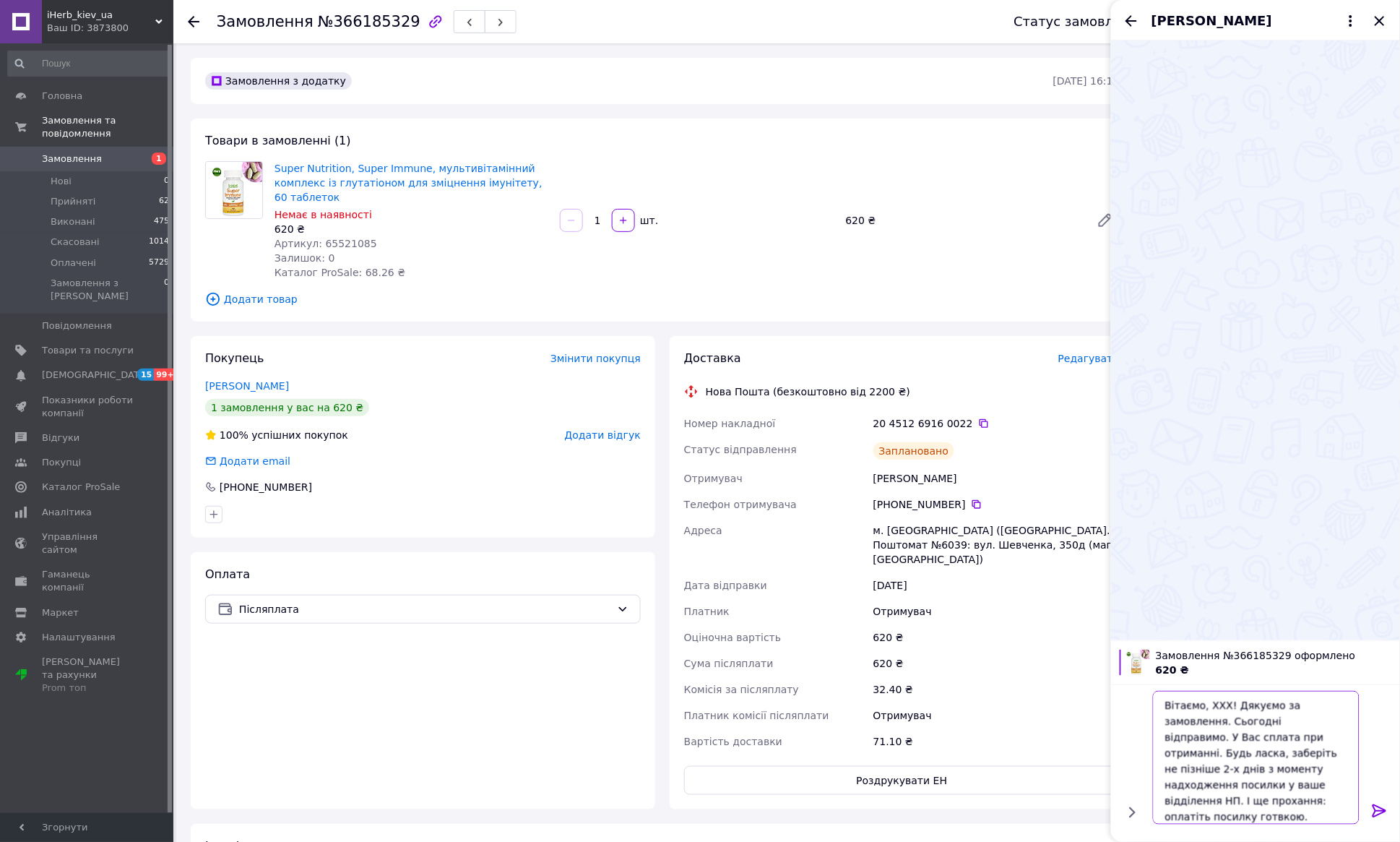
click at [1234, 709] on textarea "Вітаємо, XXX! Дякуємо за замовлення. Сьогодні відправимо. У Вас сплата при отри…" at bounding box center [1257, 757] width 207 height 134
drag, startPoint x: 1241, startPoint y: 783, endPoint x: 1293, endPoint y: 797, distance: 53.9
click at [1293, 798] on textarea "Вітаємо! Дякуємо за замовлення. Сьогодні відправимо. У Вас сплата при отриманні…" at bounding box center [1257, 757] width 207 height 134
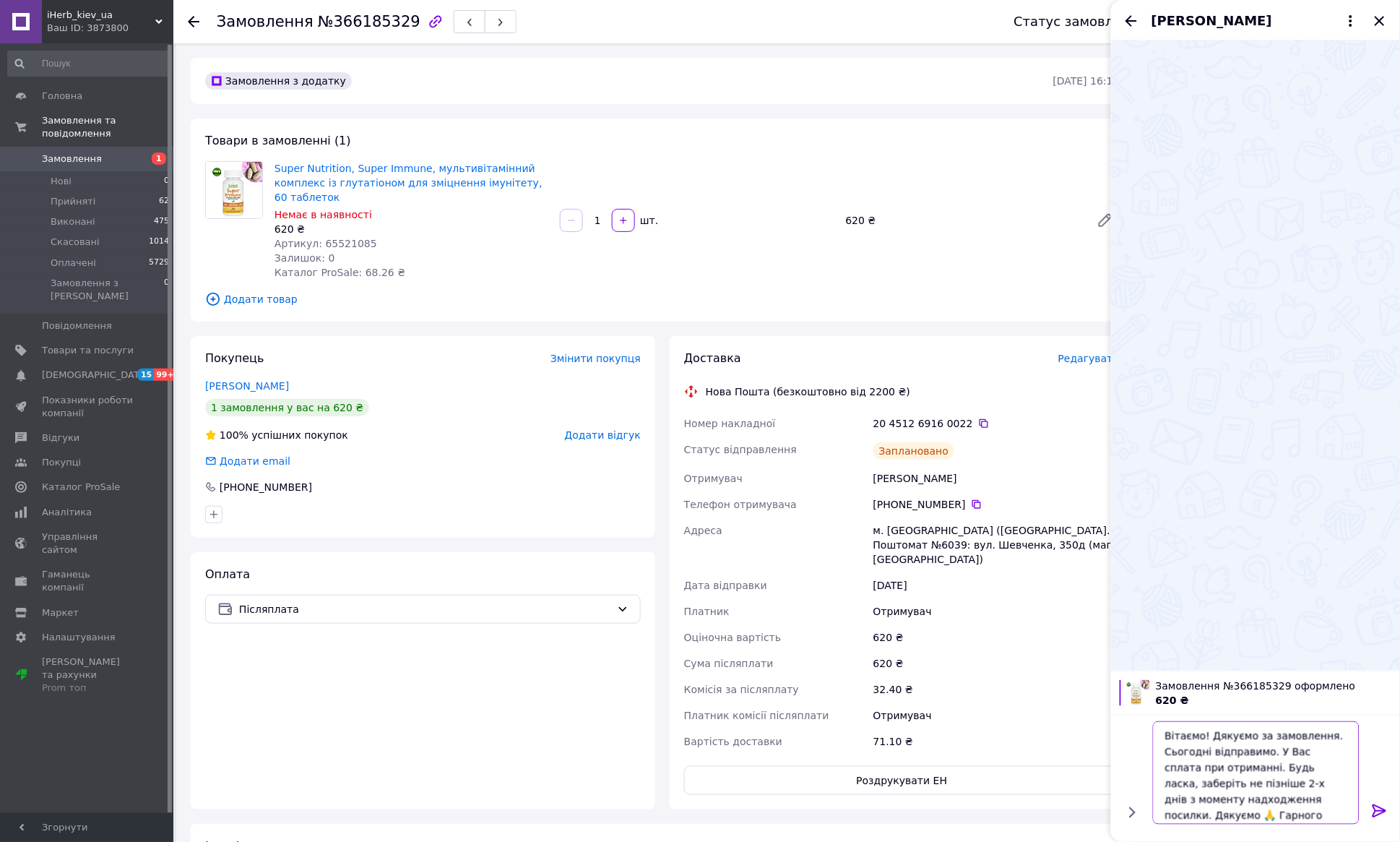
type textarea "Вітаємо! Дякуємо за замовлення. Сьогодні відправимо. У Вас сплата при отриманні…"
click at [1375, 808] on icon at bounding box center [1380, 810] width 14 height 13
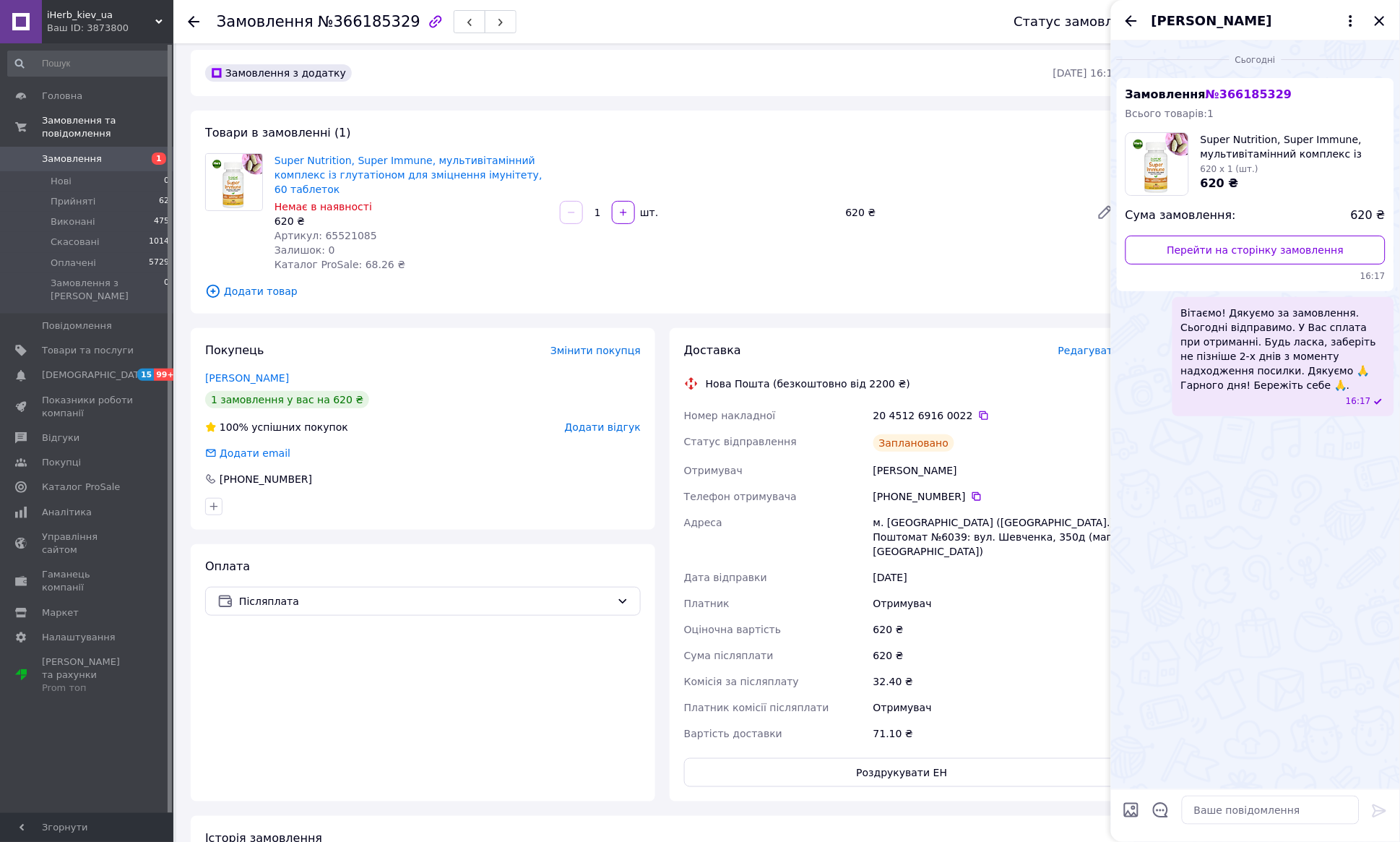
scroll to position [8, 0]
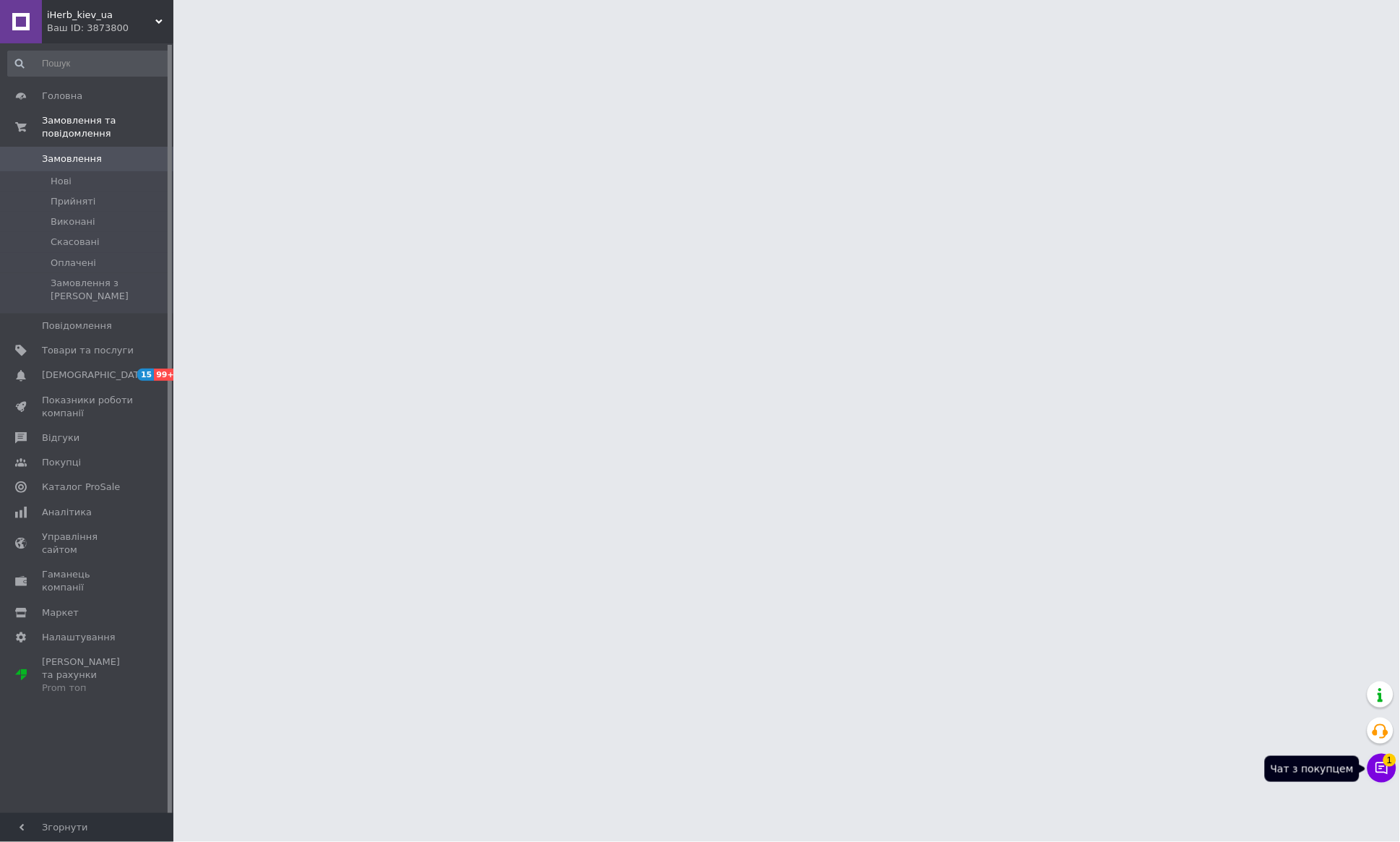
click at [1384, 773] on icon at bounding box center [1381, 767] width 14 height 14
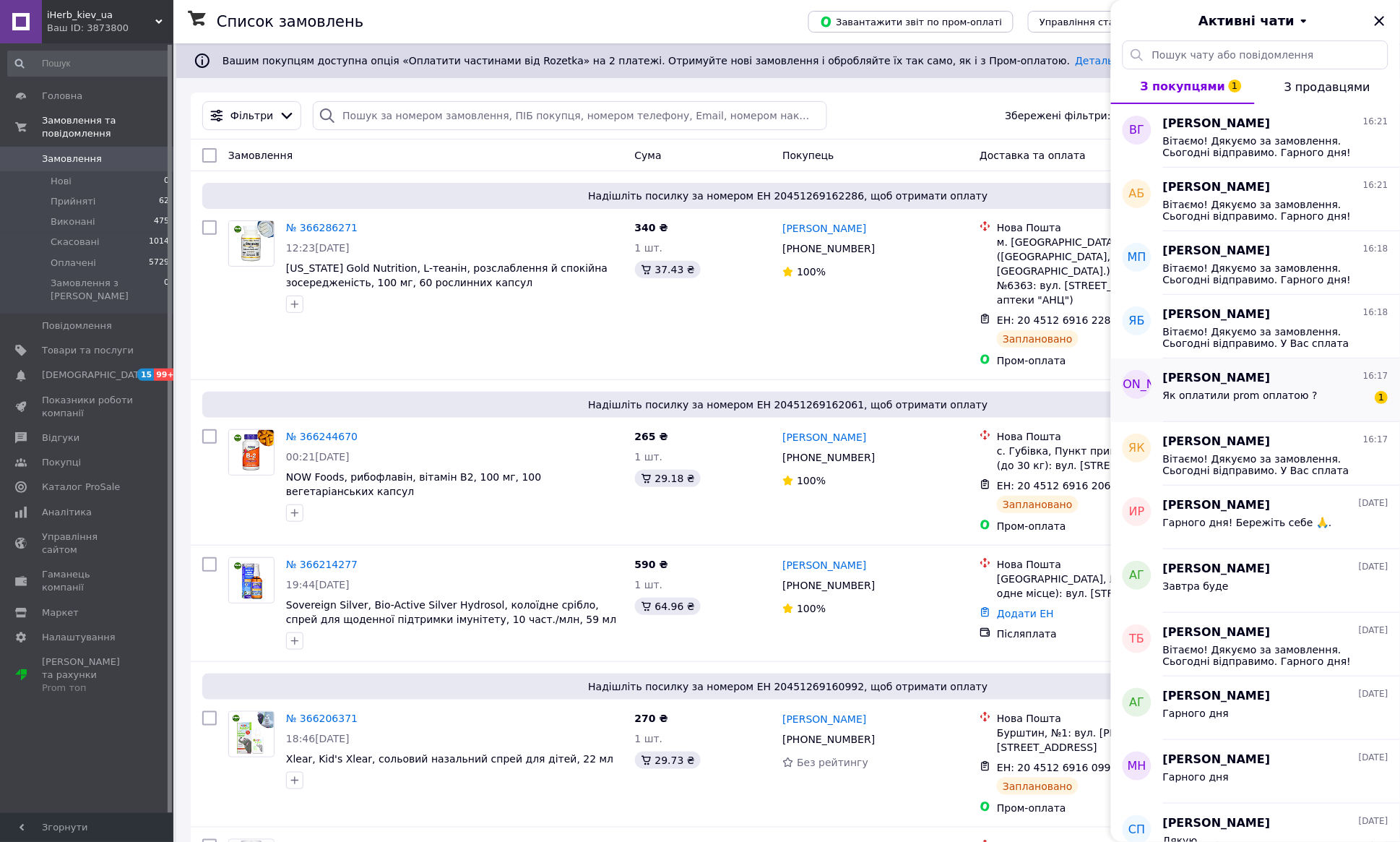
click at [1321, 410] on div "[PERSON_NAME] 16:17 Як оплатили prom оплатою ? 1" at bounding box center [1281, 390] width 237 height 64
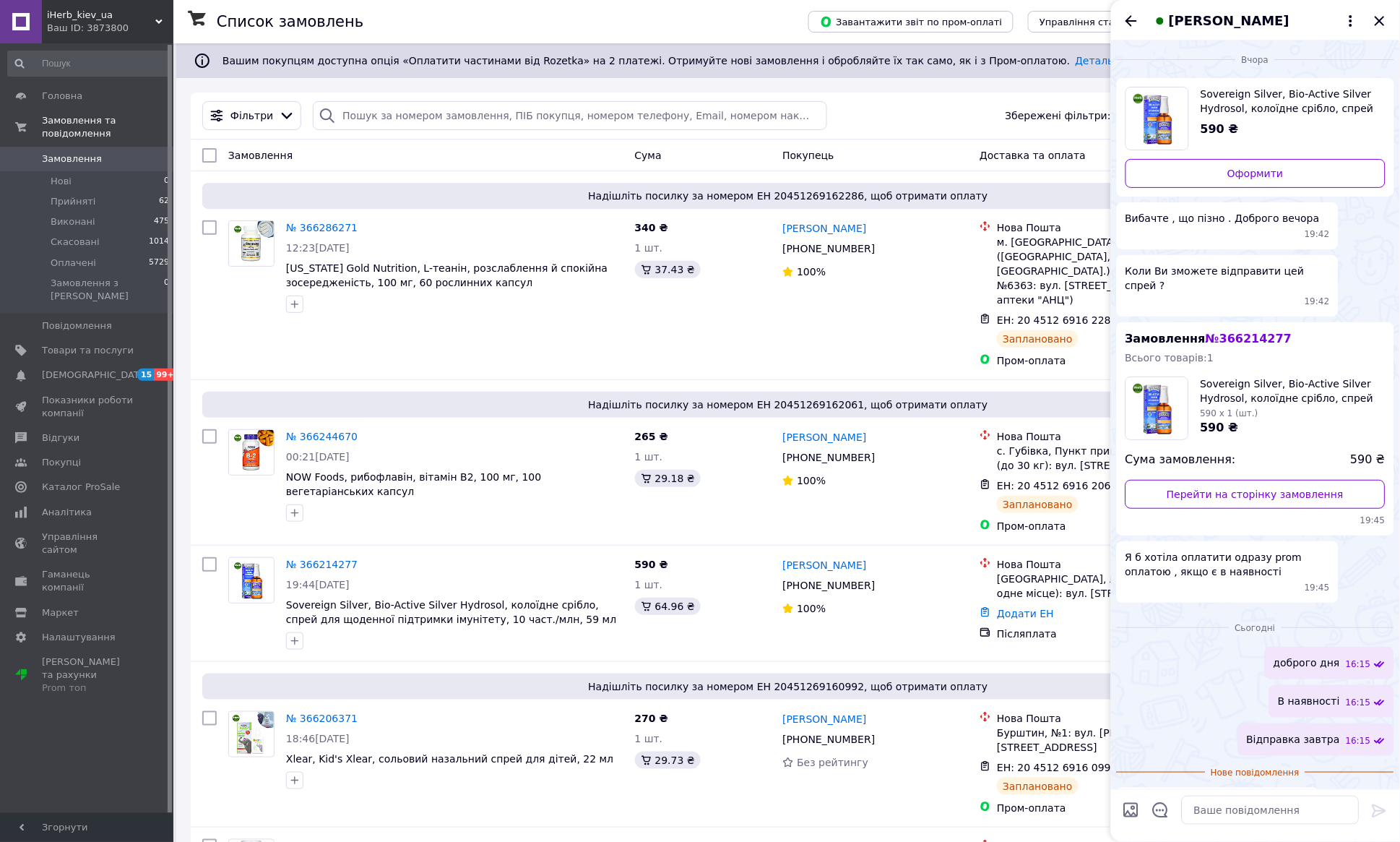
scroll to position [31, 0]
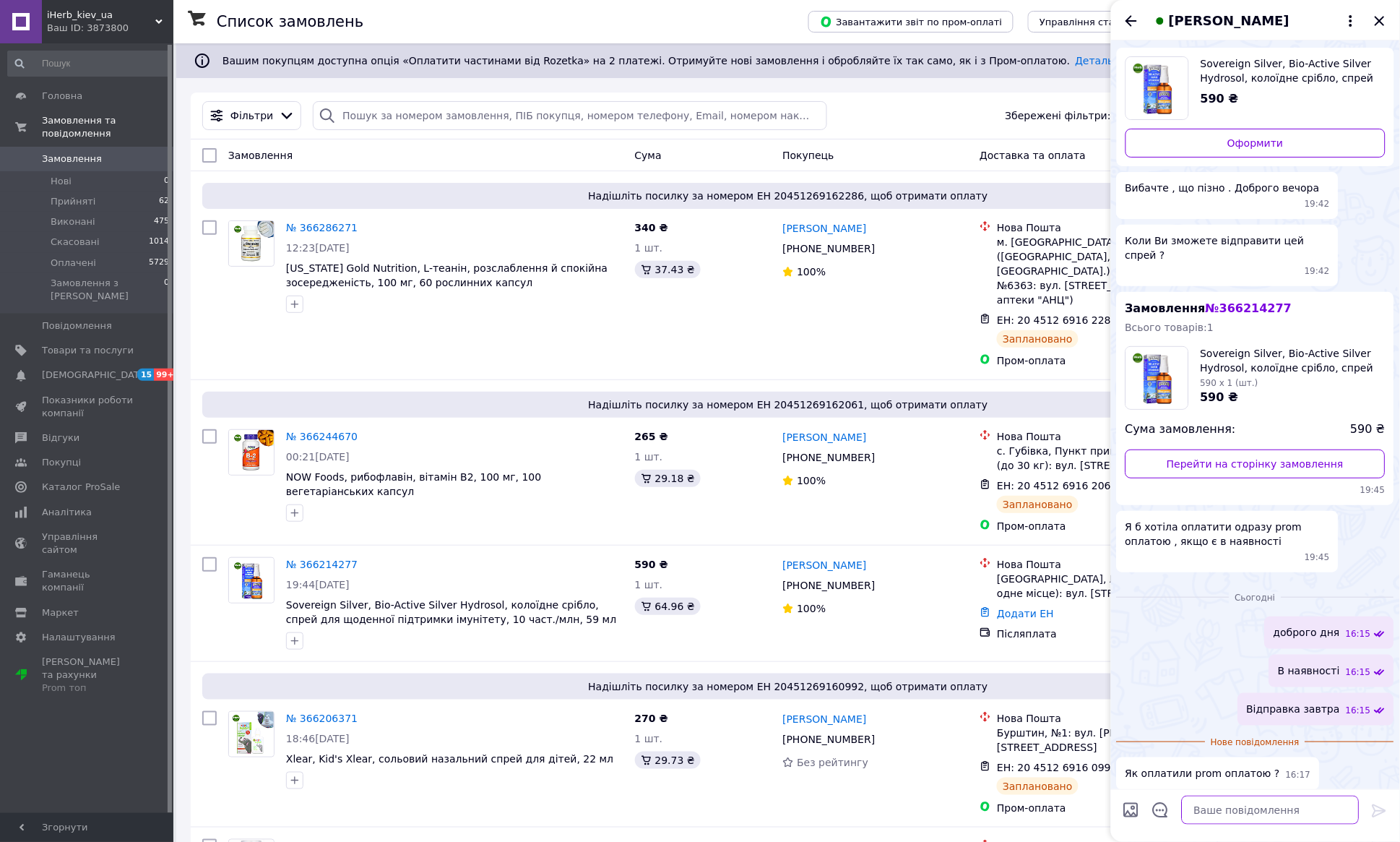
click at [1206, 806] on textarea at bounding box center [1271, 810] width 178 height 29
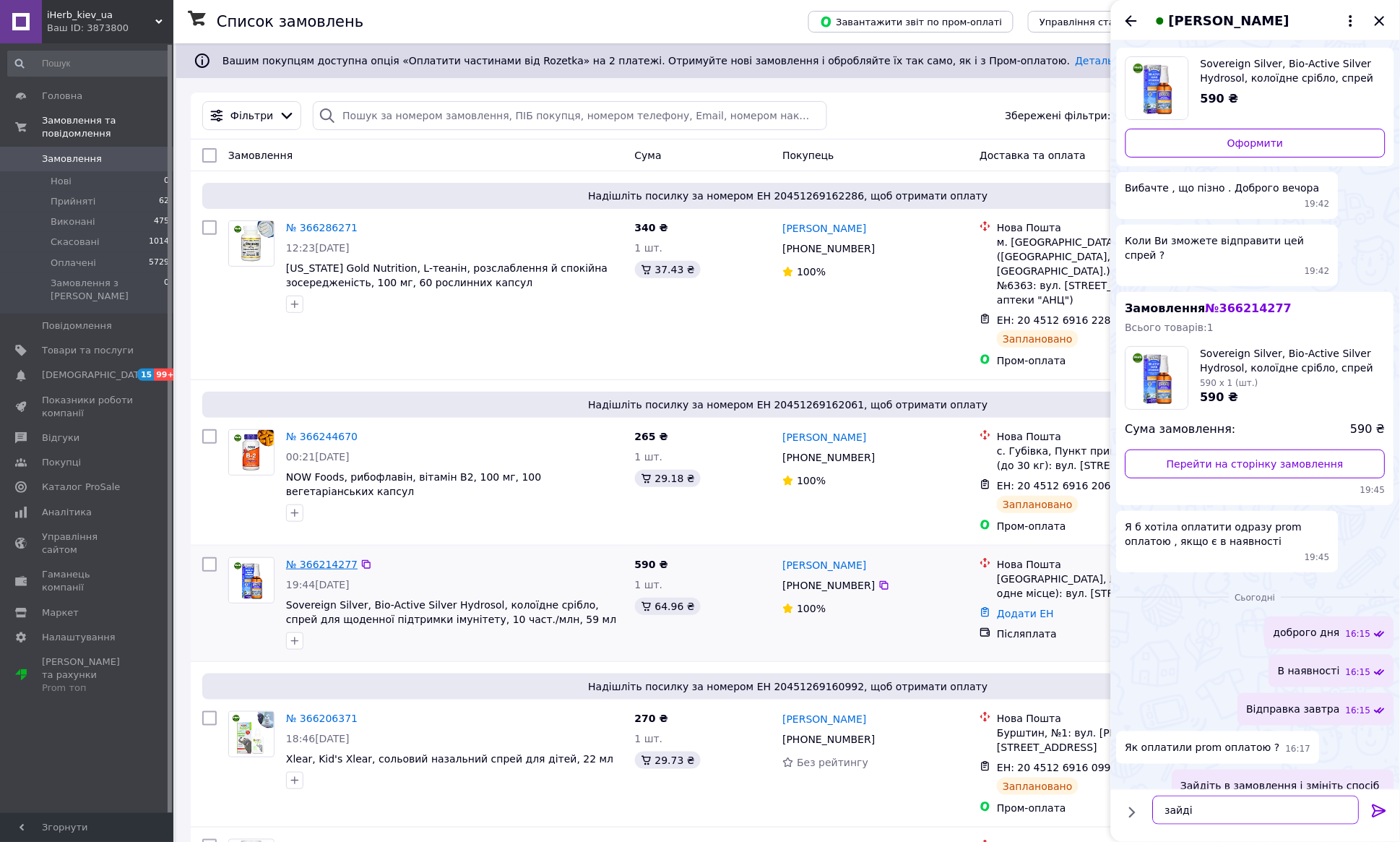
type textarea "зайді"
click at [326, 559] on link "№ 366214277" at bounding box center [321, 565] width 71 height 12
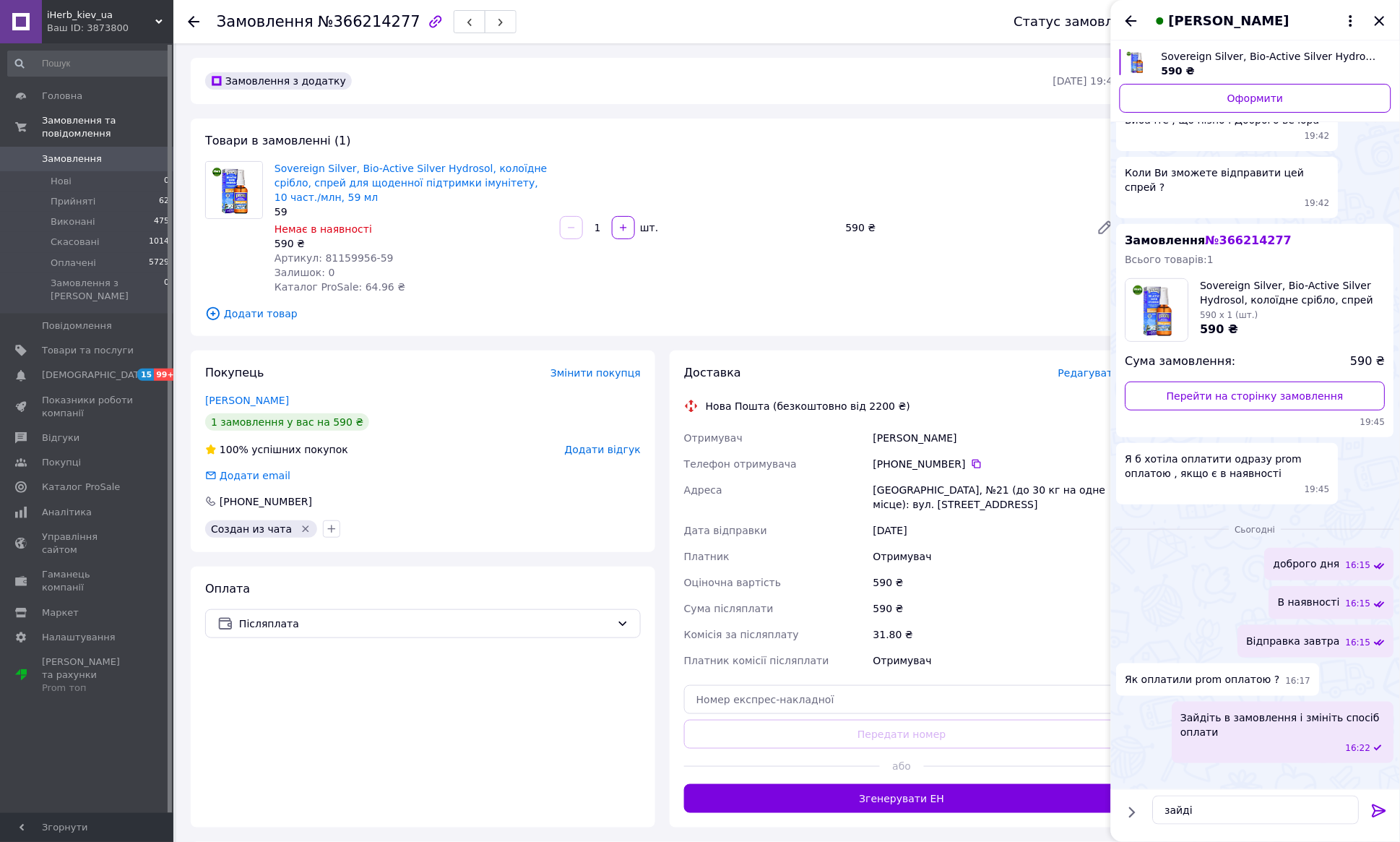
scroll to position [257, 0]
drag, startPoint x: 1209, startPoint y: 811, endPoint x: 1169, endPoint y: 793, distance: 43.9
click at [1152, 805] on div "зайді зайді" at bounding box center [1256, 810] width 218 height 41
click at [522, 720] on div "Оплата Післяплата" at bounding box center [423, 697] width 465 height 261
click at [750, 125] on div "Товари в замовленні (1) Sovereign Silver, Bio-Active Silver Hydrosol, колоїдне …" at bounding box center [662, 227] width 944 height 217
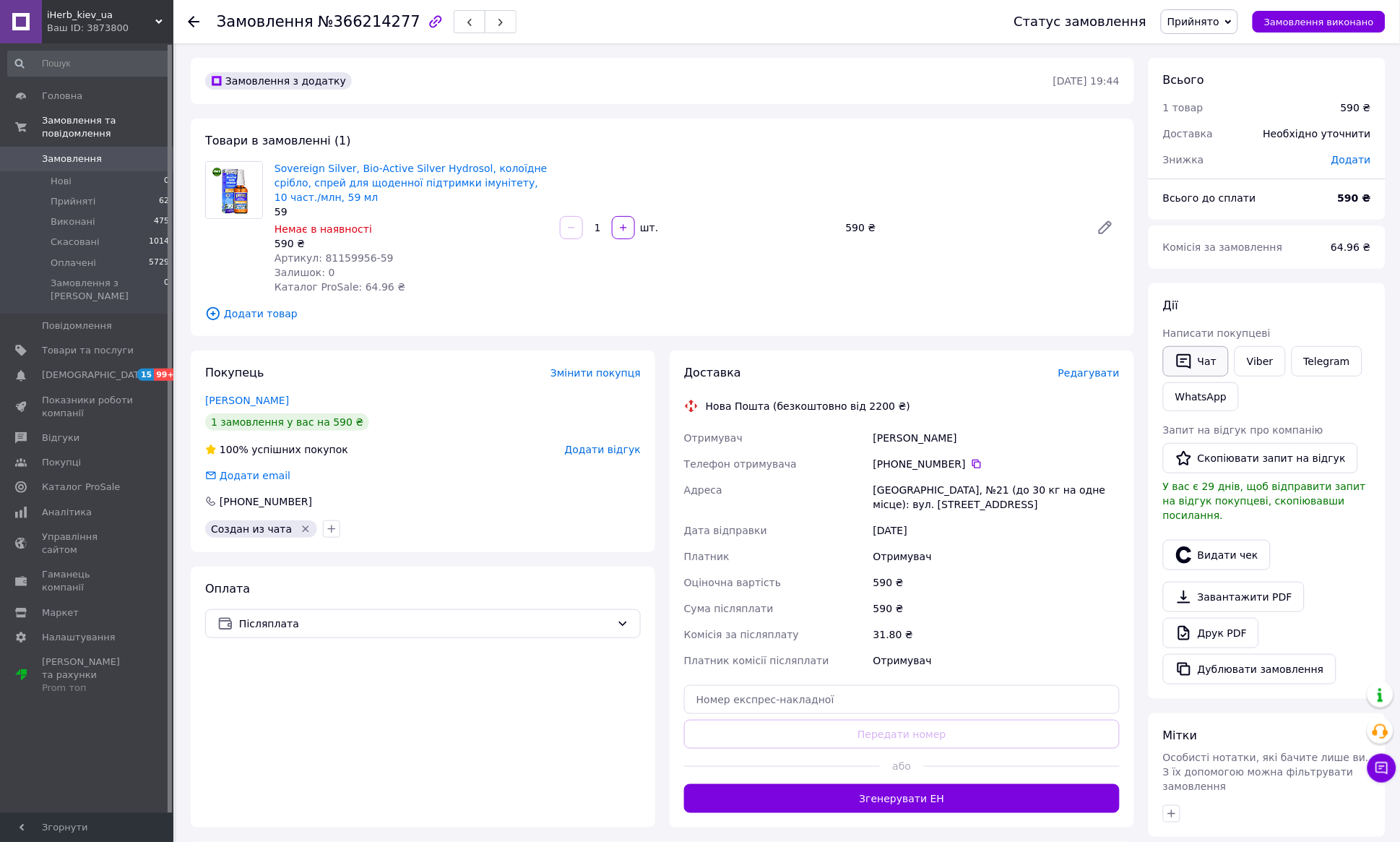
click at [1213, 360] on button "Чат" at bounding box center [1196, 361] width 66 height 31
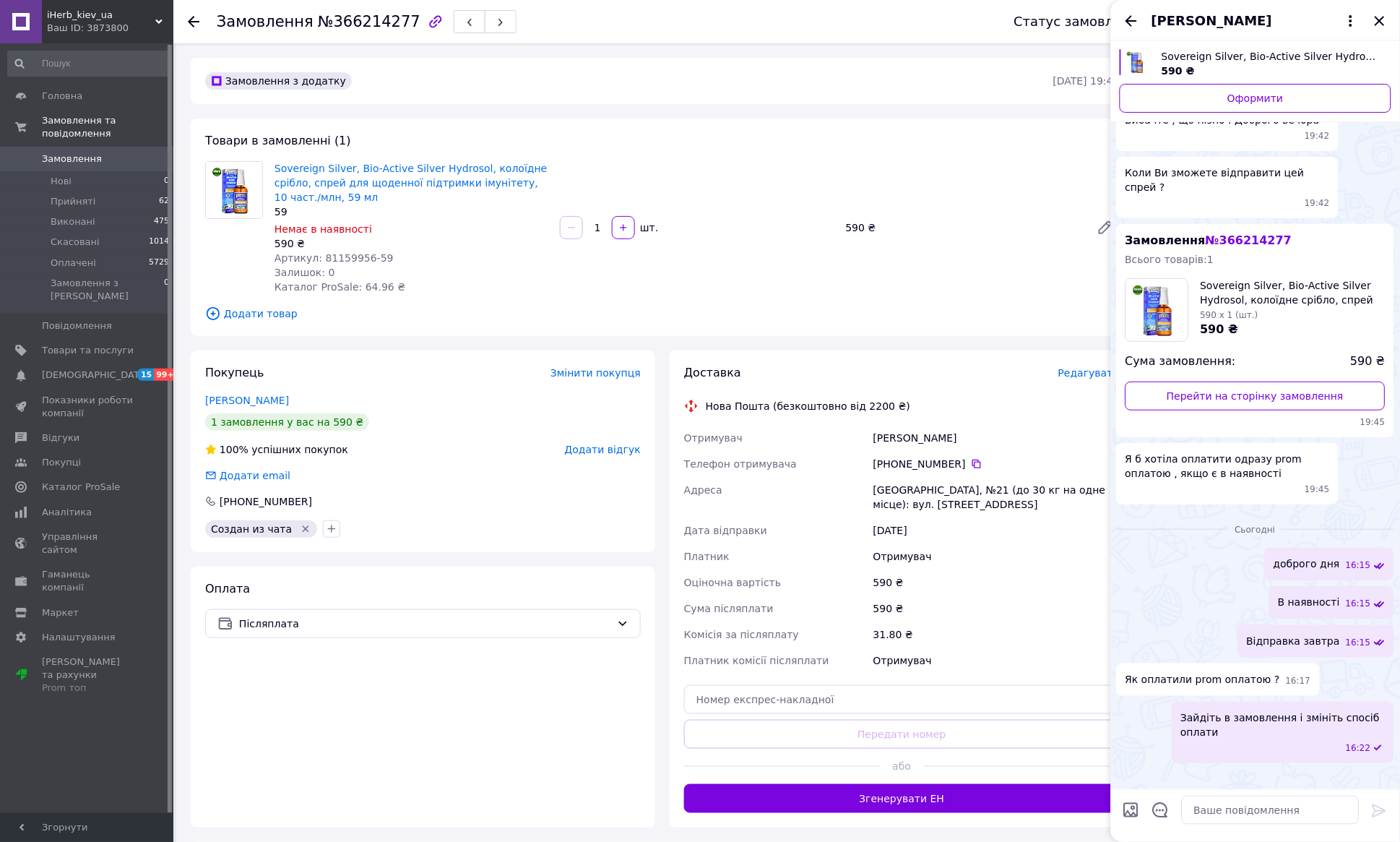
scroll to position [257, 0]
click at [1378, 17] on icon "Закрити" at bounding box center [1379, 20] width 9 height 9
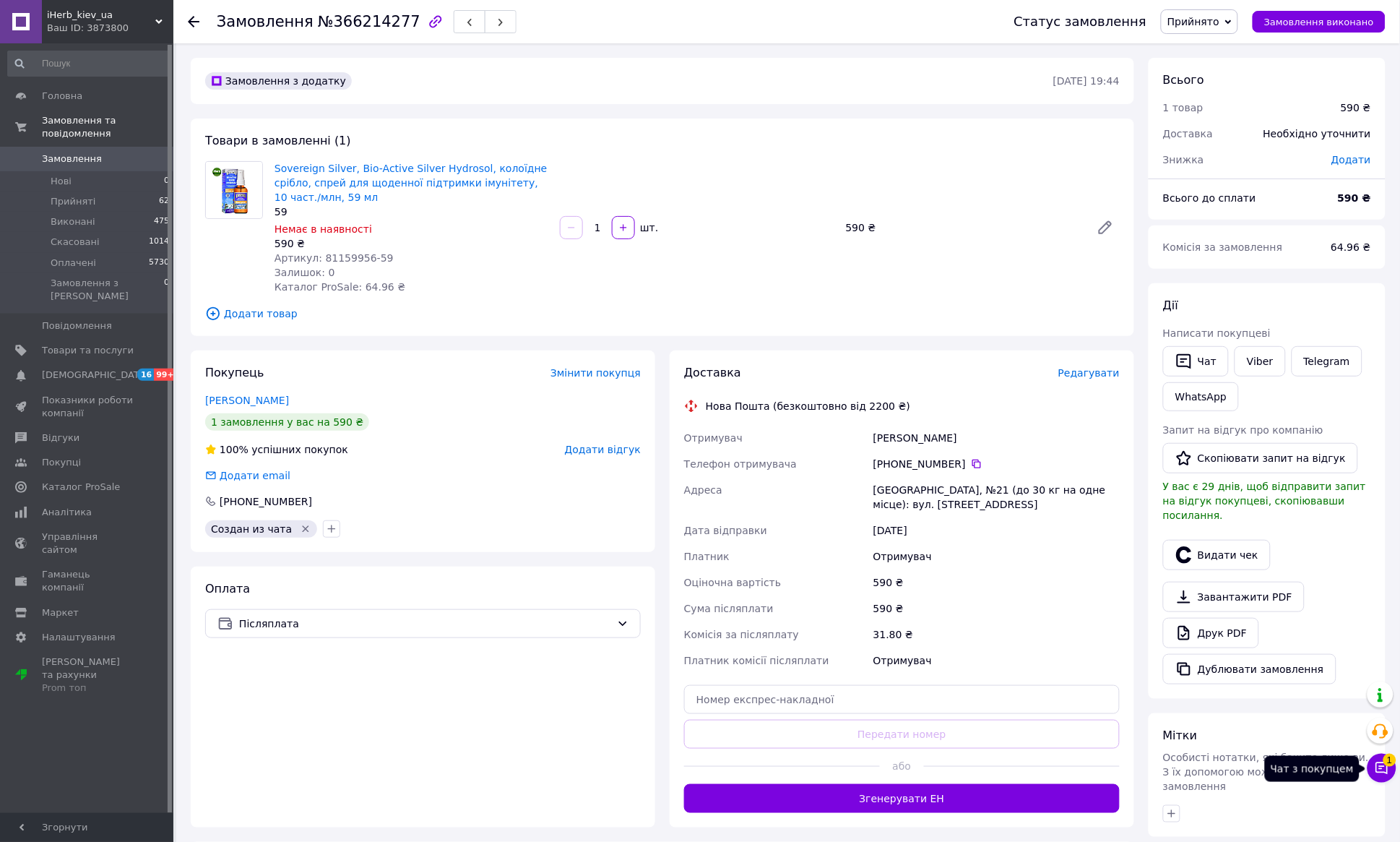
click at [1375, 769] on icon at bounding box center [1381, 767] width 14 height 14
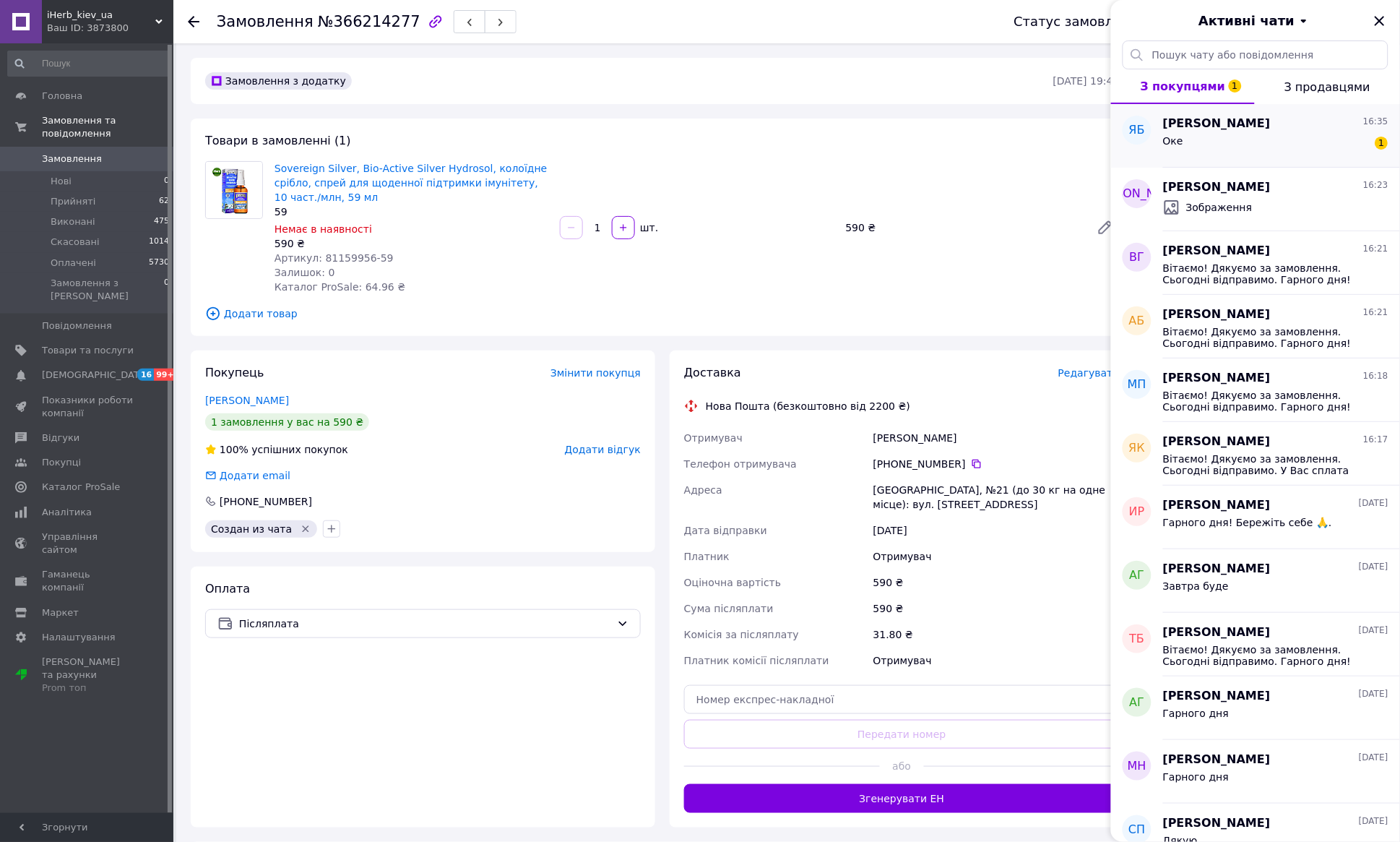
click at [1221, 147] on div "Оке 1" at bounding box center [1276, 143] width 226 height 23
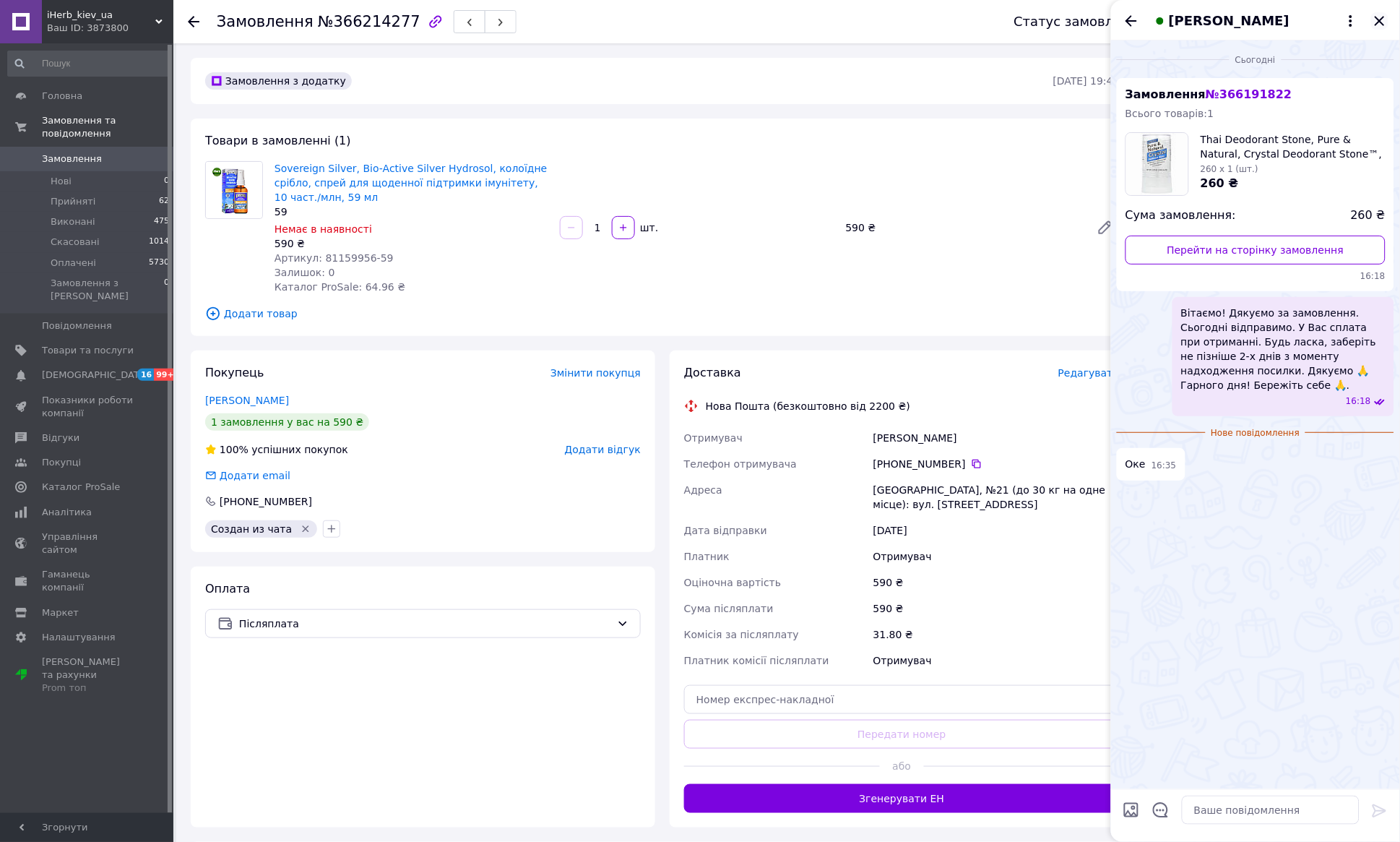
click at [1384, 21] on icon "Закрити" at bounding box center [1380, 20] width 17 height 17
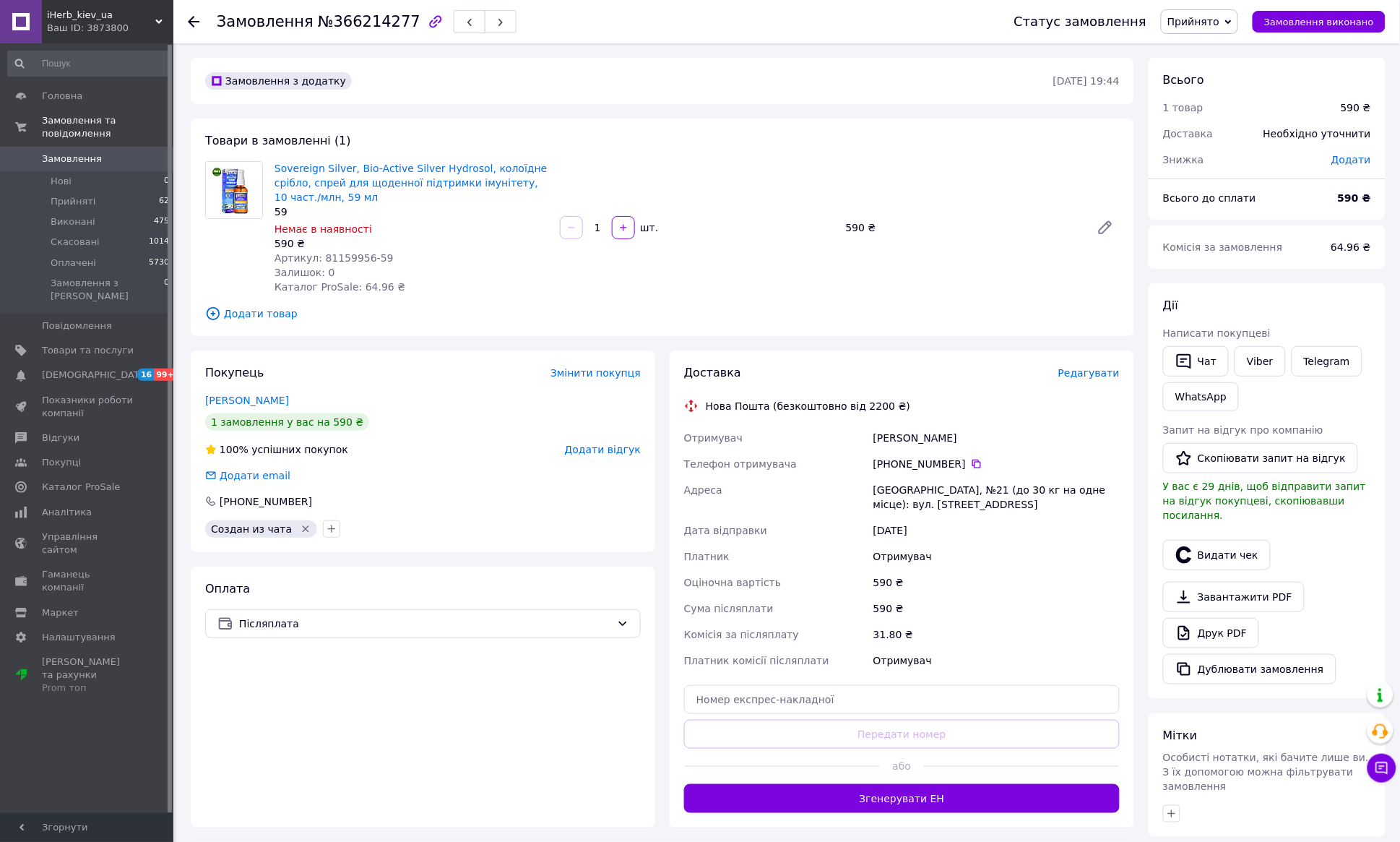
click at [200, 20] on div at bounding box center [203, 21] width 29 height 43
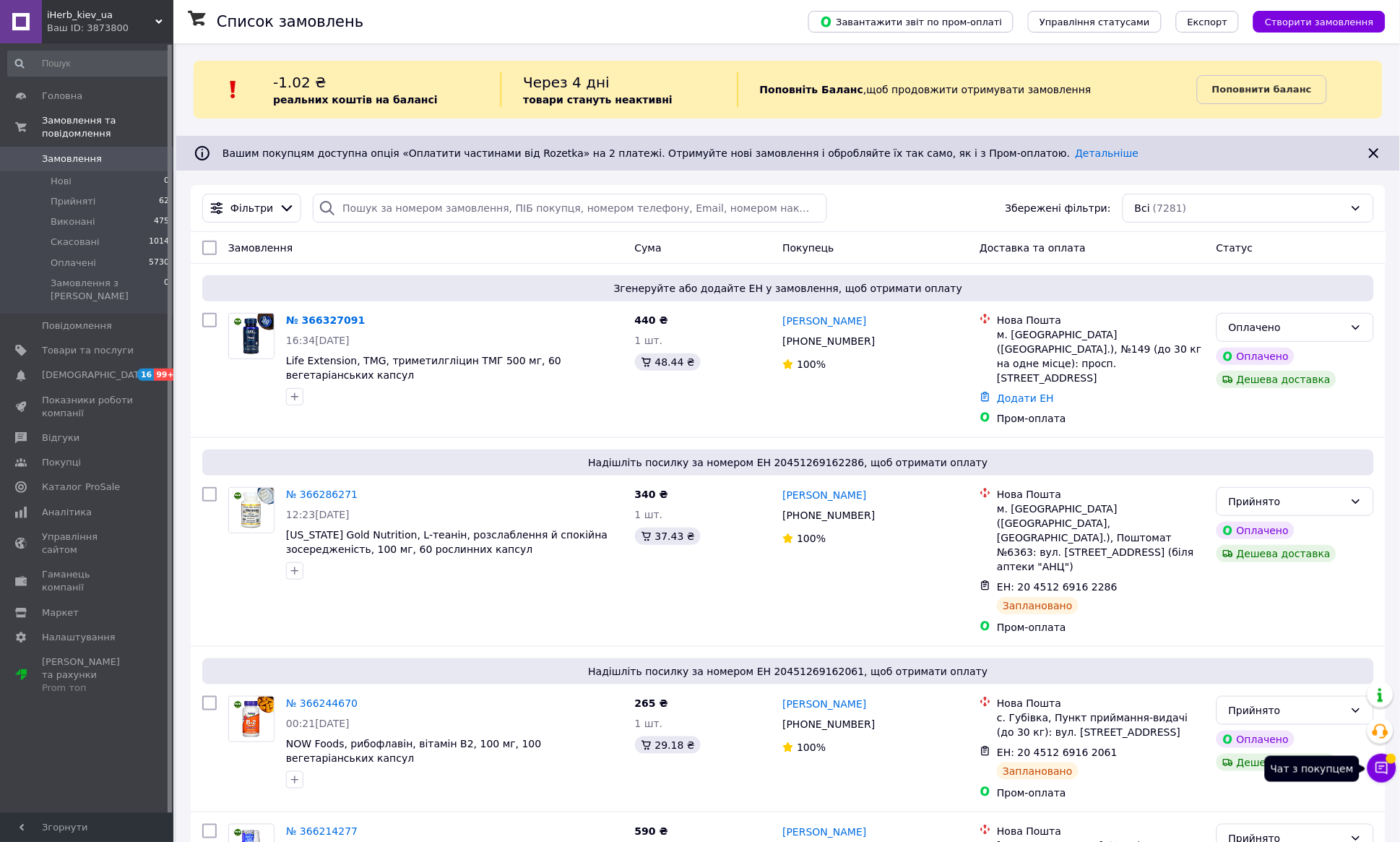
click at [1375, 772] on icon at bounding box center [1381, 767] width 14 height 14
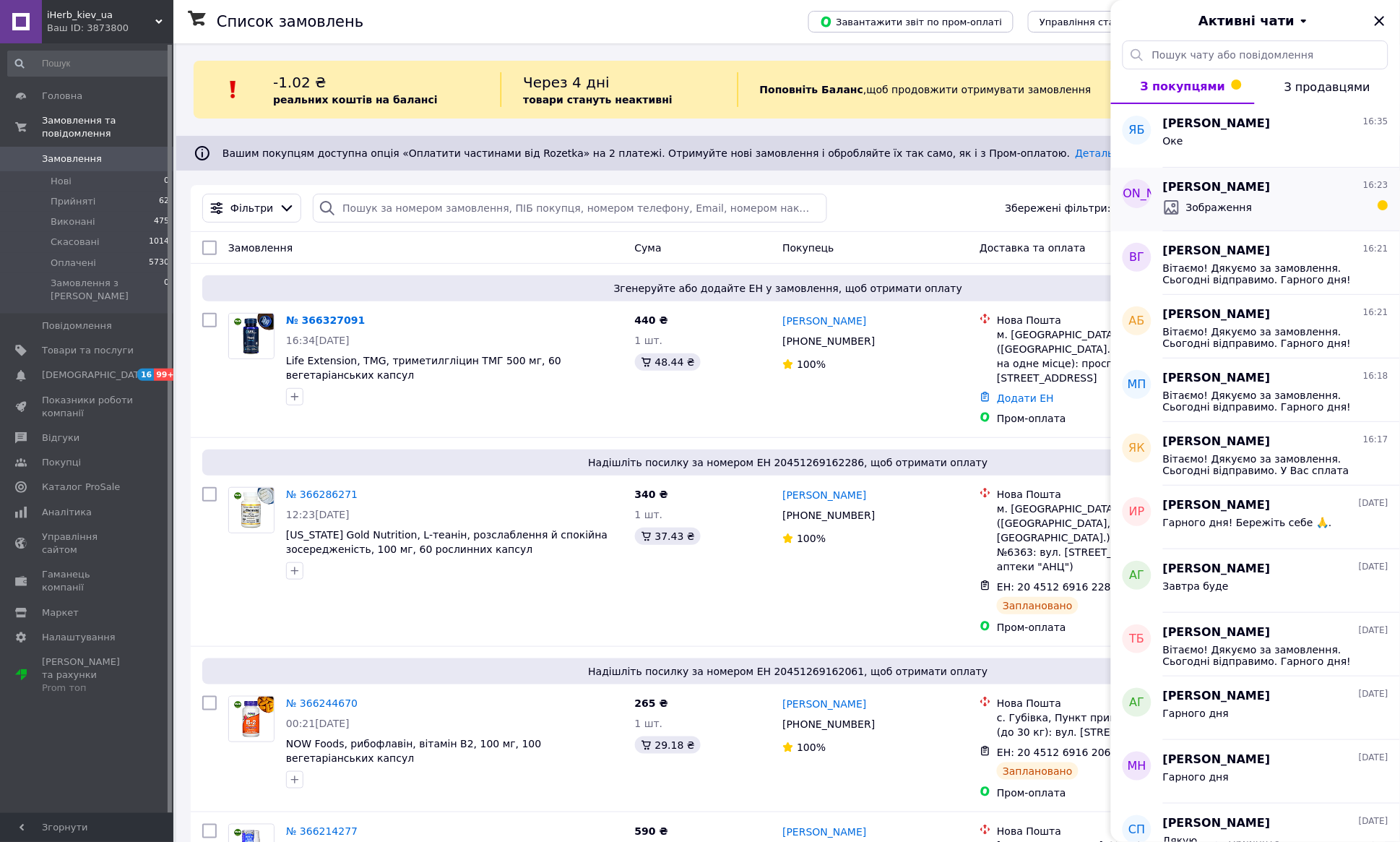
click at [1241, 203] on span "Зображення" at bounding box center [1219, 207] width 66 height 14
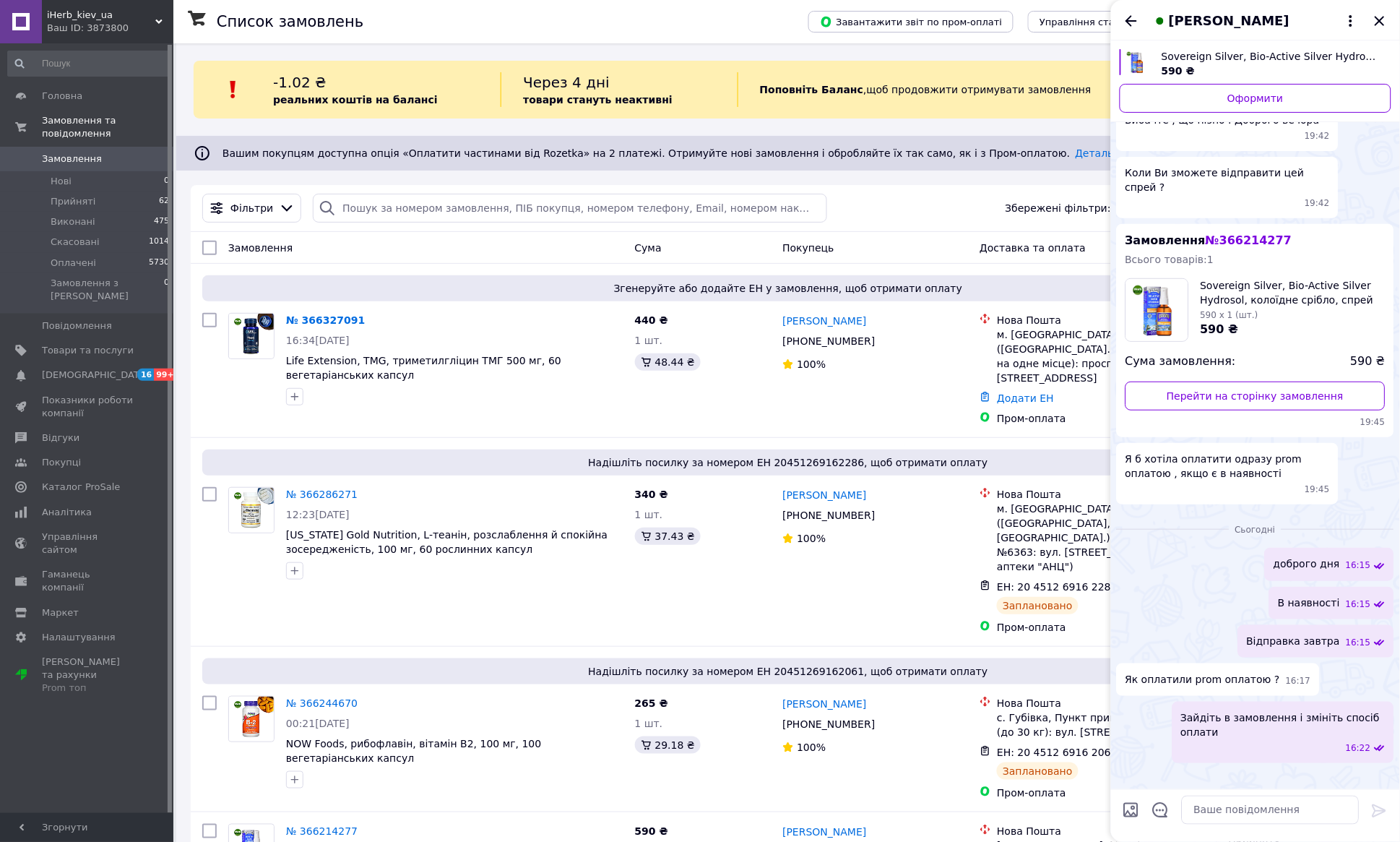
scroll to position [283, 0]
click at [1376, 20] on icon "Закрити" at bounding box center [1380, 20] width 17 height 17
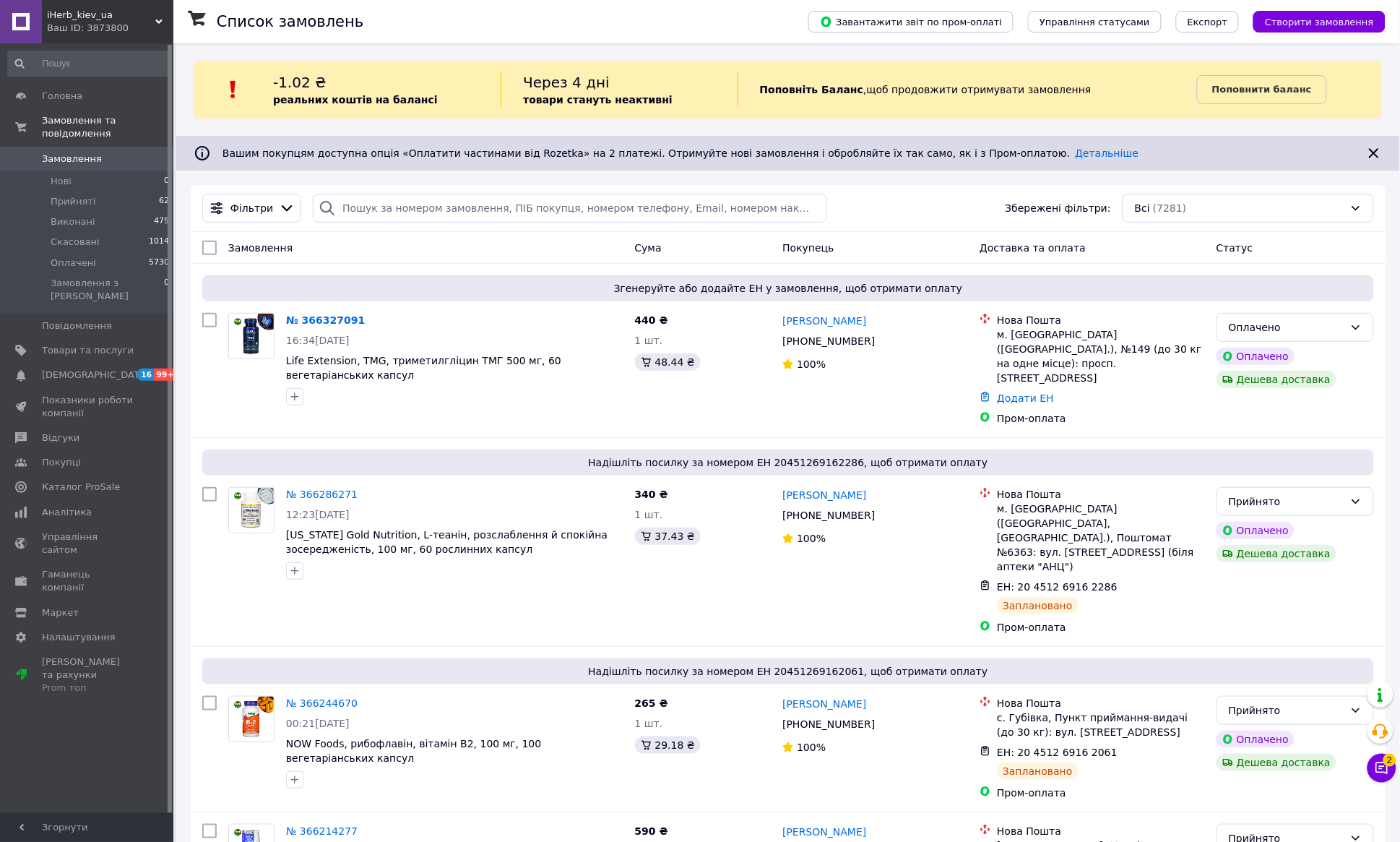
scroll to position [8, 0]
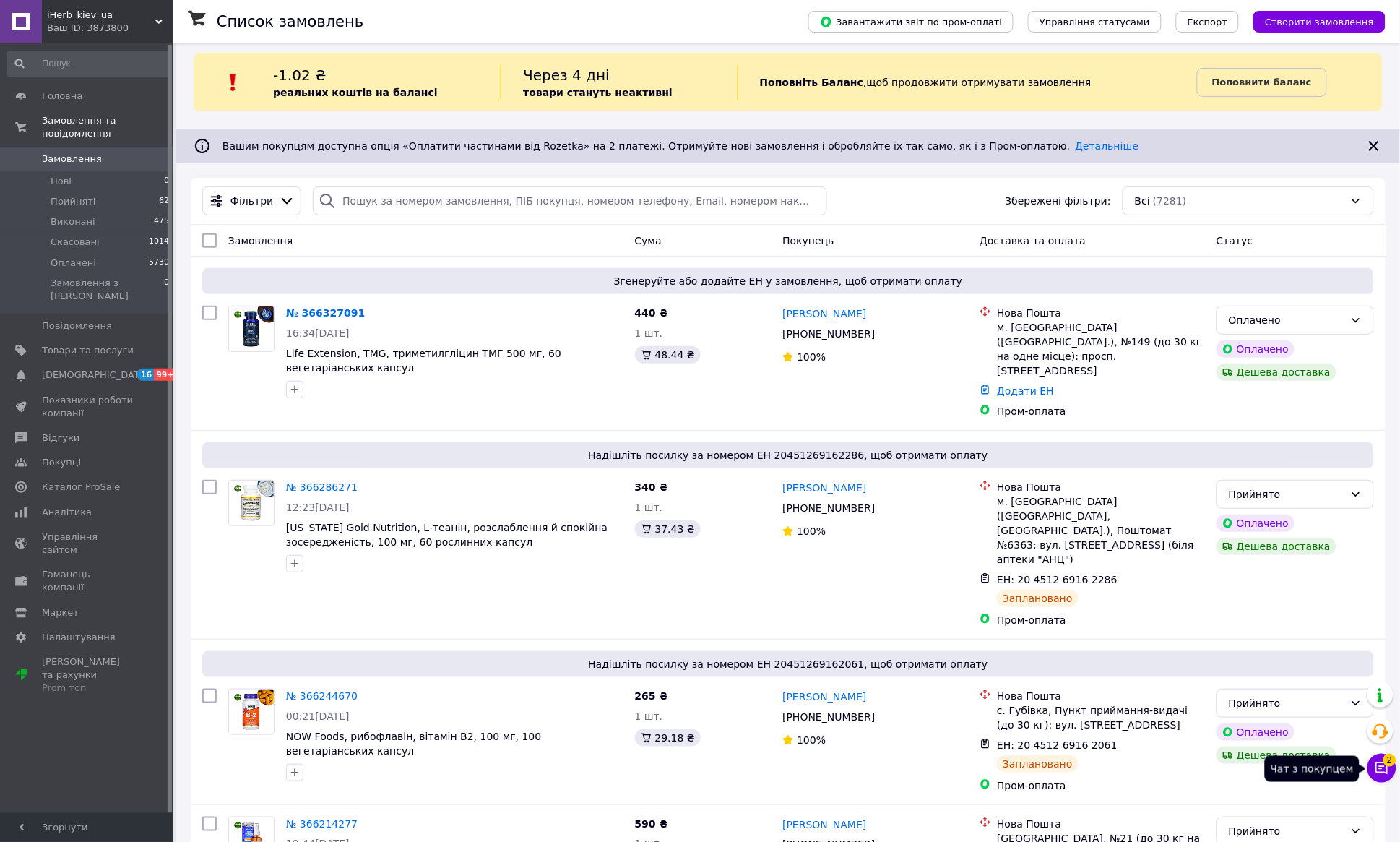
click at [1375, 767] on icon at bounding box center [1381, 767] width 14 height 14
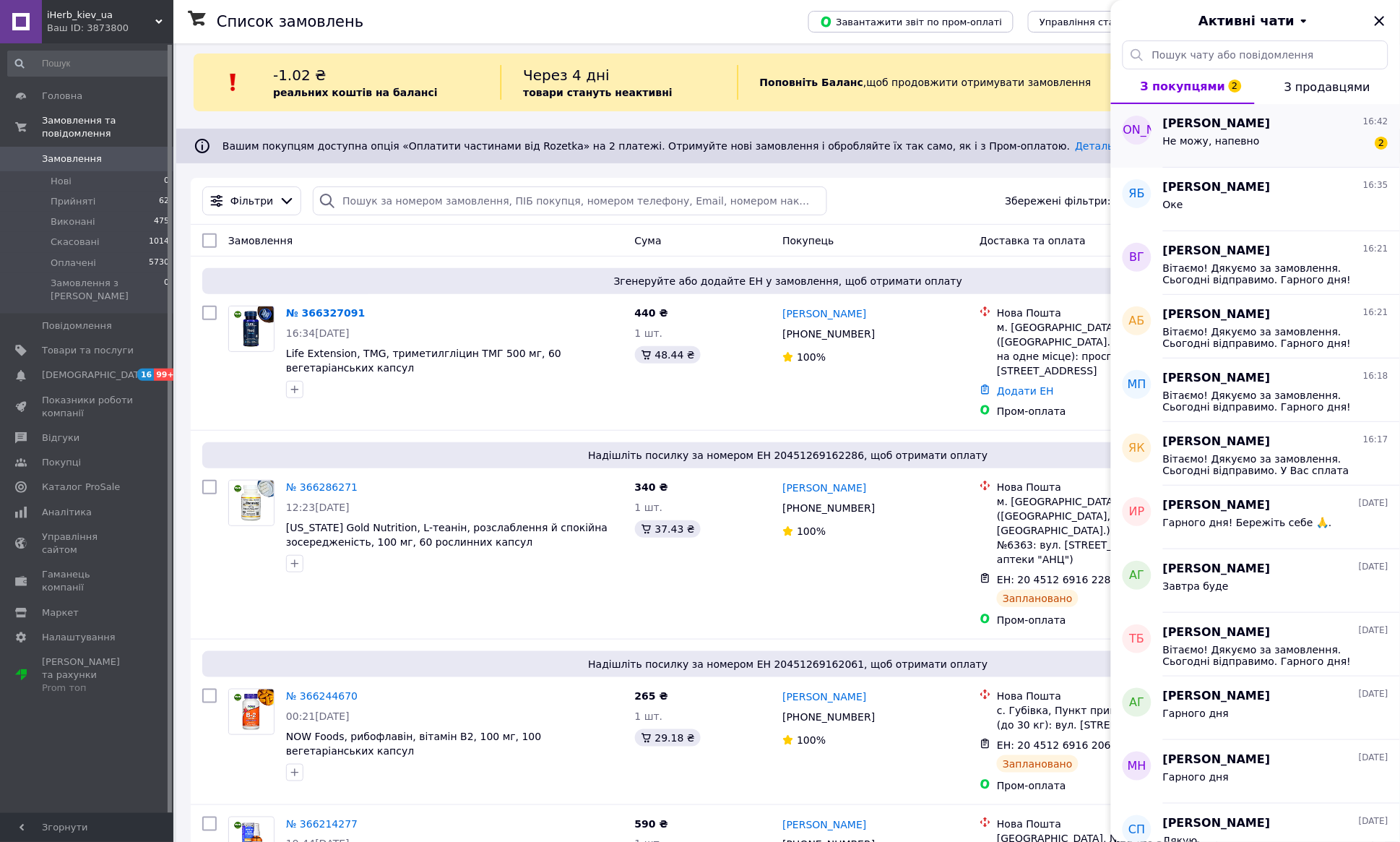
click at [1278, 142] on div "Не можу, напевно 2" at bounding box center [1276, 143] width 226 height 23
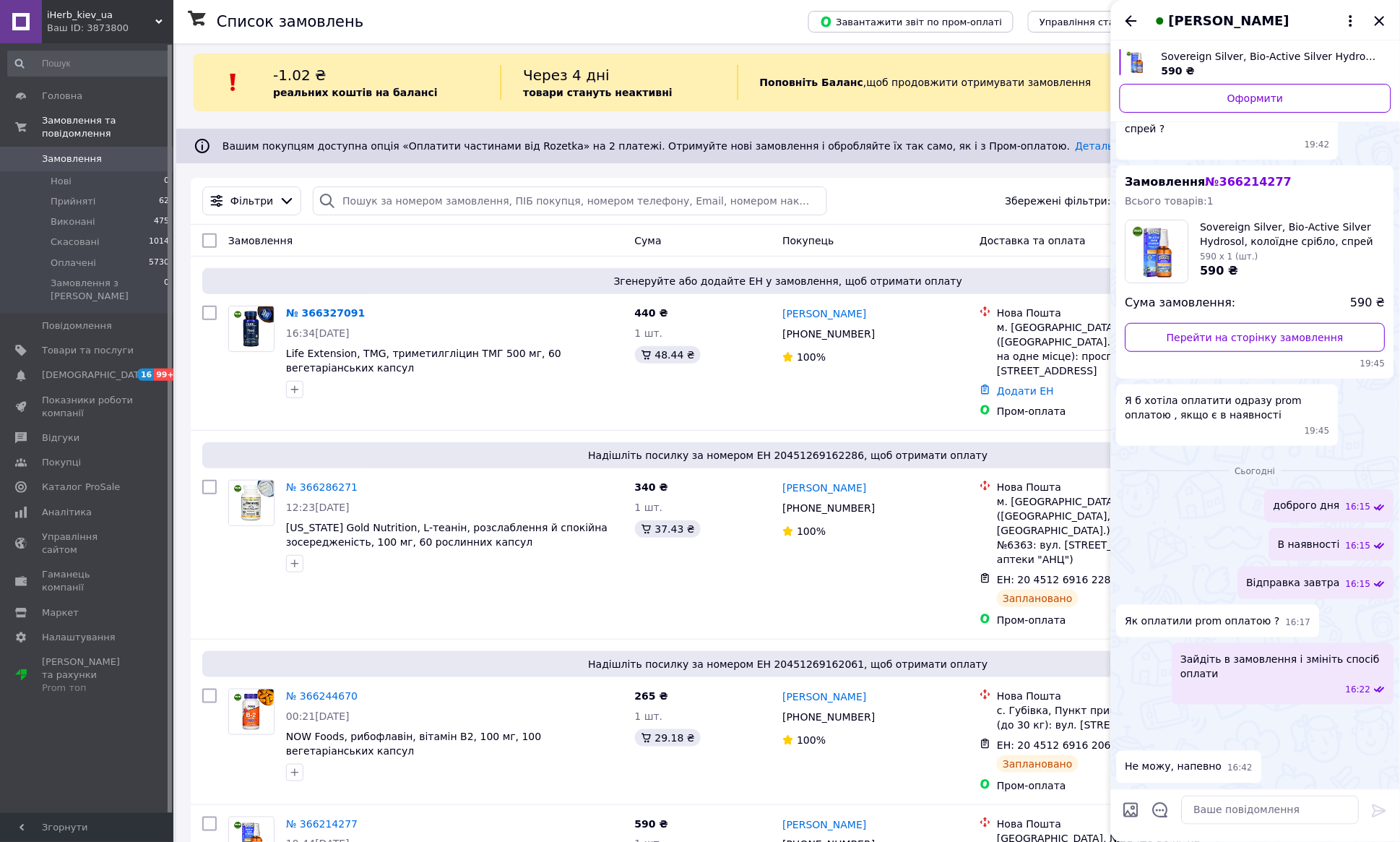
scroll to position [544, 0]
click at [1129, 733] on img at bounding box center [1123, 739] width 12 height 12
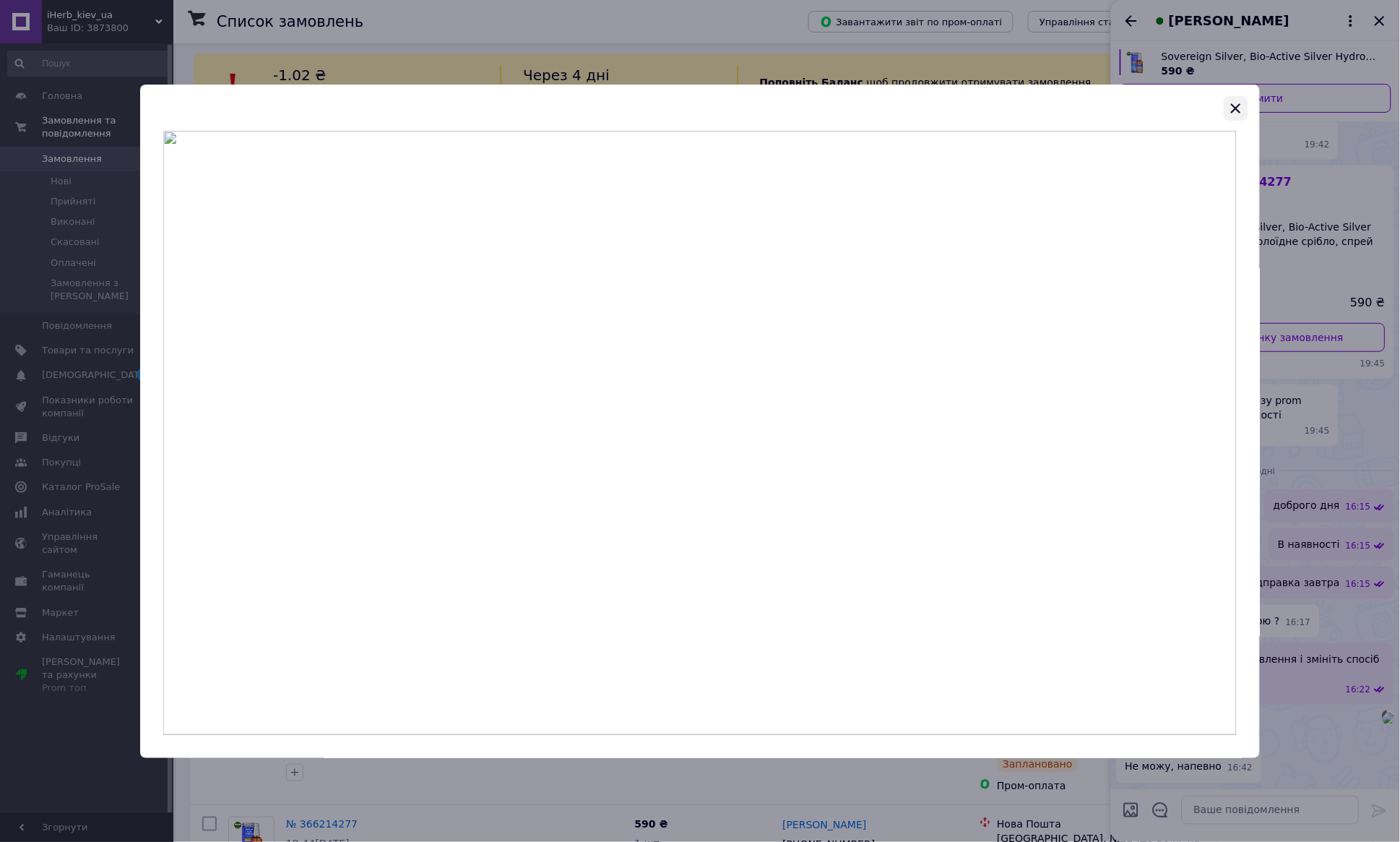
click at [1239, 104] on icon "button" at bounding box center [1236, 108] width 9 height 9
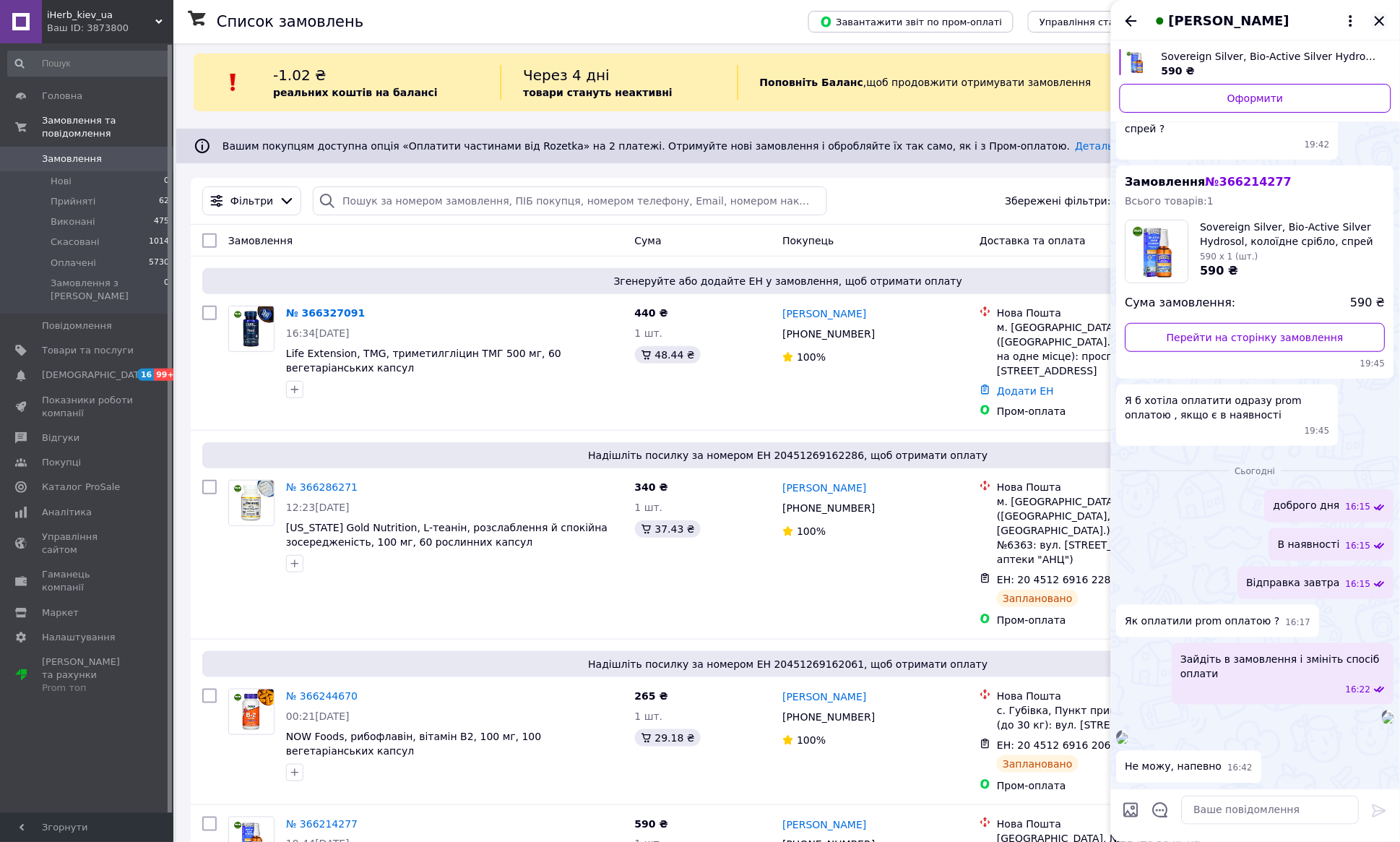
click at [1379, 20] on icon "Закрити" at bounding box center [1379, 20] width 9 height 9
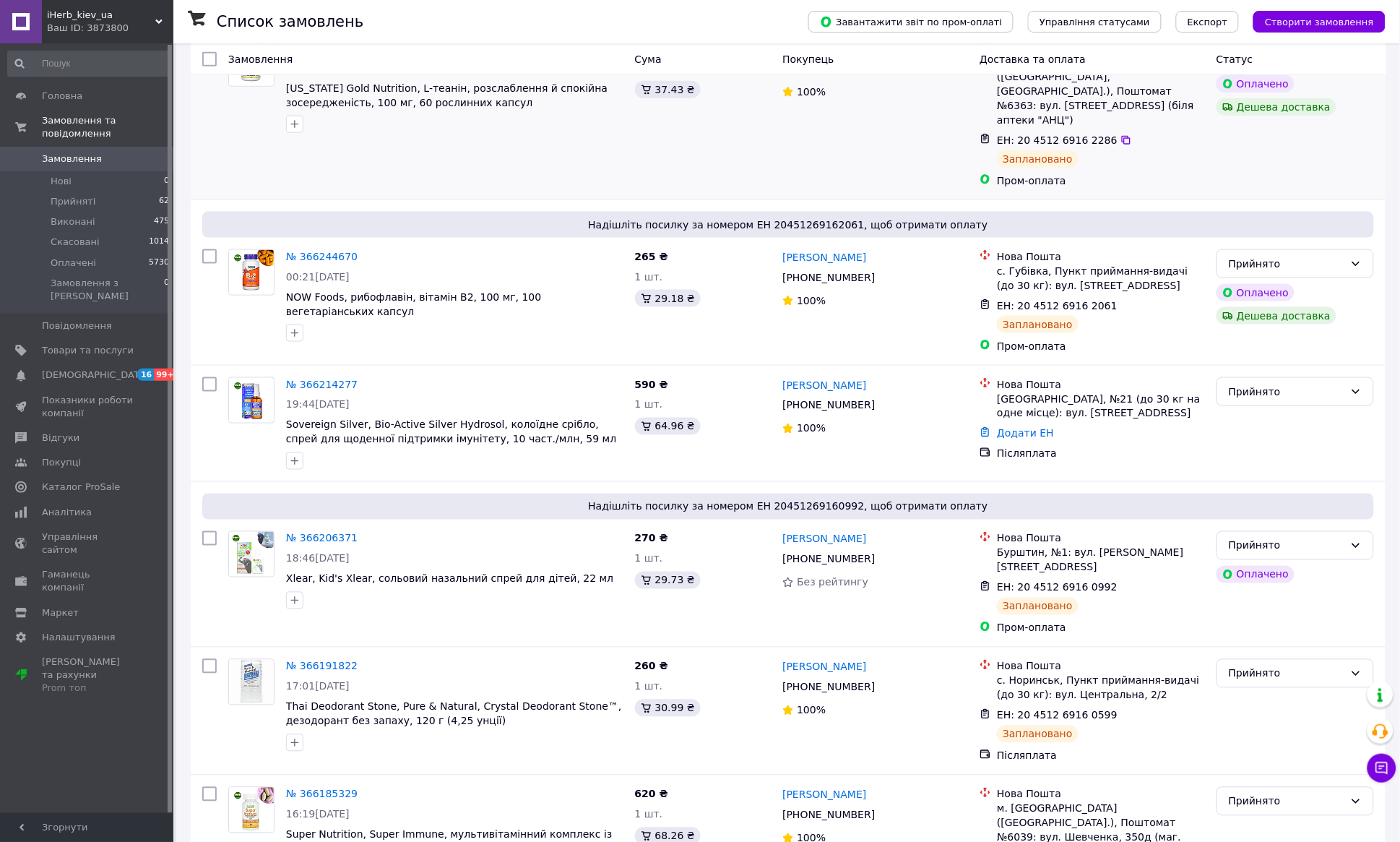
scroll to position [449, 0]
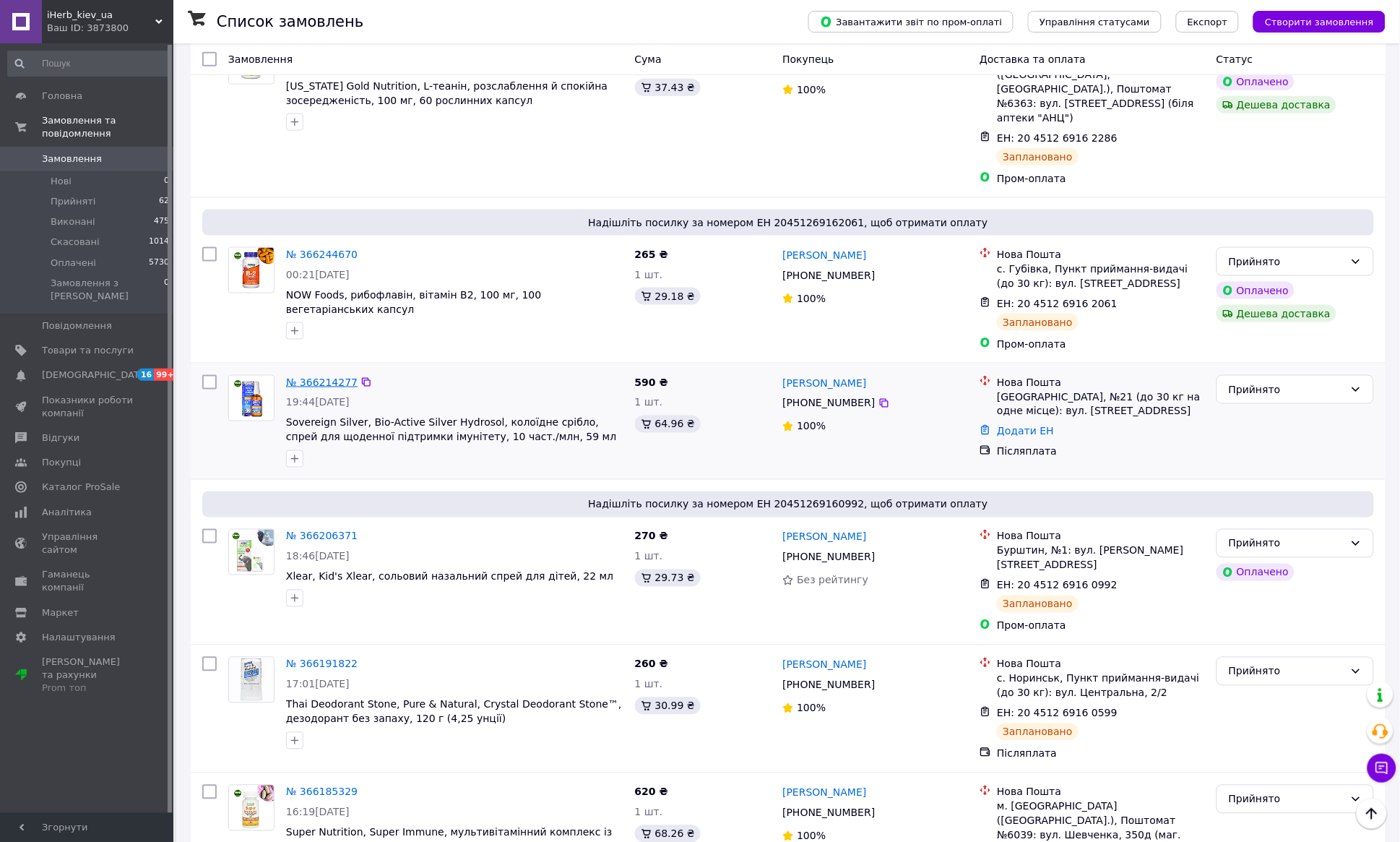
click at [332, 376] on link "№ 366214277" at bounding box center [321, 382] width 71 height 12
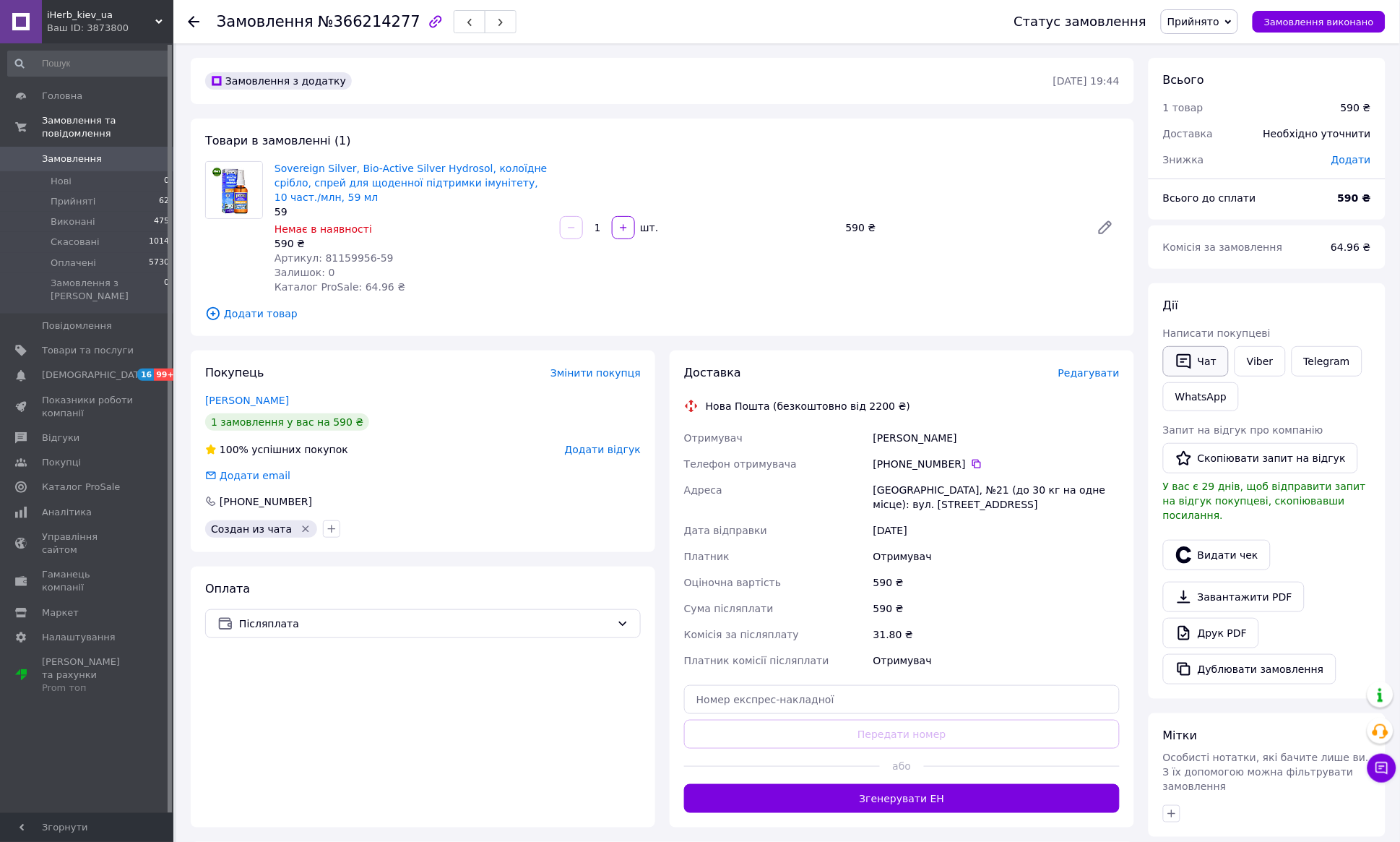
click at [1198, 362] on button "Чат" at bounding box center [1196, 361] width 66 height 31
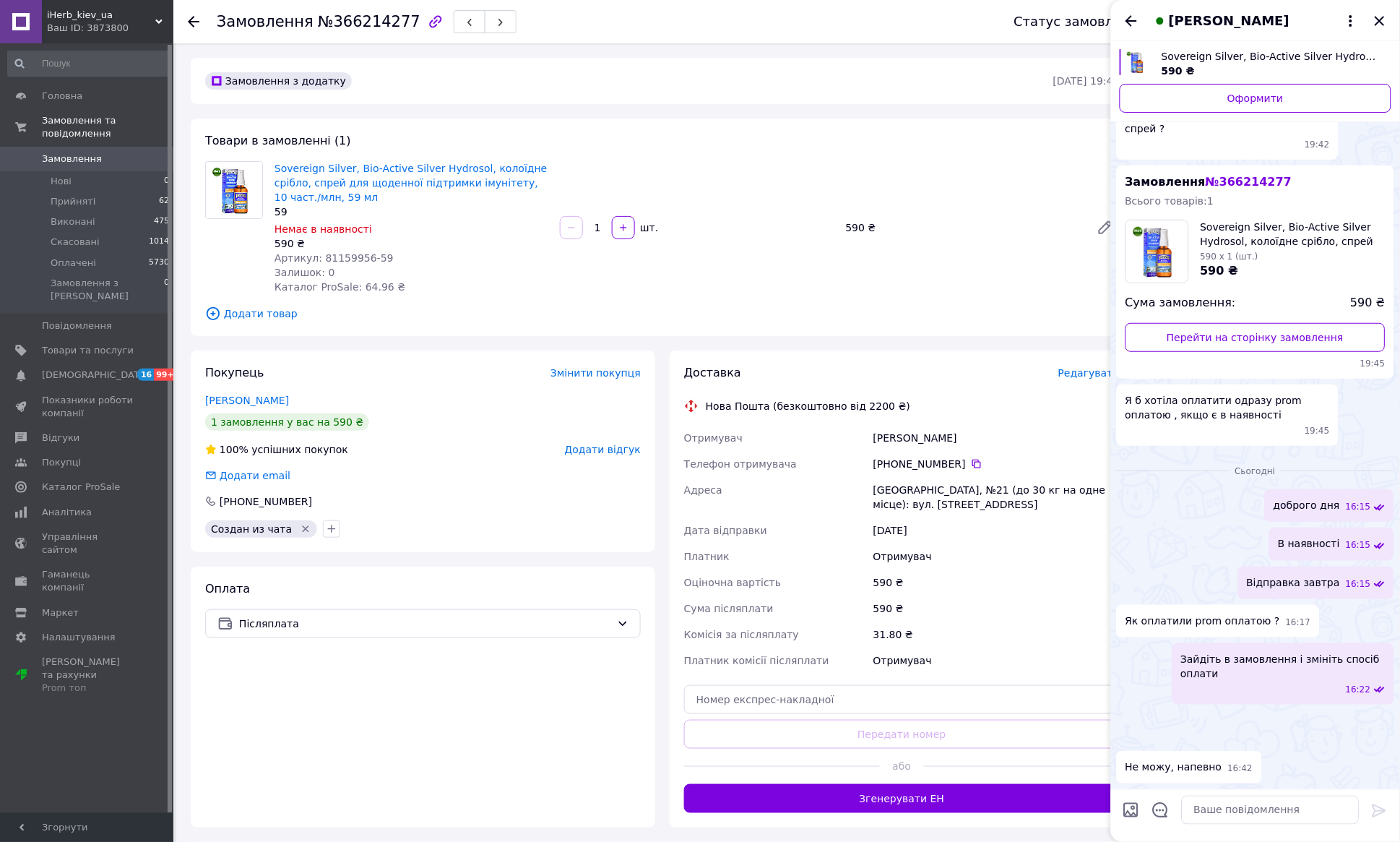
scroll to position [517, 0]
click at [1241, 808] on textarea at bounding box center [1271, 810] width 178 height 29
click at [1191, 807] on textarea "можунадати" at bounding box center [1257, 810] width 207 height 29
click at [1252, 816] on textarea "можу надати" at bounding box center [1257, 810] width 207 height 29
type textarea "можу надати карту для оплати"
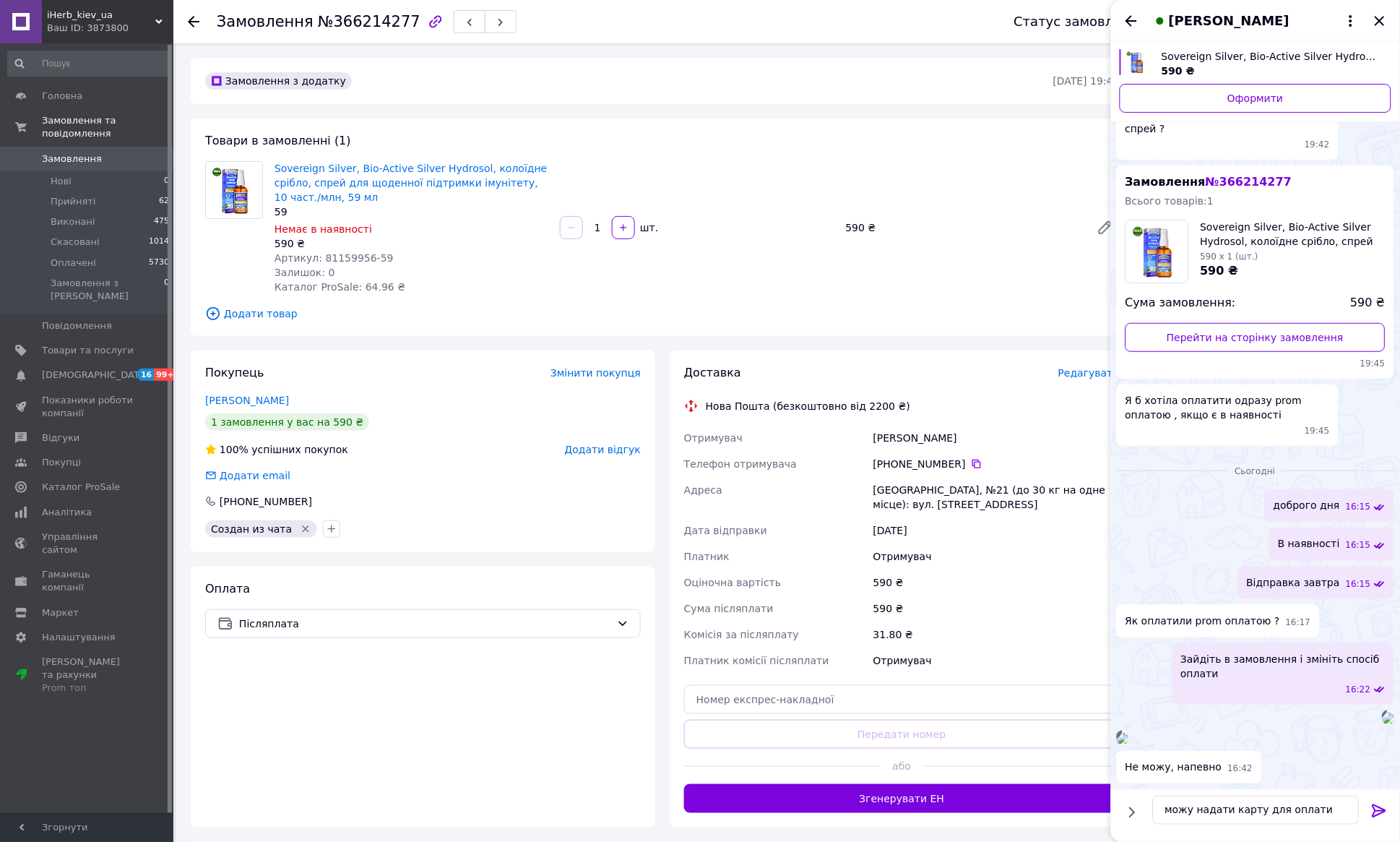
click at [1379, 808] on icon at bounding box center [1380, 811] width 17 height 17
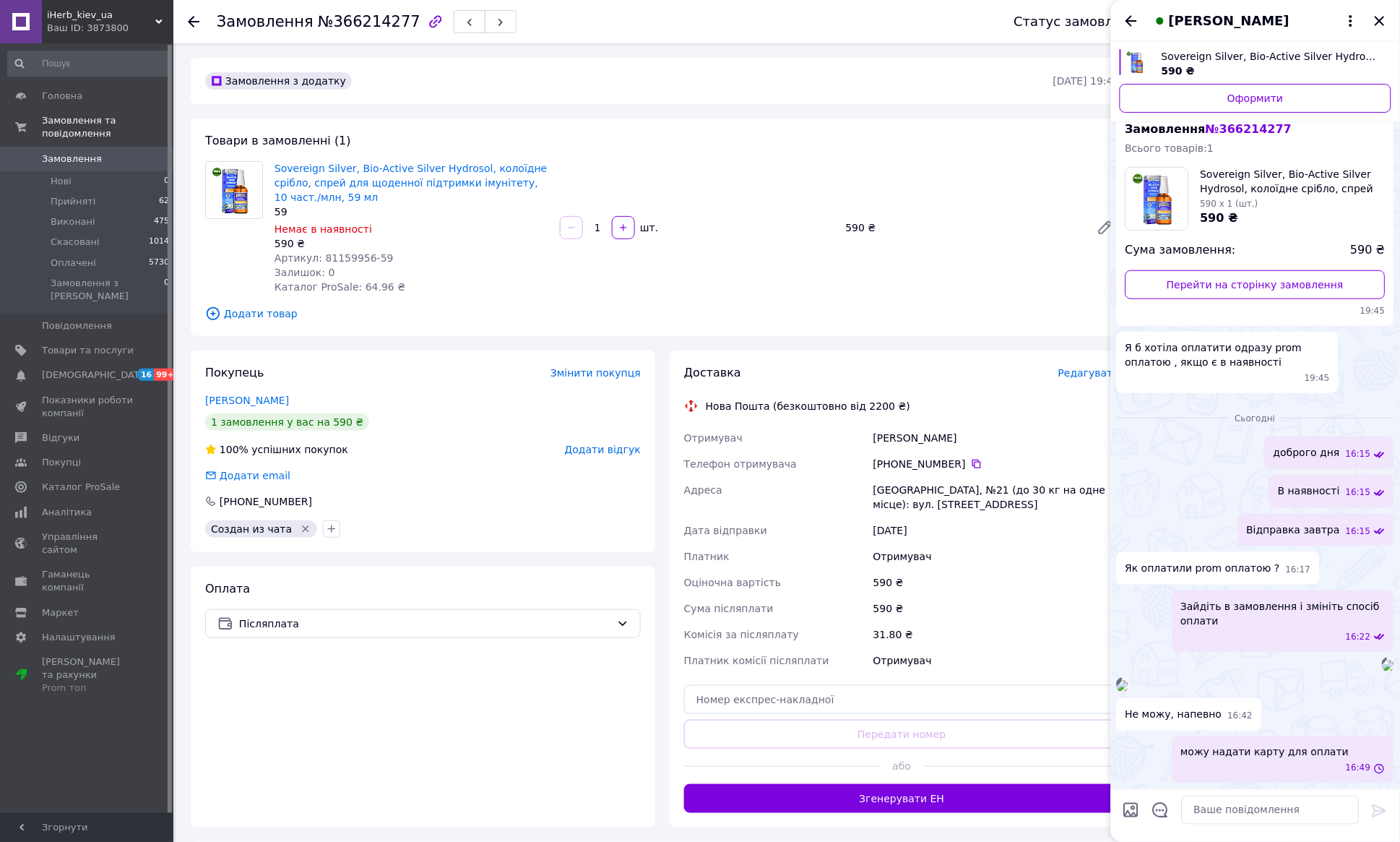
scroll to position [555, 0]
click at [1279, 811] on textarea at bounding box center [1271, 810] width 178 height 29
paste textarea "[CREDIT_CARD_NUMBER]"
type textarea "[CREDIT_CARD_NUMBER]"
click at [1375, 807] on icon at bounding box center [1380, 810] width 14 height 13
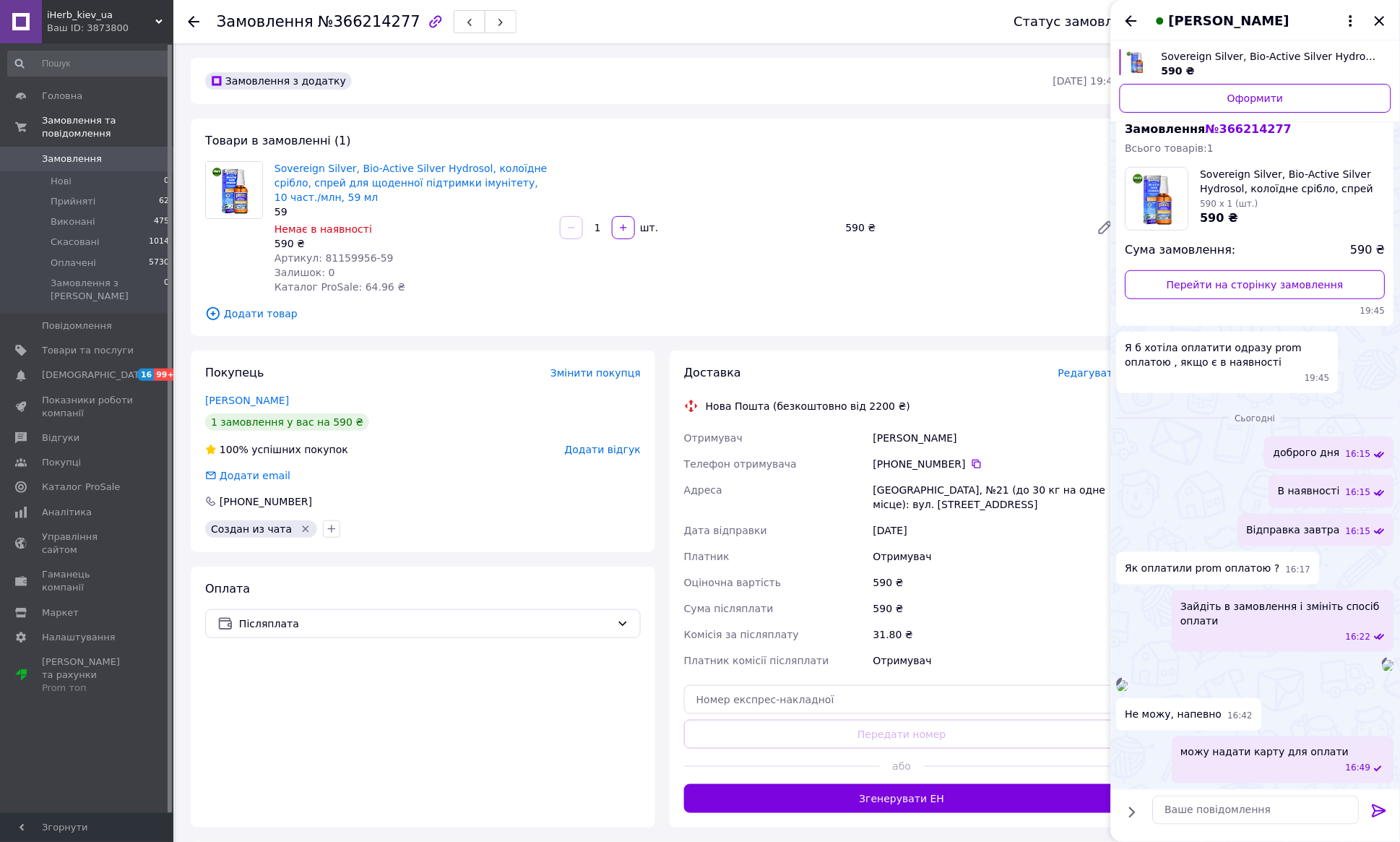
scroll to position [593, 0]
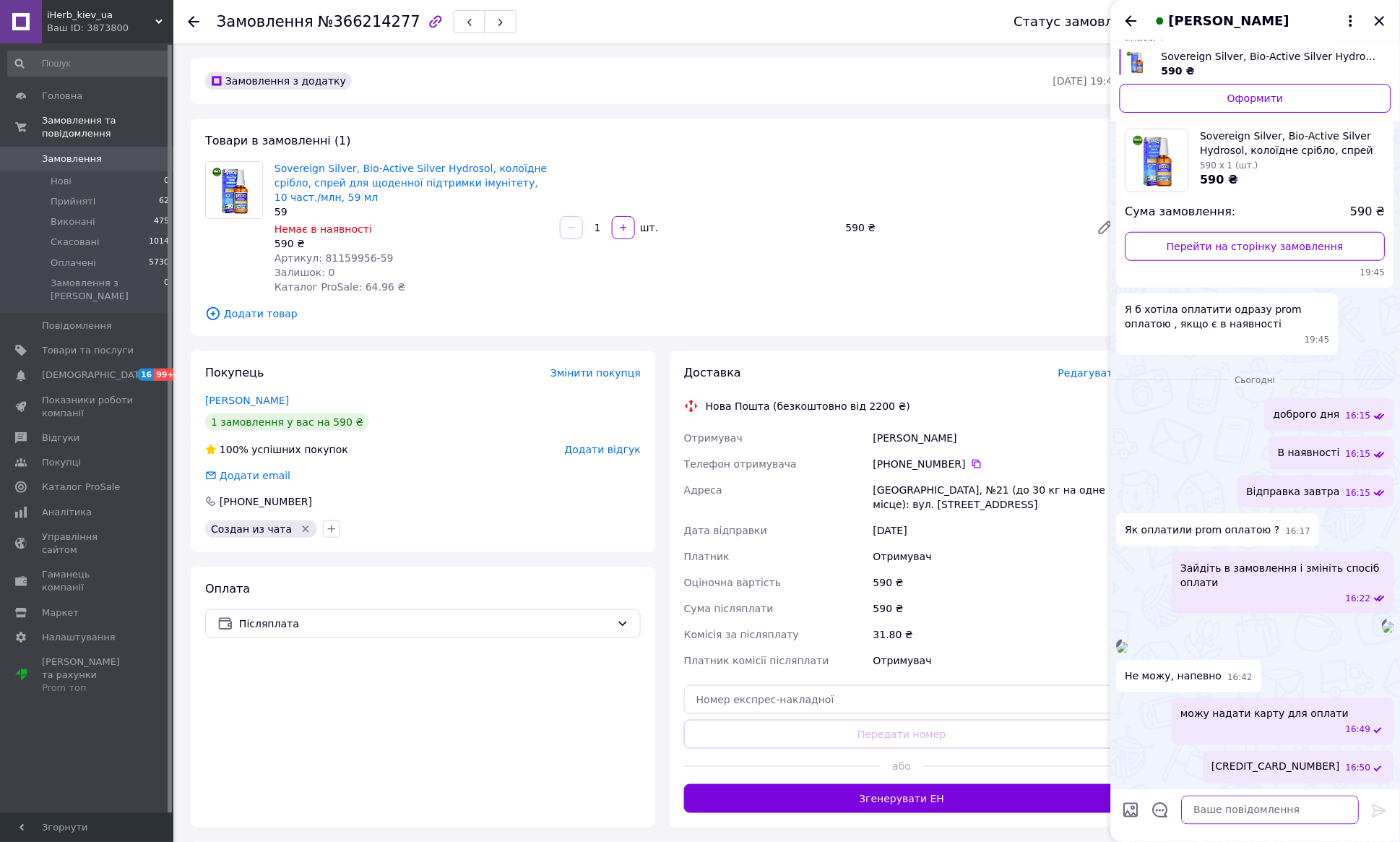
click at [1241, 812] on textarea at bounding box center [1271, 810] width 178 height 29
type textarea "або оплатите при отриманні"
click at [1379, 811] on icon at bounding box center [1380, 810] width 14 height 13
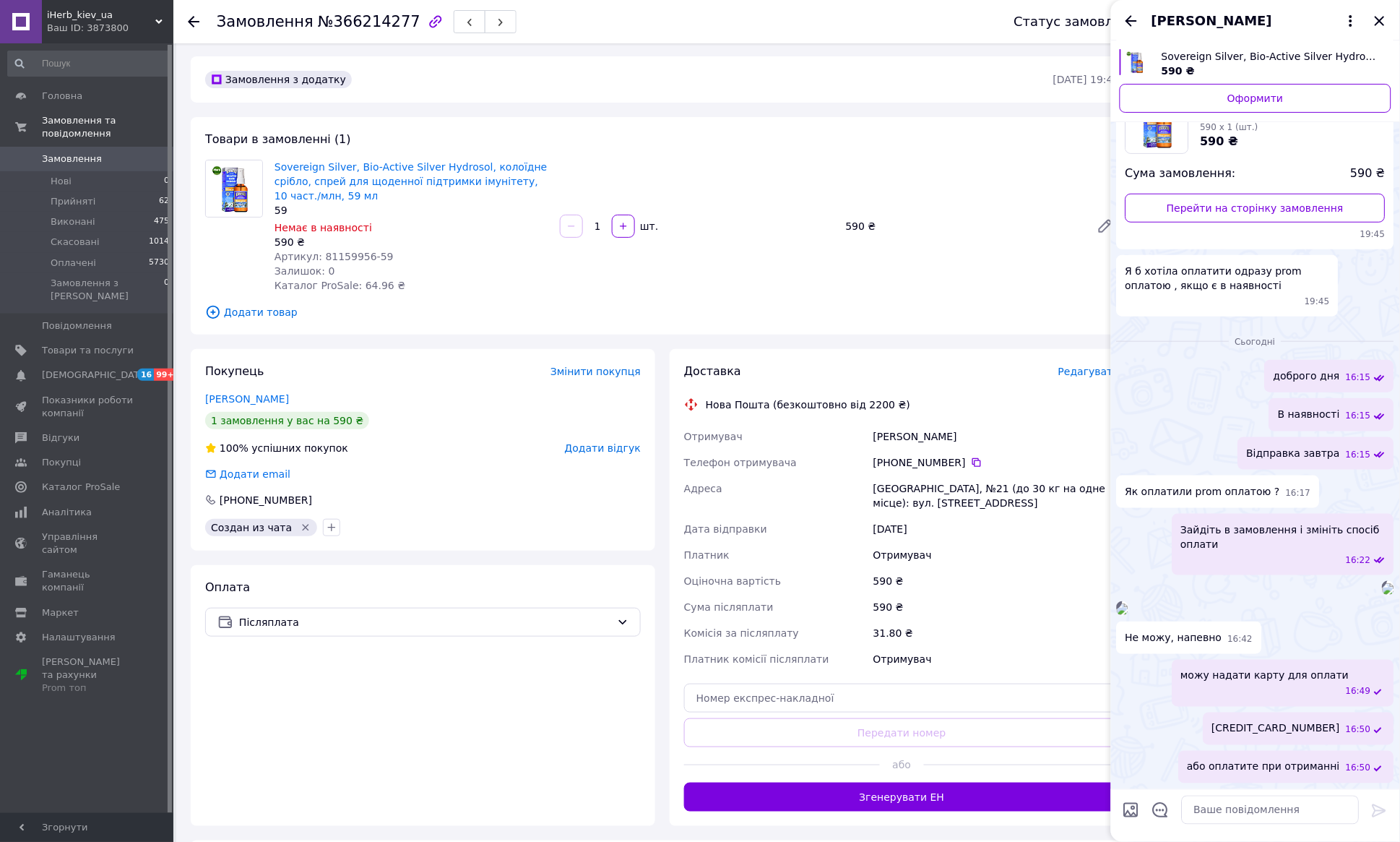
scroll to position [0, 0]
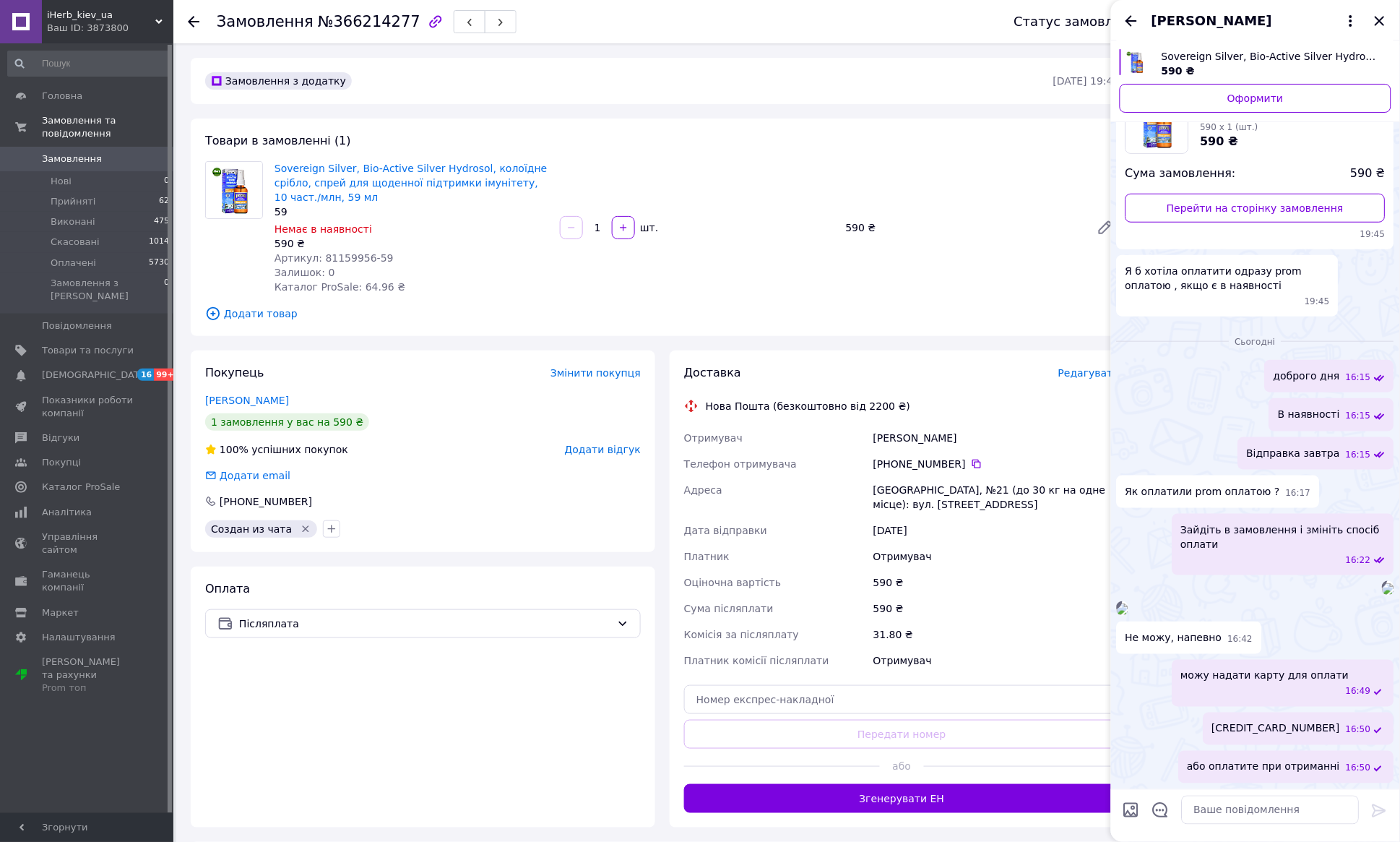
click at [1380, 22] on icon "Закрити" at bounding box center [1379, 20] width 9 height 9
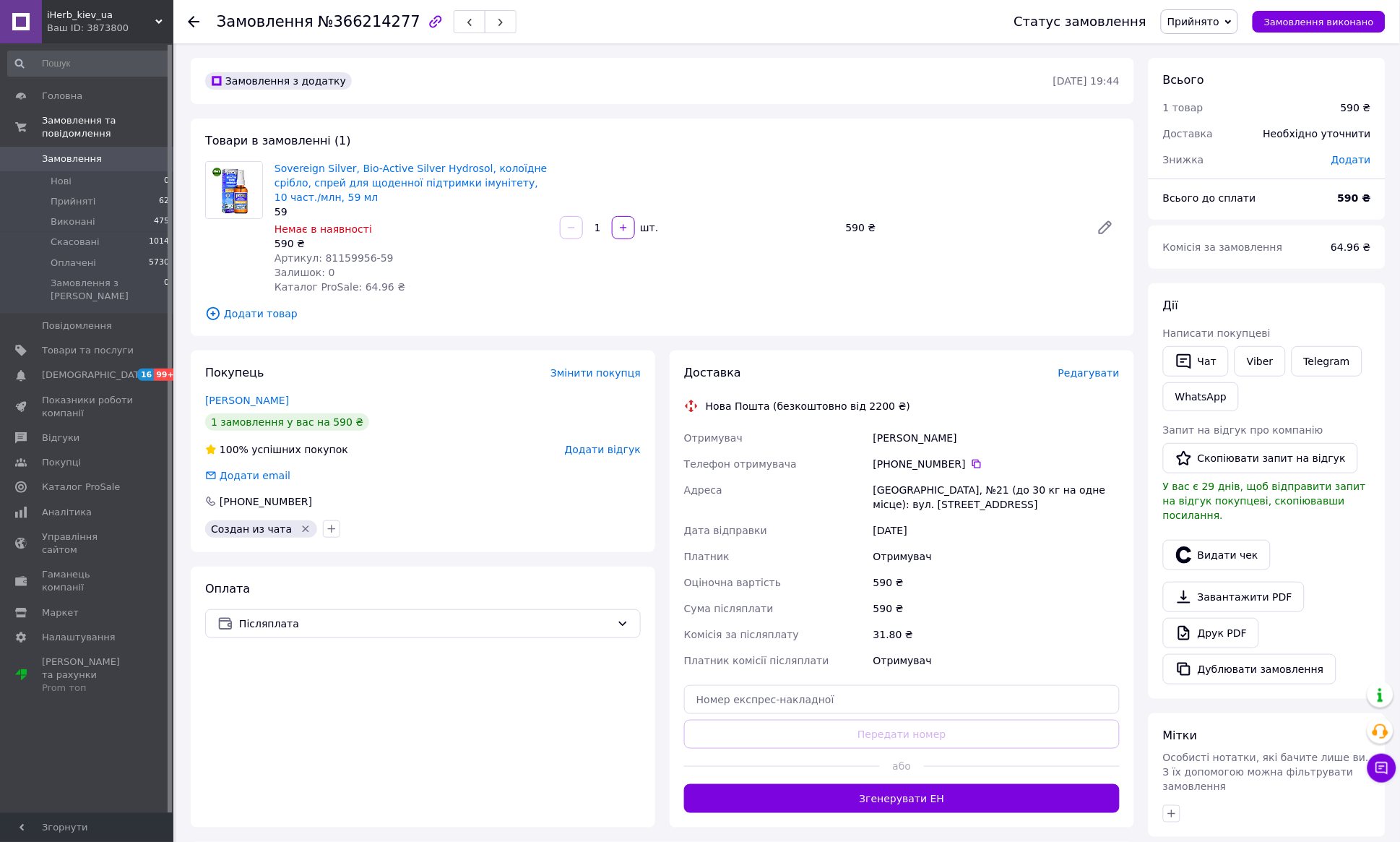
click at [195, 21] on use at bounding box center [194, 22] width 12 height 12
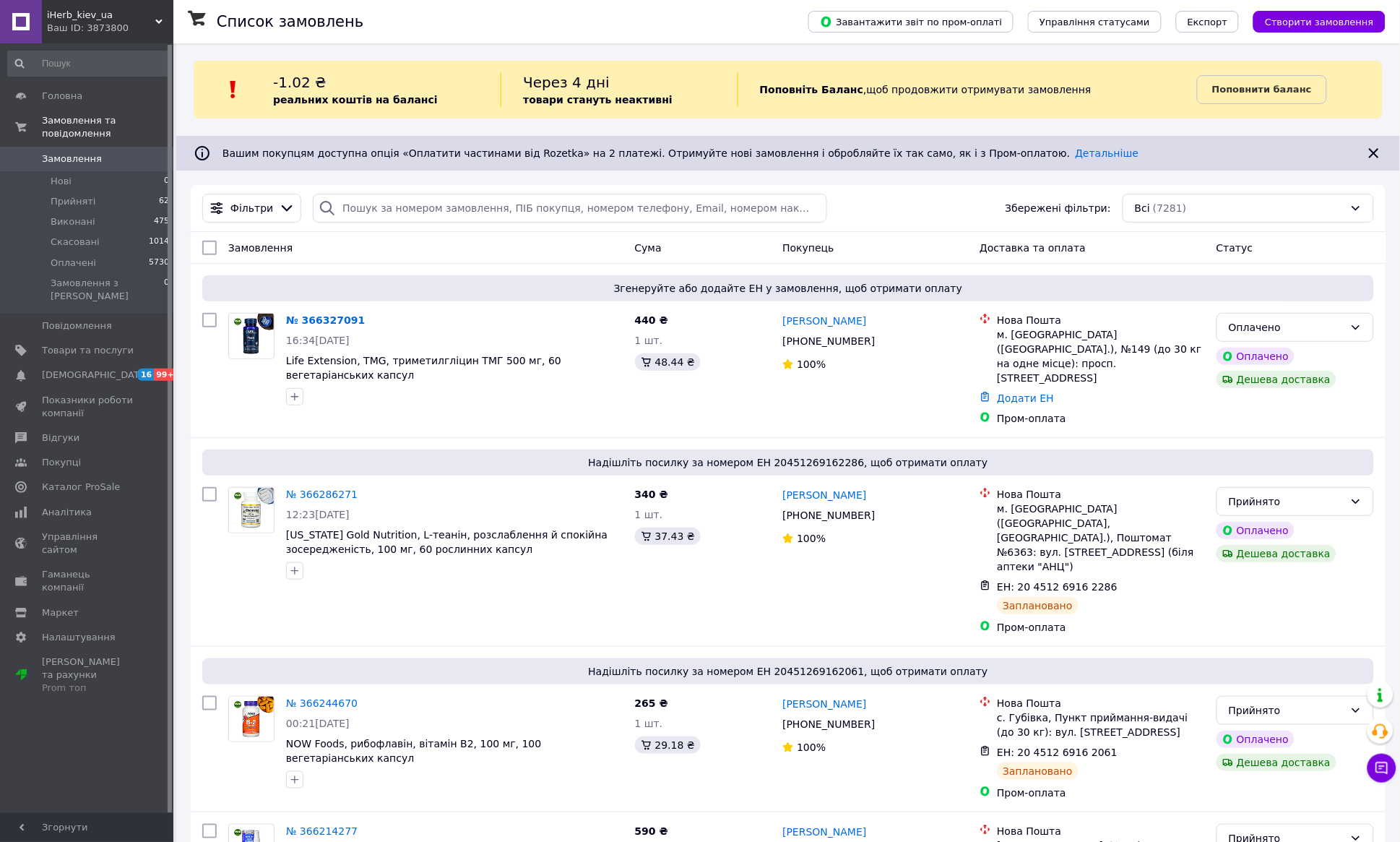
click at [550, 25] on div "Список замовлень" at bounding box center [499, 21] width 563 height 43
